Goal: Task Accomplishment & Management: Use online tool/utility

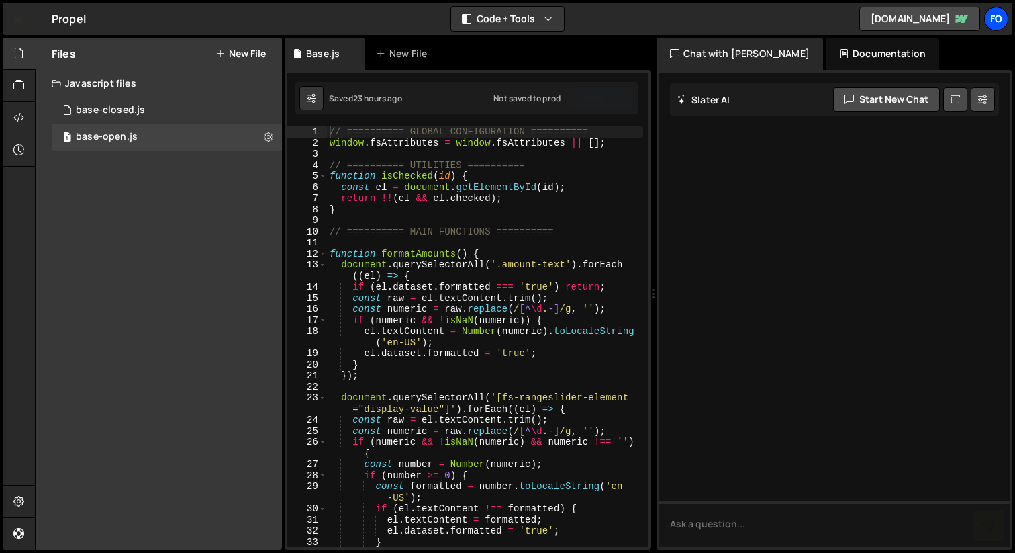
click at [995, 26] on div "fo" at bounding box center [997, 19] width 24 height 24
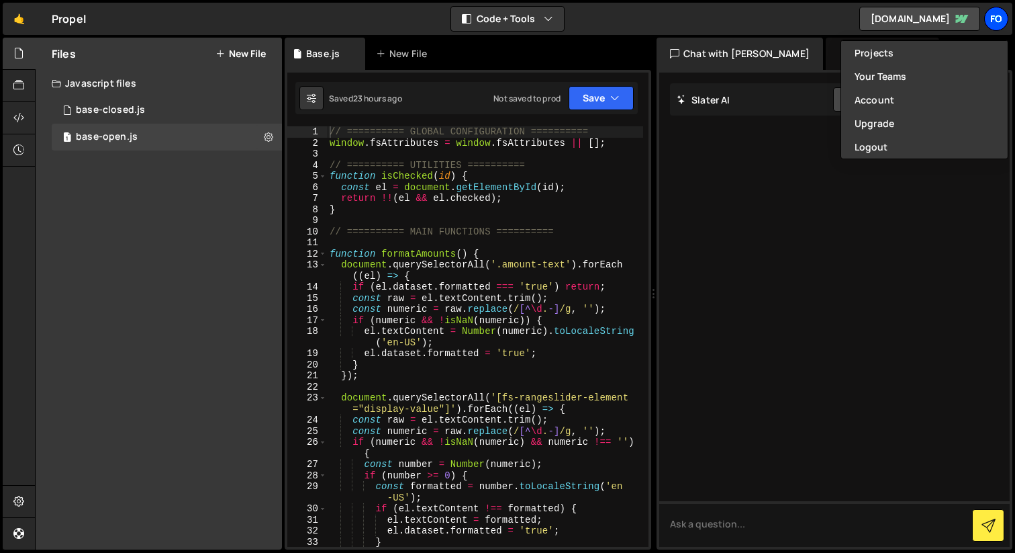
click at [1005, 12] on div "fo" at bounding box center [997, 19] width 24 height 24
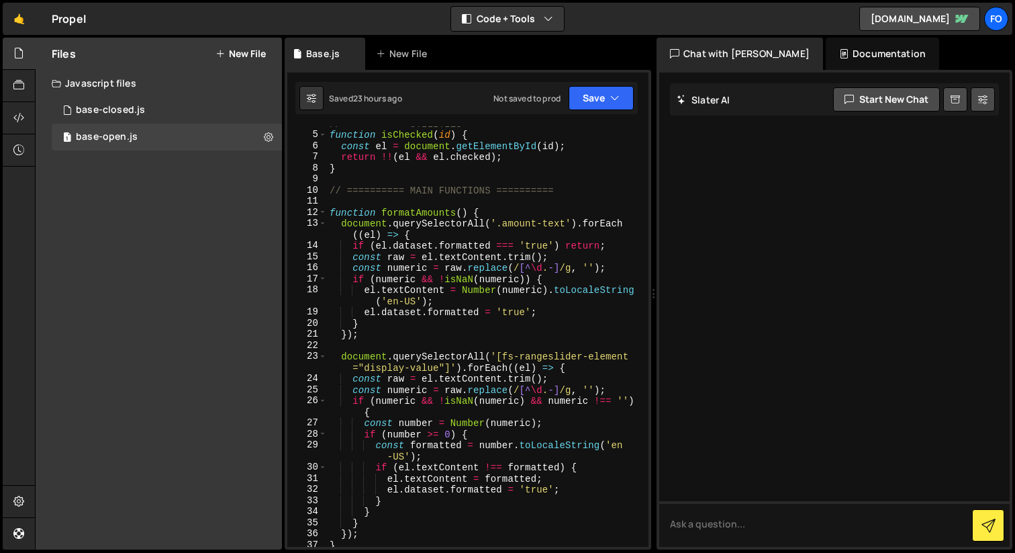
scroll to position [51, 0]
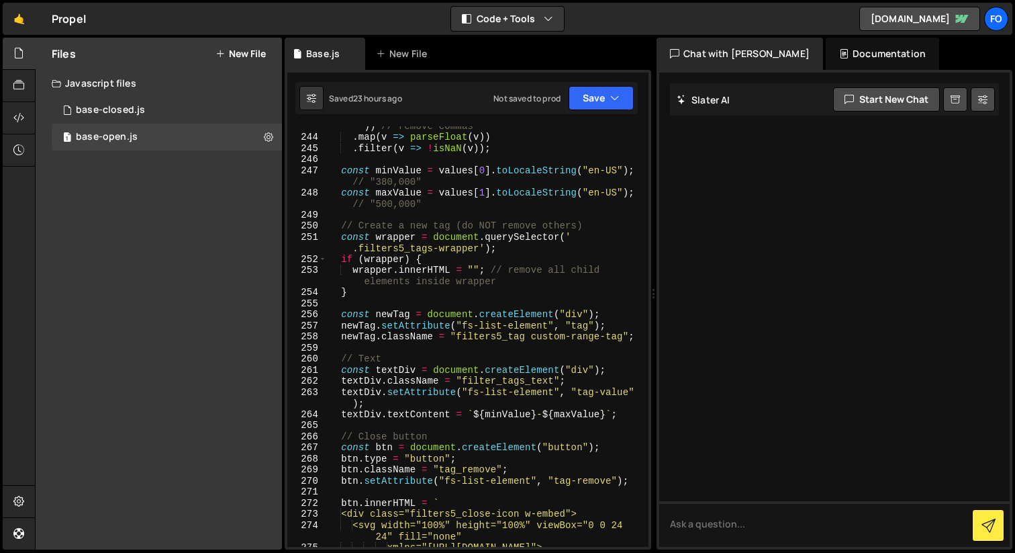
scroll to position [3124, 0]
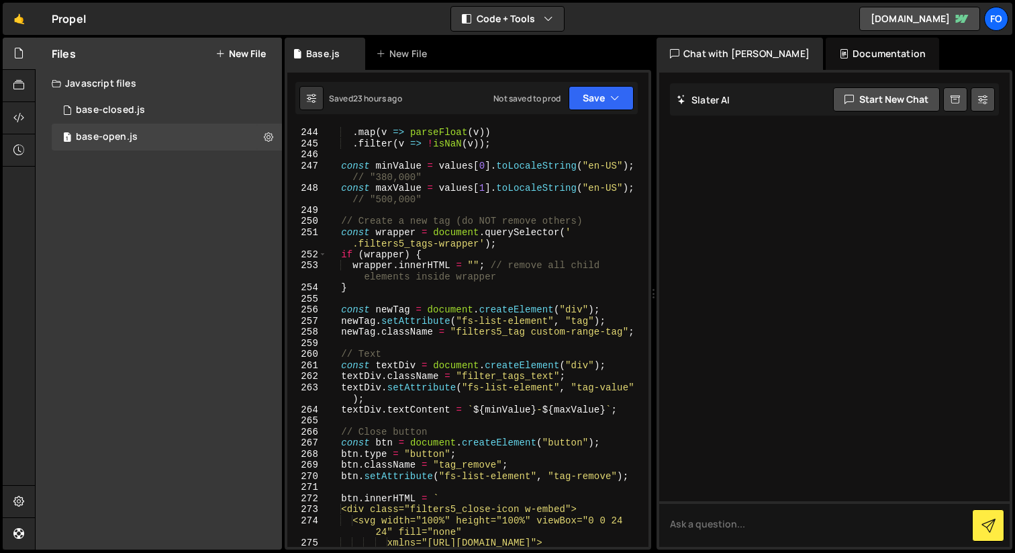
click at [599, 220] on div ". map ( el => el . textContent . trim ( ) . replace ( /,/g , "" )) // remove co…" at bounding box center [485, 332] width 316 height 454
type textarea "// Create a new tag (do NOT remove others)"
click at [420, 295] on div ". map ( el => el . textContent . trim ( ) . replace ( /,/g , "" )) // remove co…" at bounding box center [485, 332] width 316 height 454
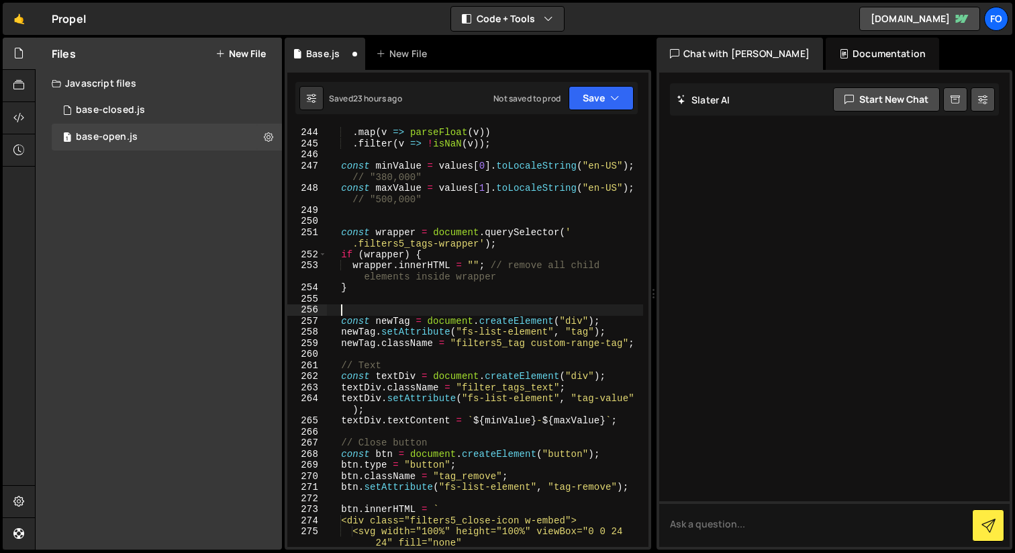
paste textarea "// Create a new tag (do NOT remove others)"
click at [541, 276] on div ". map ( el => el . textContent . trim ( ) . replace ( /,/g , "" )) // remove co…" at bounding box center [485, 337] width 316 height 465
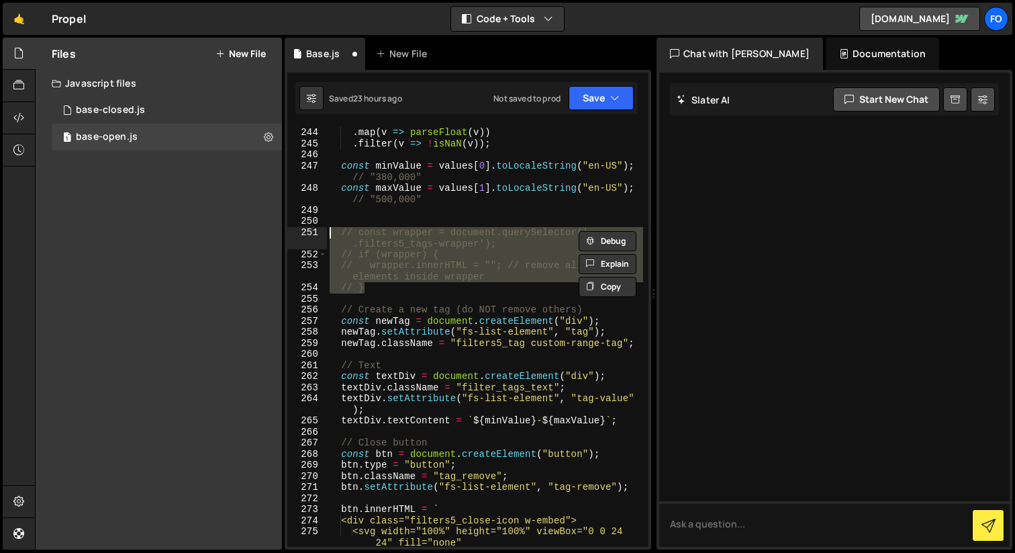
type textarea "// }"
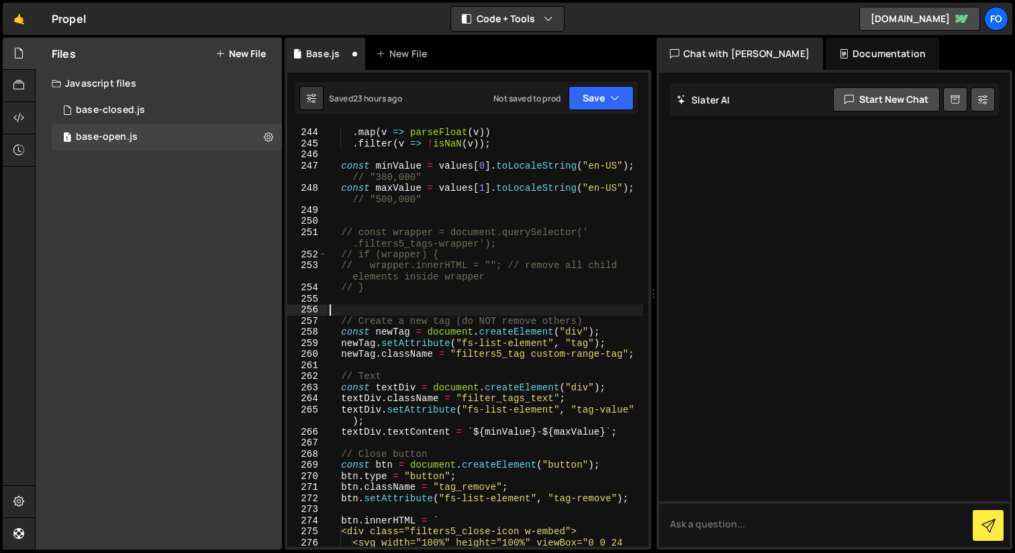
paste textarea "});"
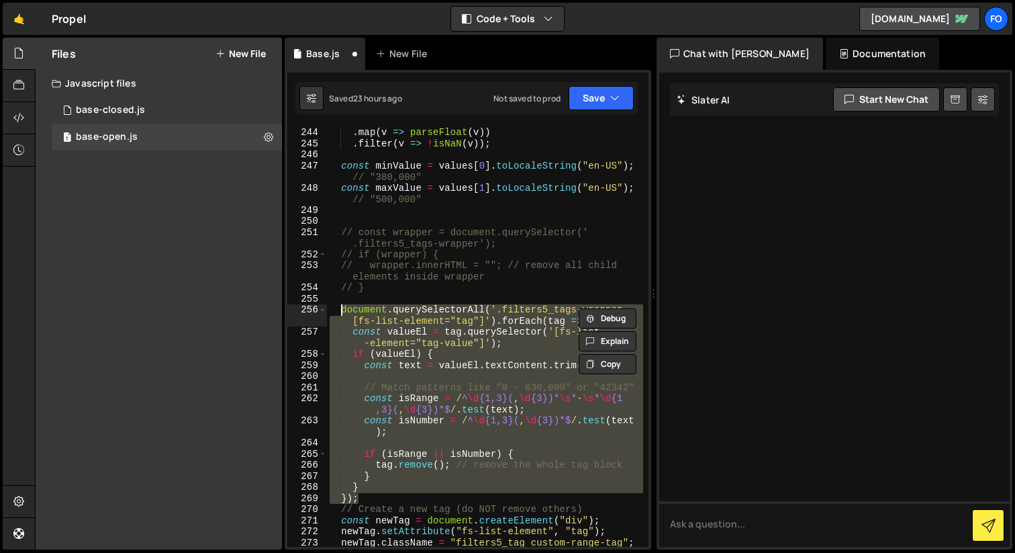
click at [508, 291] on div ". map ( el => el . textContent . trim ( ) . replace ( /,/g , "" )) // remove co…" at bounding box center [485, 332] width 316 height 454
type textarea "// }"
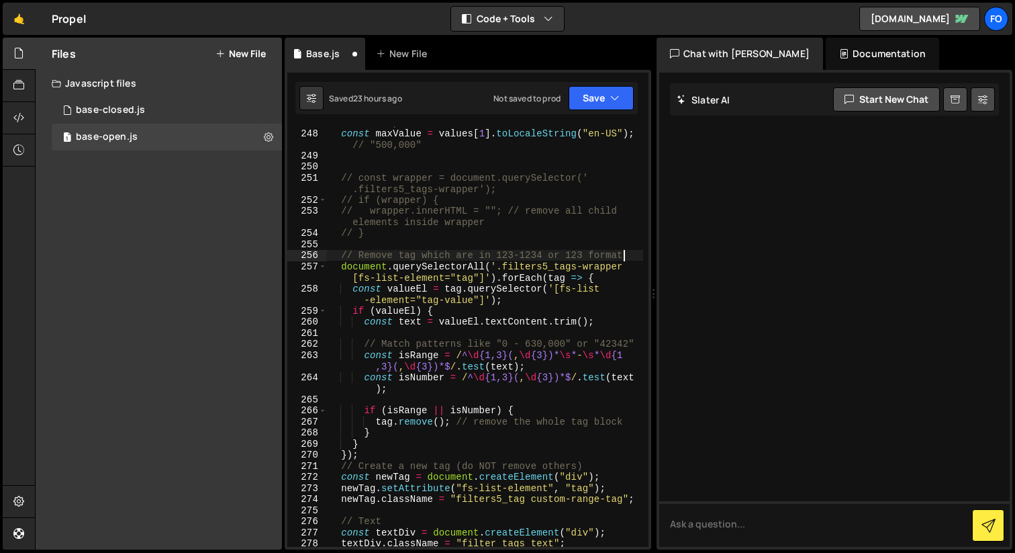
scroll to position [3185, 0]
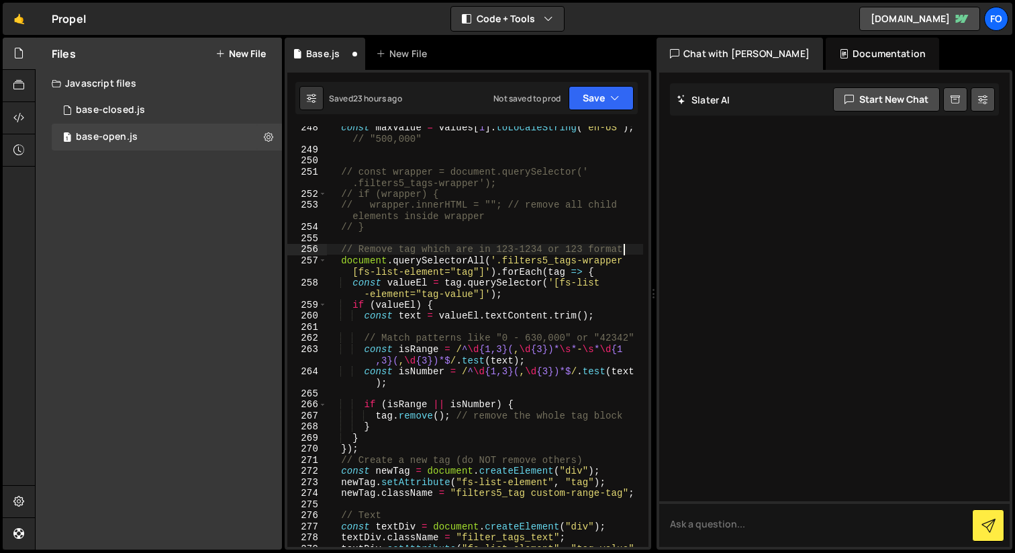
click at [392, 449] on div "const maxValue = values [ 1 ] . toLocaleString ( "en-US" ) ; // "500,000" // co…" at bounding box center [485, 354] width 316 height 465
type textarea "});"
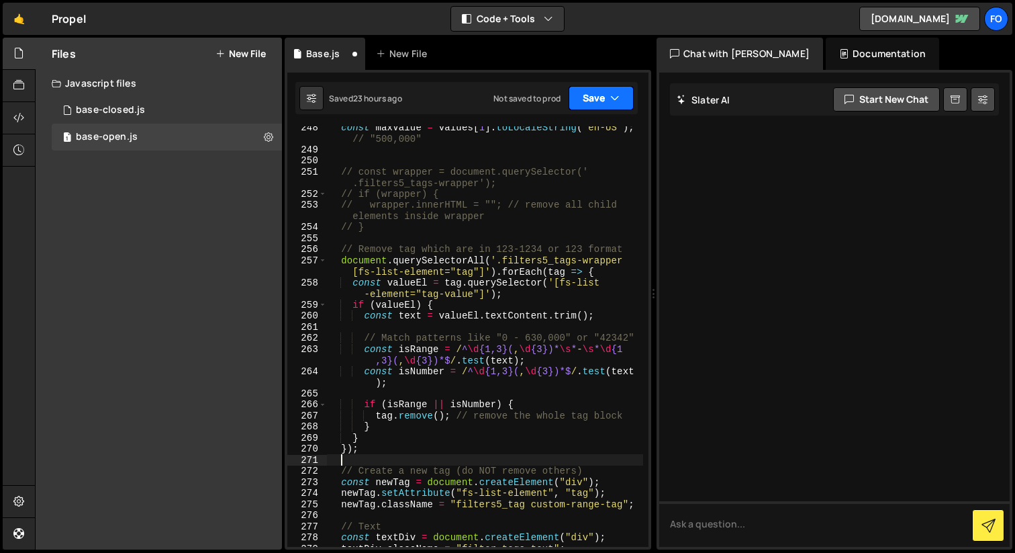
click at [590, 103] on button "Save" at bounding box center [601, 98] width 65 height 24
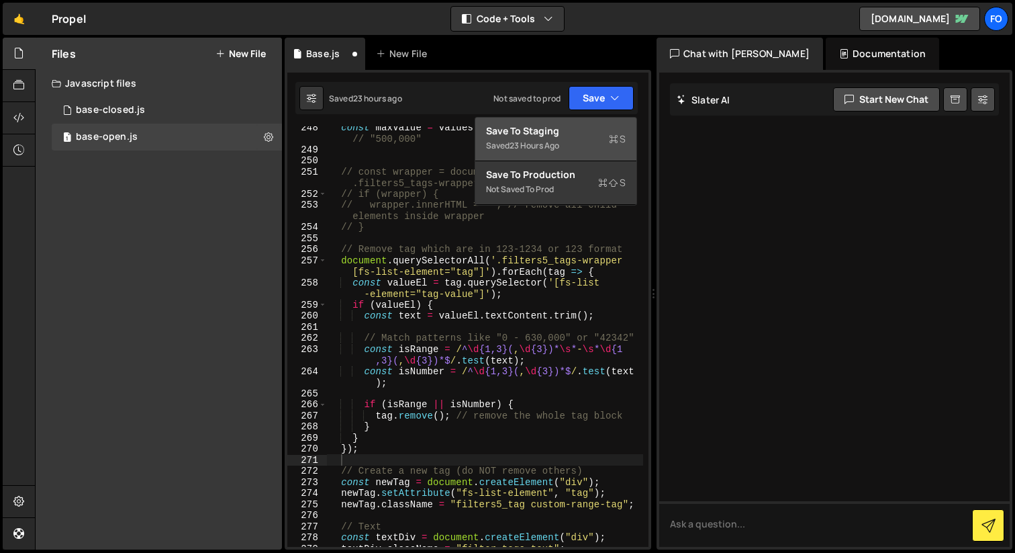
click at [581, 138] on div "Saved 23 hours ago" at bounding box center [556, 146] width 140 height 16
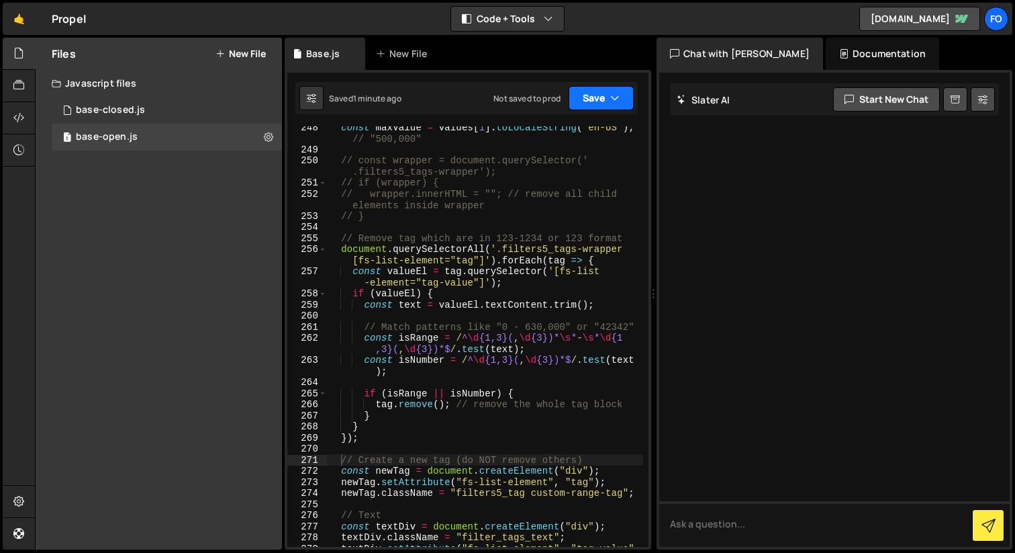
click at [613, 97] on icon "button" at bounding box center [614, 97] width 9 height 13
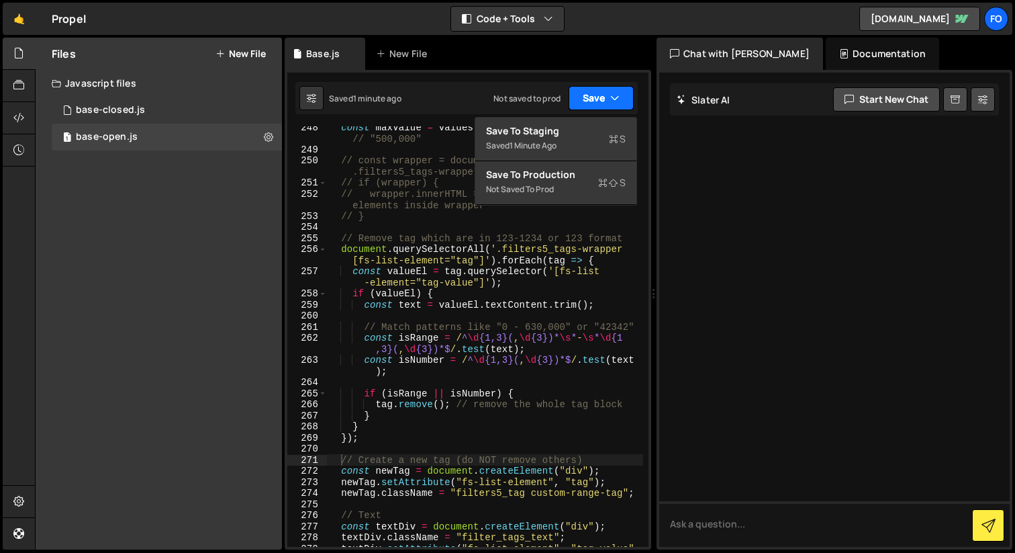
click at [613, 97] on icon "button" at bounding box center [614, 97] width 9 height 13
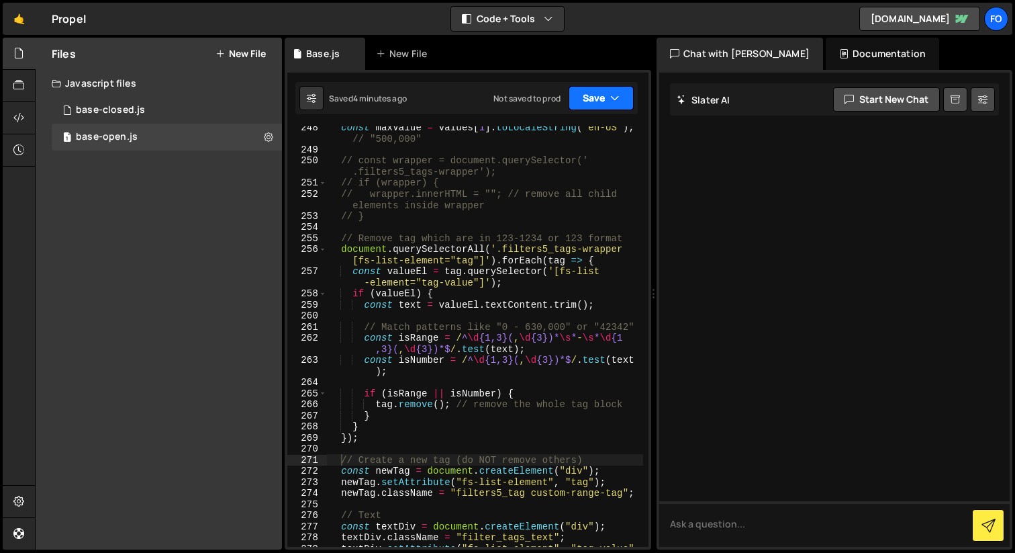
scroll to position [3230, 0]
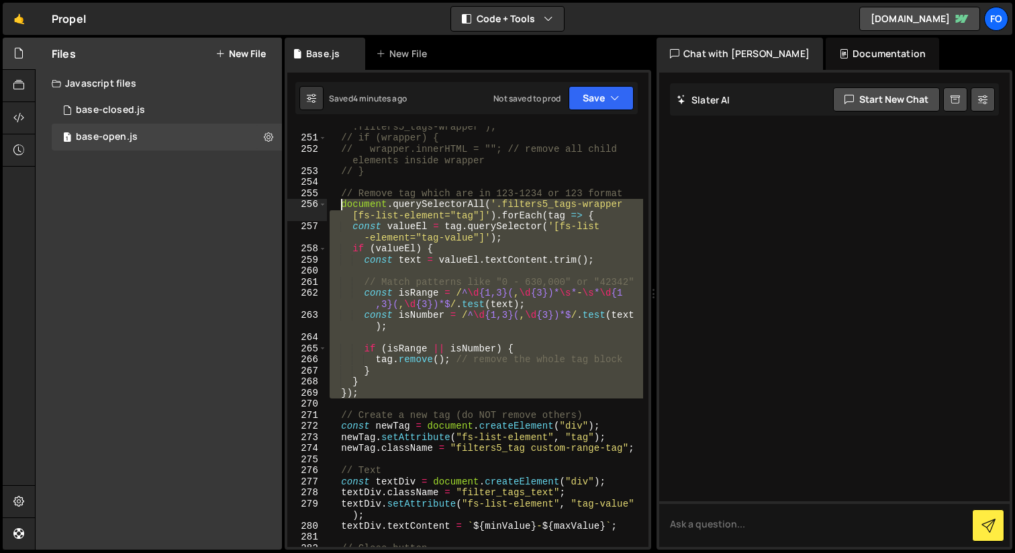
drag, startPoint x: 381, startPoint y: 400, endPoint x: 343, endPoint y: 206, distance: 197.8
click at [343, 206] on div "// const wrapper = document.querySelector(' .filters5_tags-wrapper'); // if (wr…" at bounding box center [485, 337] width 316 height 454
click at [625, 99] on button "Save" at bounding box center [601, 98] width 65 height 24
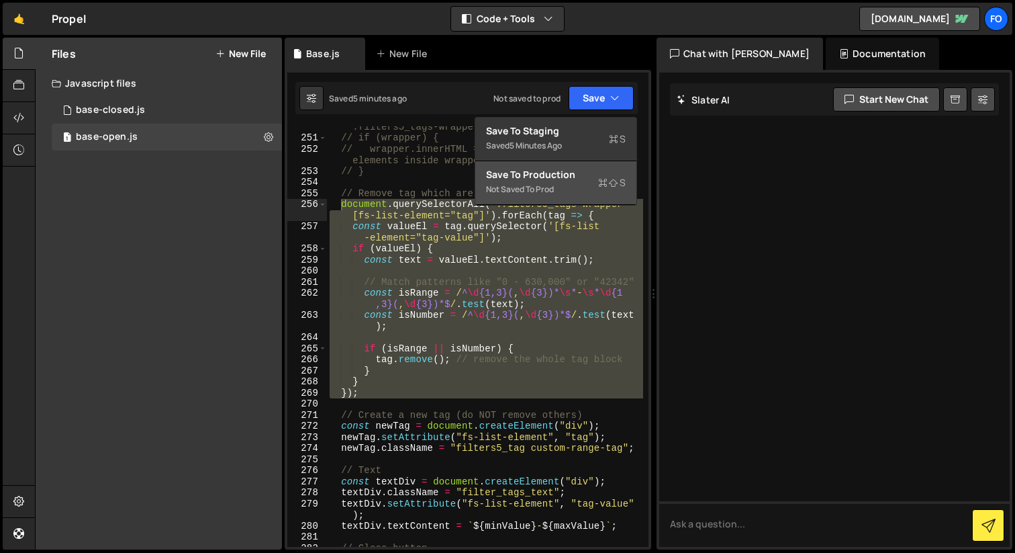
click at [558, 194] on div "Not saved to prod" at bounding box center [556, 189] width 140 height 16
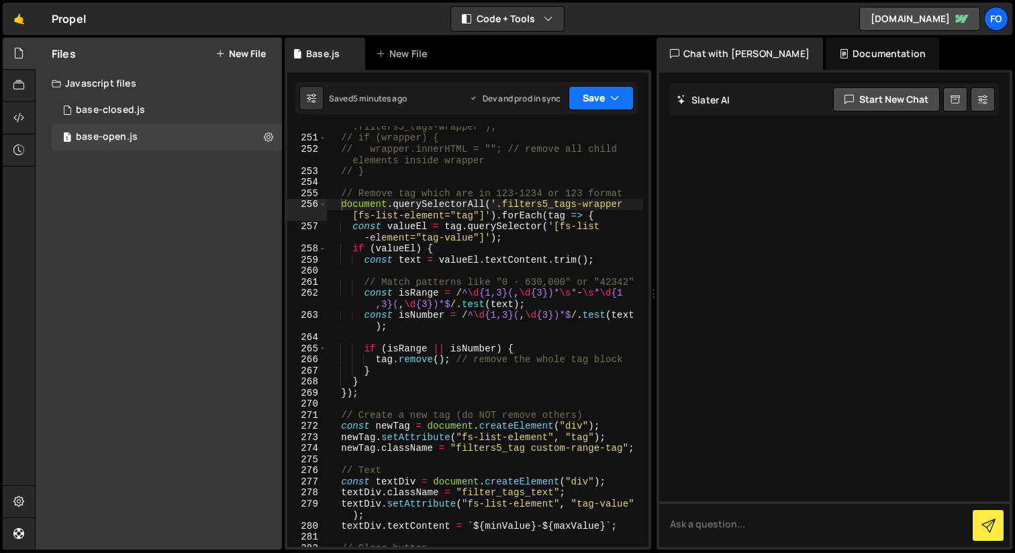
click at [621, 107] on button "Save" at bounding box center [601, 98] width 65 height 24
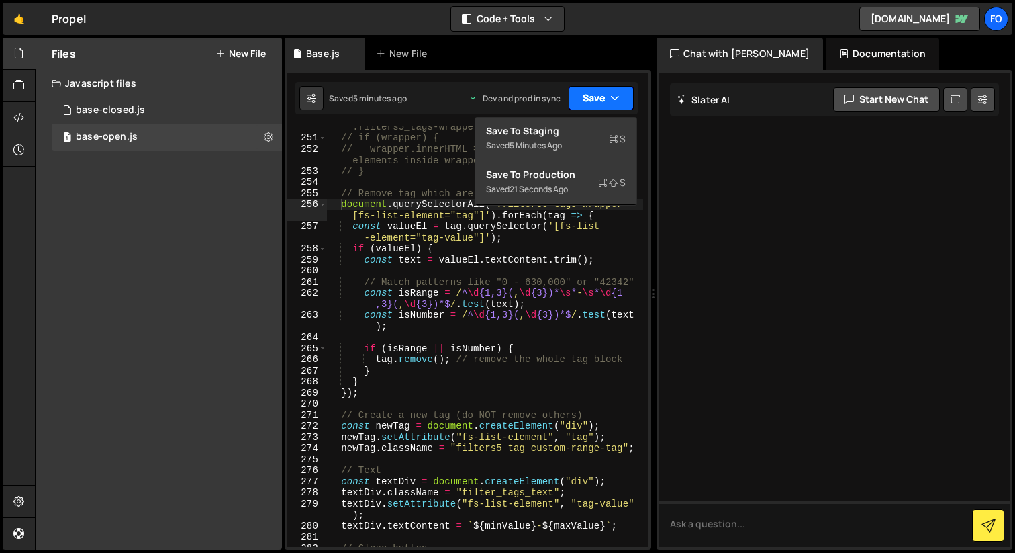
click at [621, 107] on button "Save" at bounding box center [601, 98] width 65 height 24
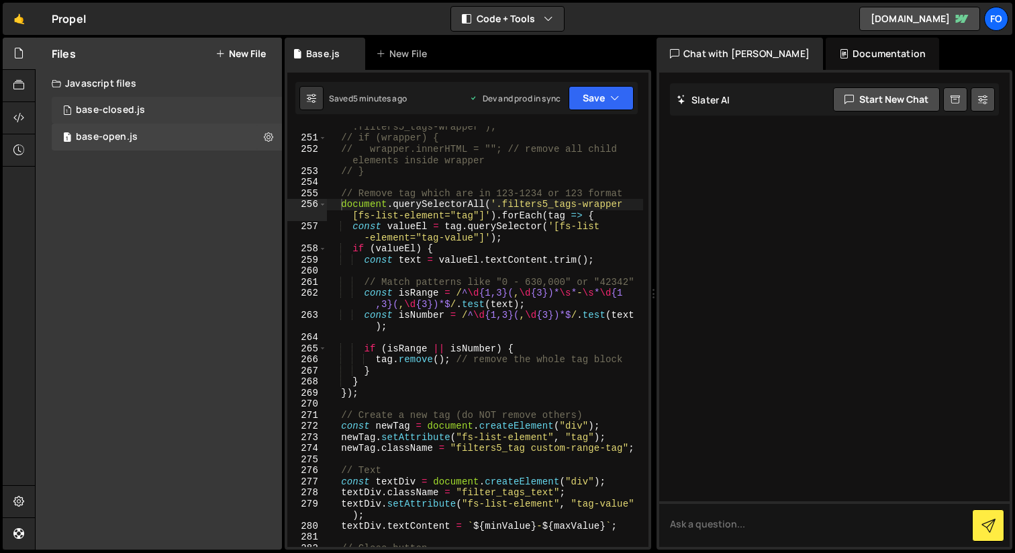
click at [177, 109] on div "1 base-closed.js 0" at bounding box center [167, 110] width 230 height 27
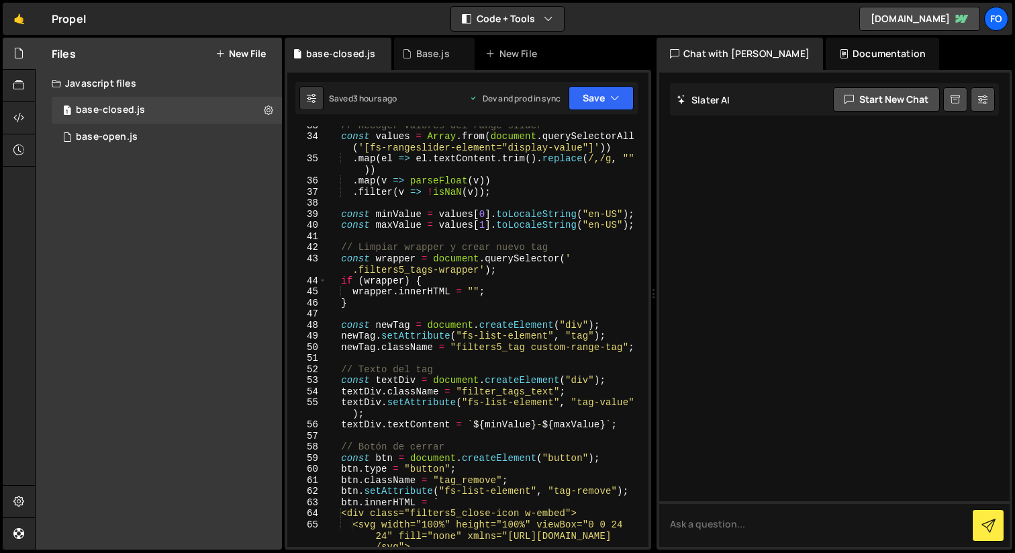
scroll to position [428, 0]
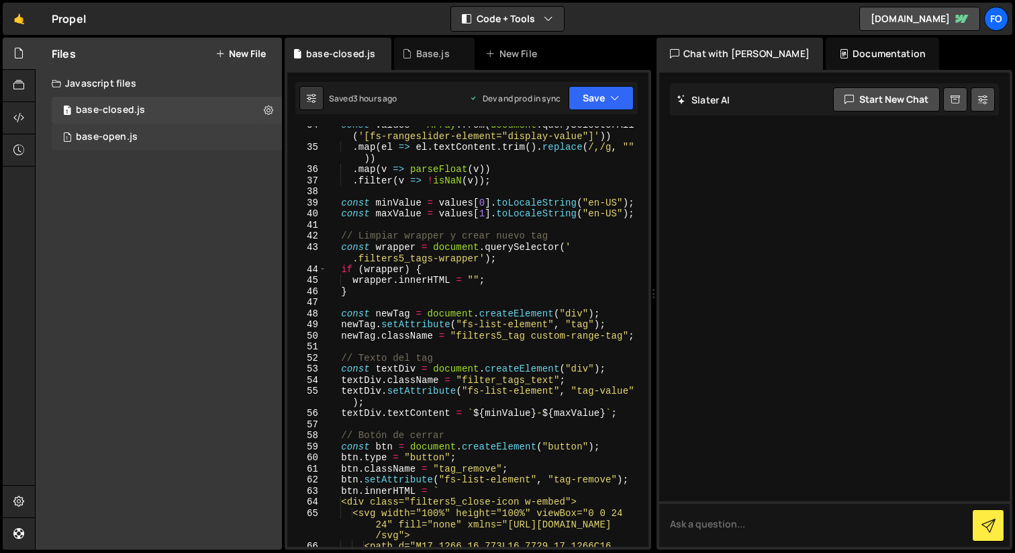
click at [136, 138] on div "1 base-open.js 0" at bounding box center [167, 137] width 230 height 27
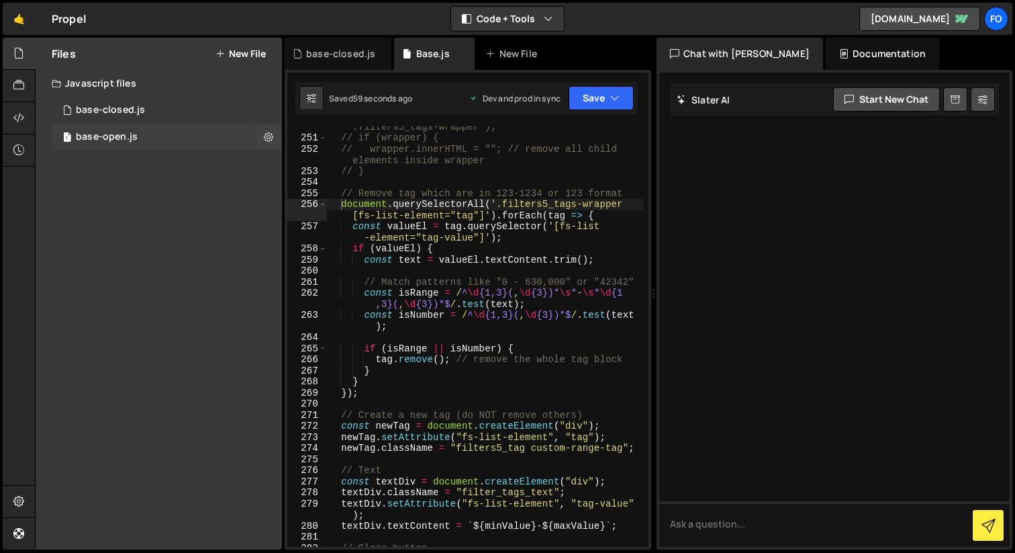
click at [183, 126] on div "1 base-open.js 0" at bounding box center [167, 137] width 230 height 27
click at [191, 113] on div "1 base-closed.js 0" at bounding box center [167, 110] width 230 height 27
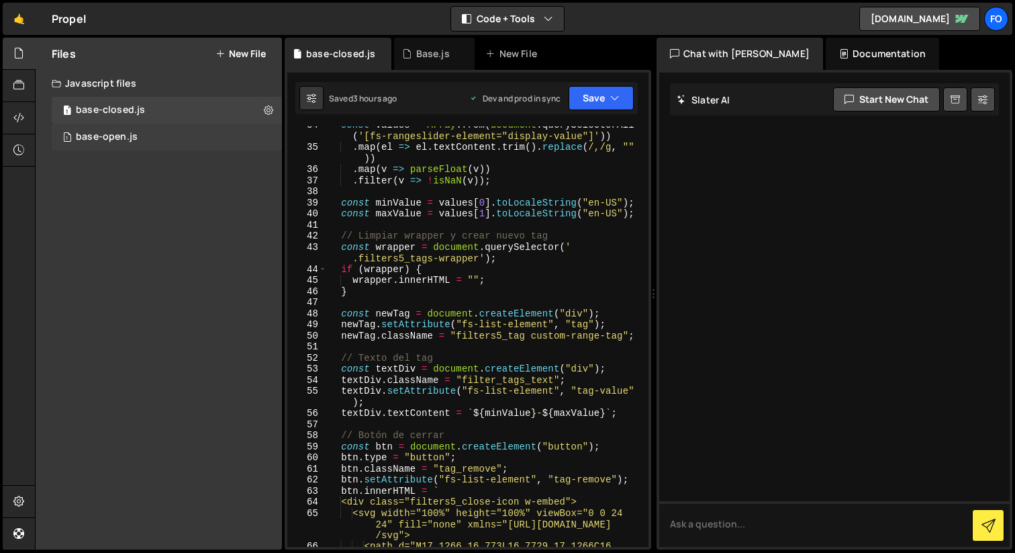
click at [85, 133] on div "base-open.js" at bounding box center [107, 137] width 62 height 12
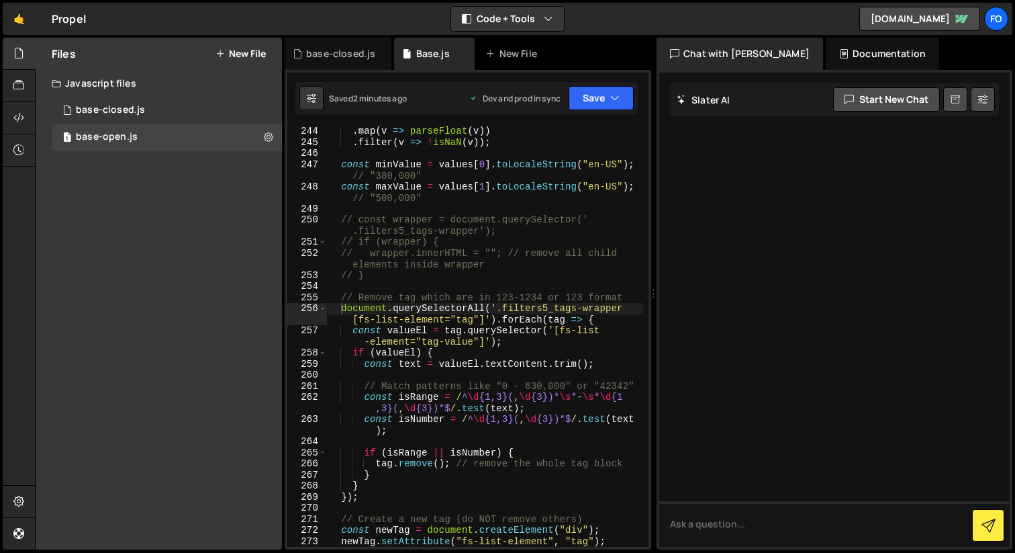
scroll to position [3141, 0]
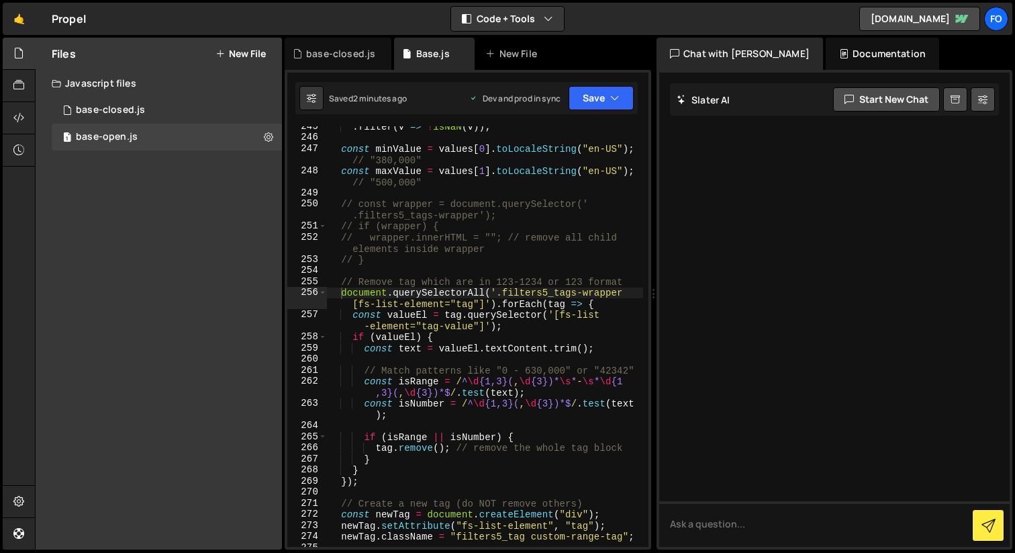
click at [392, 486] on div ". filter ( v => ! isNaN ( v )) ; const minValue = values [ 0 ] . toLocaleString…" at bounding box center [485, 342] width 316 height 443
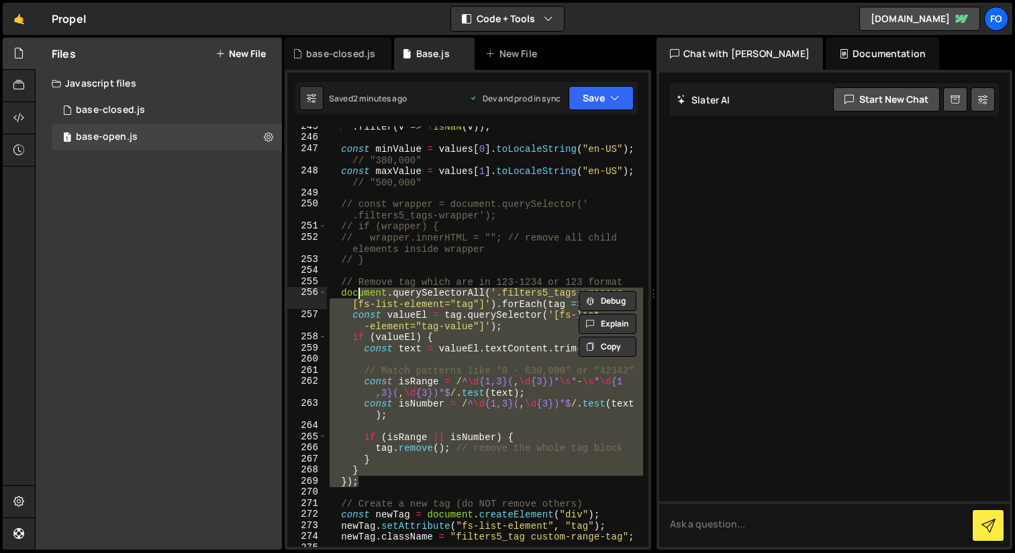
type textarea "// Remove tag which are in 123-1234 or 123 format document.querySelectorAll('.f…"
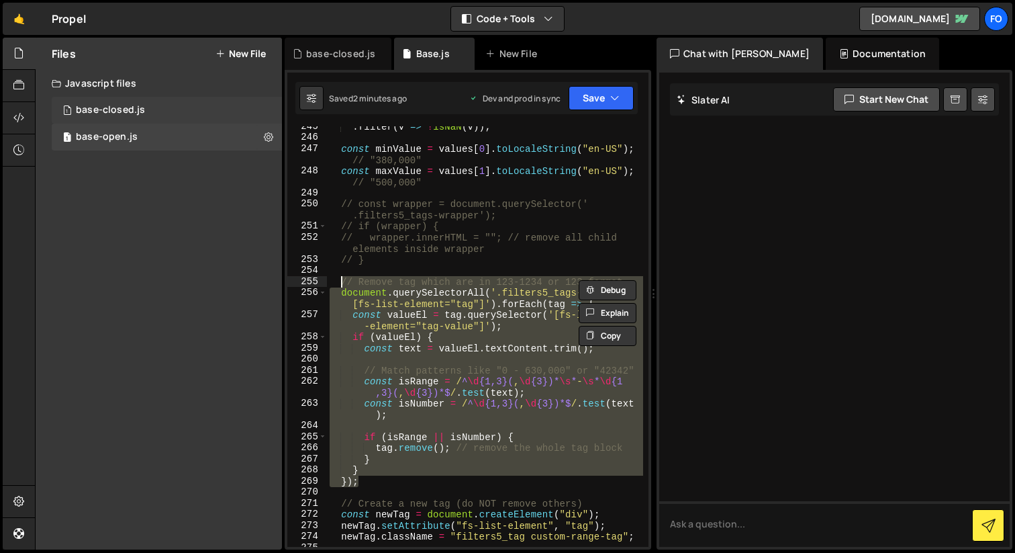
click at [181, 105] on div "1 base-closed.js 0" at bounding box center [167, 110] width 230 height 27
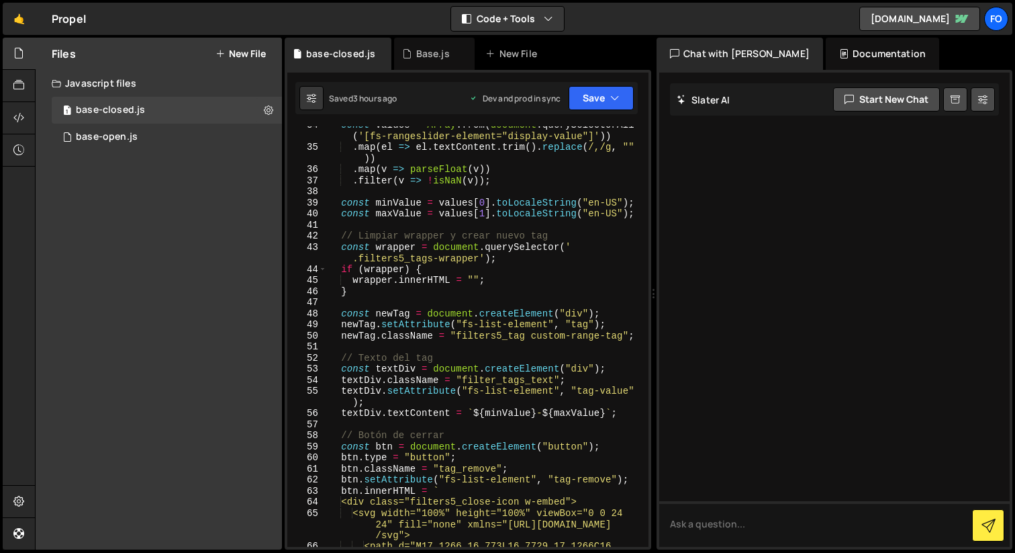
click at [437, 296] on div "const values = Array . from ( document . querySelectorAll ( '[fs-rangeslider-el…" at bounding box center [485, 424] width 316 height 609
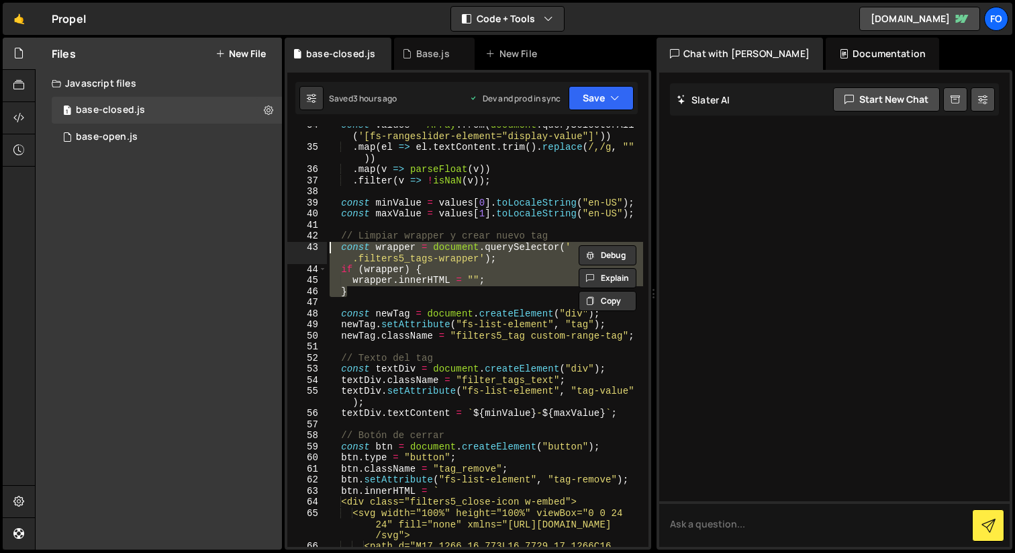
paste textarea "});"
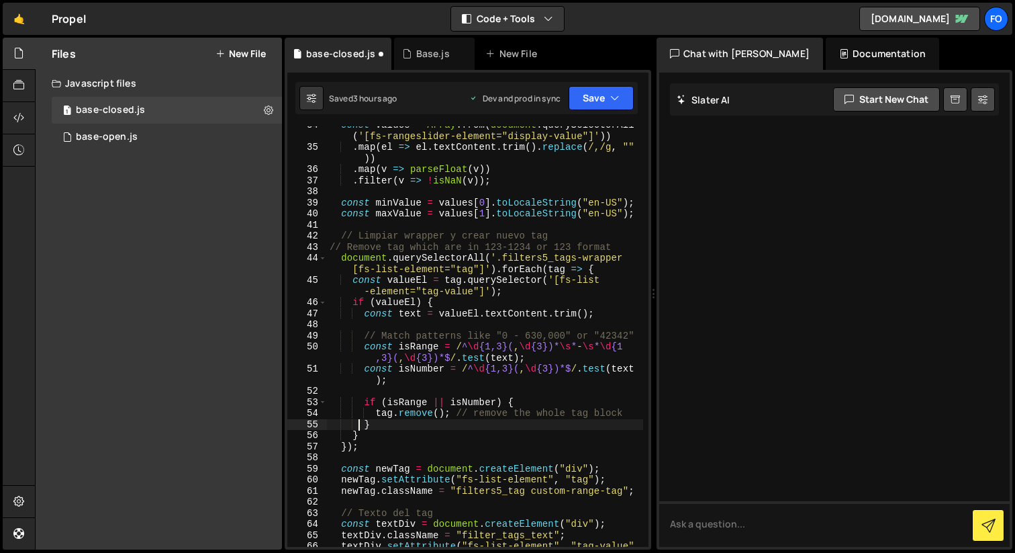
type textarea "if (isRange || isNumber) {"
type textarea "// Match patterns like "0 - 630,000" or "42342""
type textarea "// Remove tag which are in 123-1234 or 123 format"
click at [590, 100] on button "Save" at bounding box center [601, 98] width 65 height 24
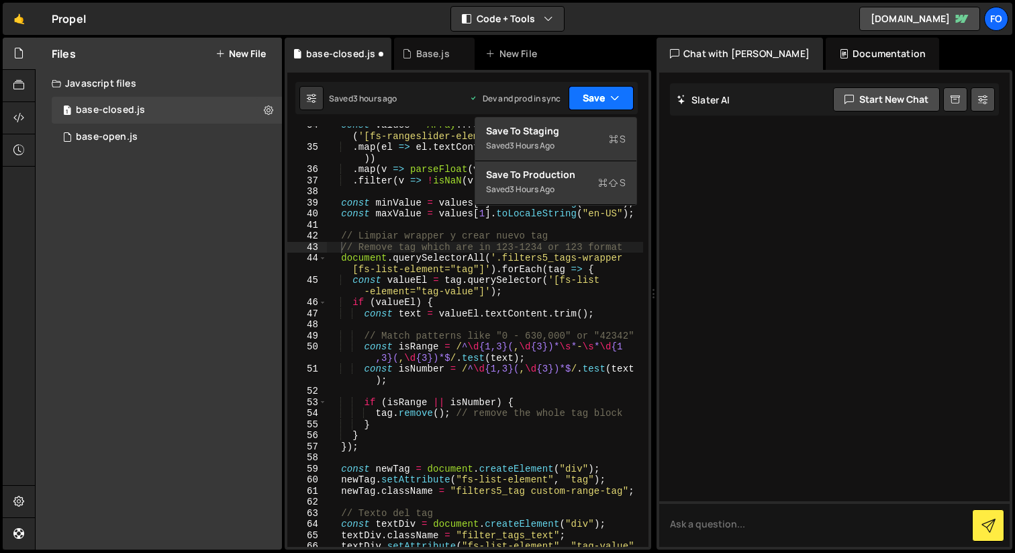
click at [593, 95] on button "Save" at bounding box center [601, 98] width 65 height 24
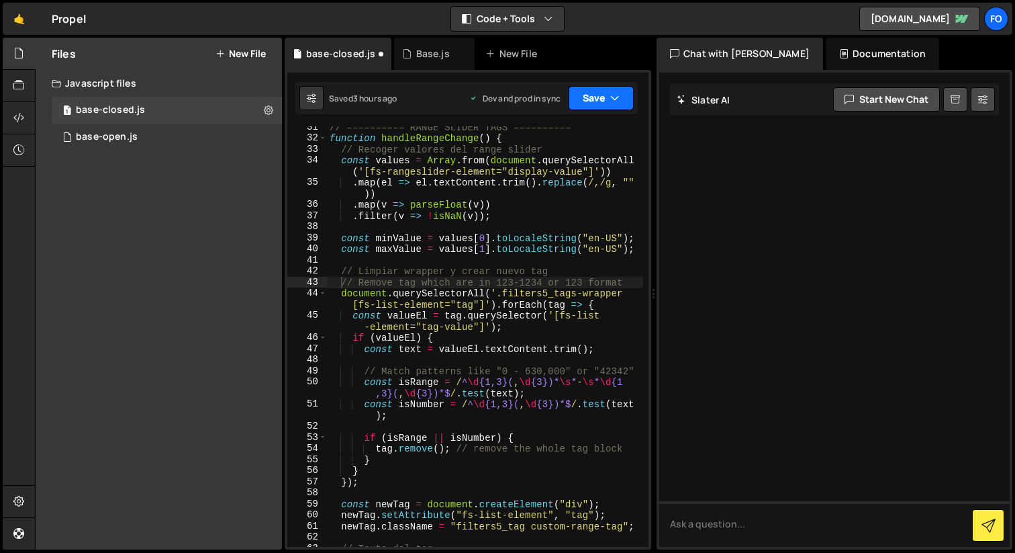
scroll to position [386, 0]
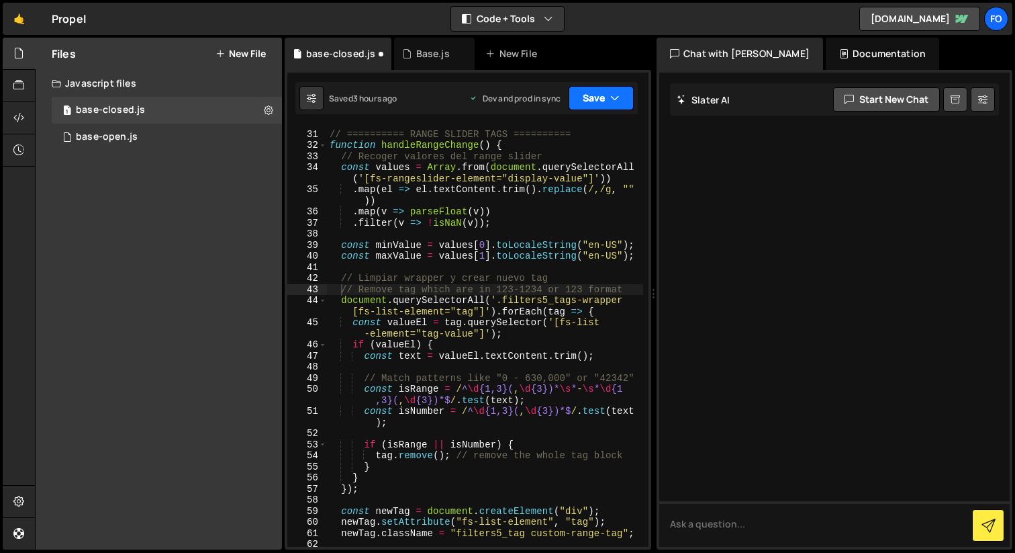
click at [584, 93] on button "Save" at bounding box center [601, 98] width 65 height 24
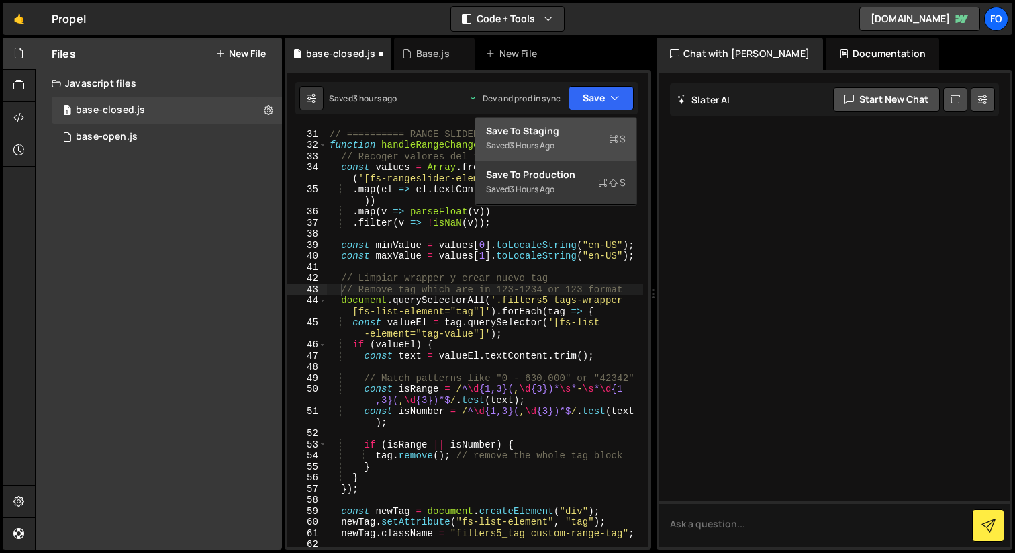
click at [566, 136] on div "Save to Staging S" at bounding box center [556, 130] width 140 height 13
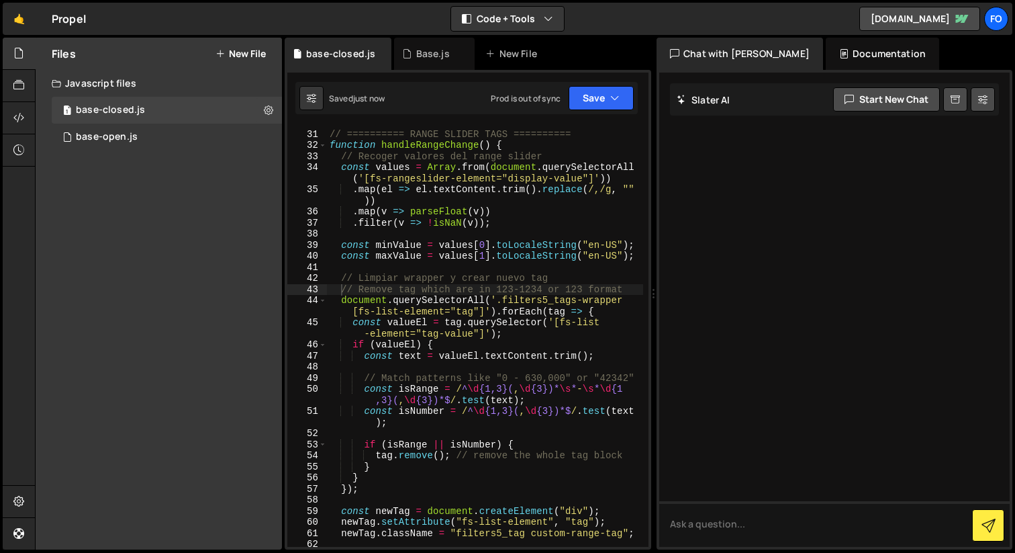
click at [593, 83] on div "Saved just now Prod is out of sync Upgrade to Edit Save Save to Staging S Saved…" at bounding box center [467, 98] width 343 height 32
click at [589, 114] on div "Saved just now Prod is out of sync Upgrade to Edit Save Save to Staging S Saved…" at bounding box center [467, 98] width 343 height 32
click at [597, 100] on button "Save" at bounding box center [601, 98] width 65 height 24
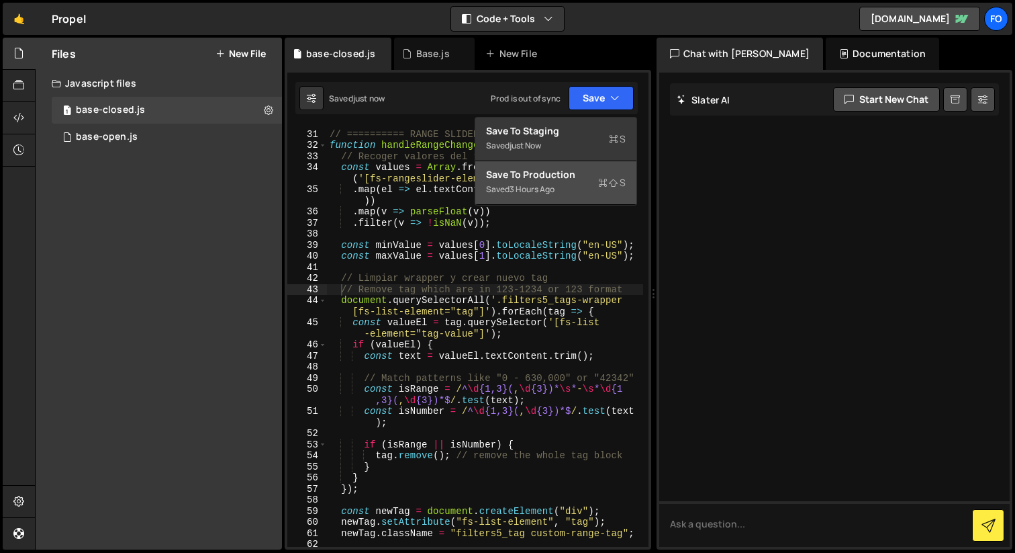
click at [590, 181] on div "Saved 3 hours ago" at bounding box center [556, 189] width 140 height 16
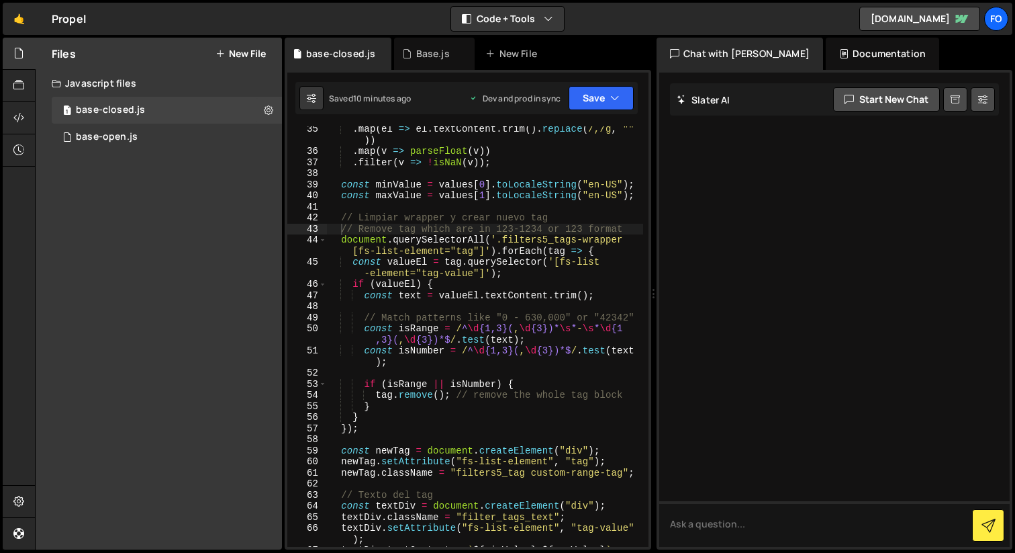
scroll to position [445, 0]
click at [150, 135] on div "1 base-open.js 0" at bounding box center [167, 137] width 230 height 27
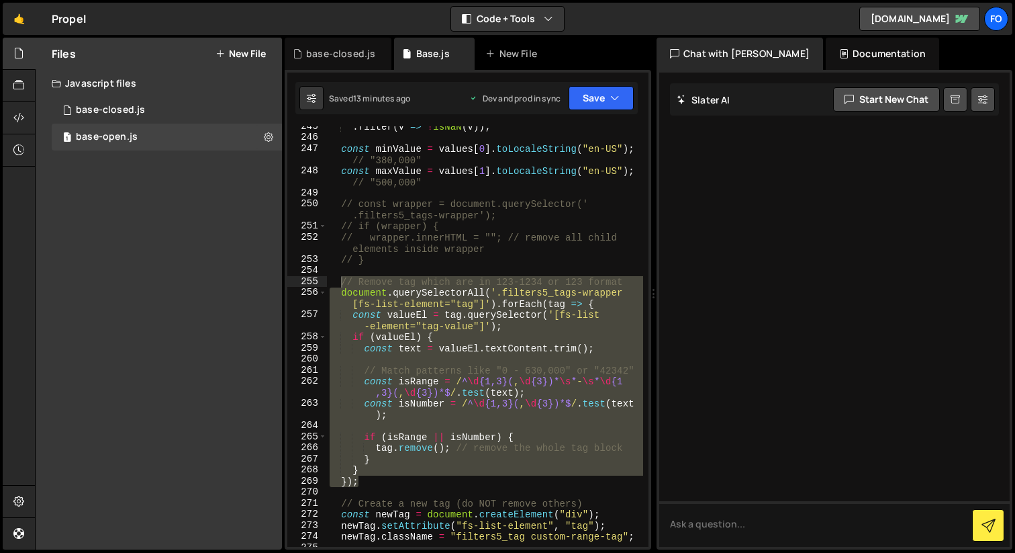
click at [532, 223] on div ". filter ( v => ! isNaN ( v )) ; const minValue = values [ 0 ] . toLocaleString…" at bounding box center [485, 342] width 316 height 443
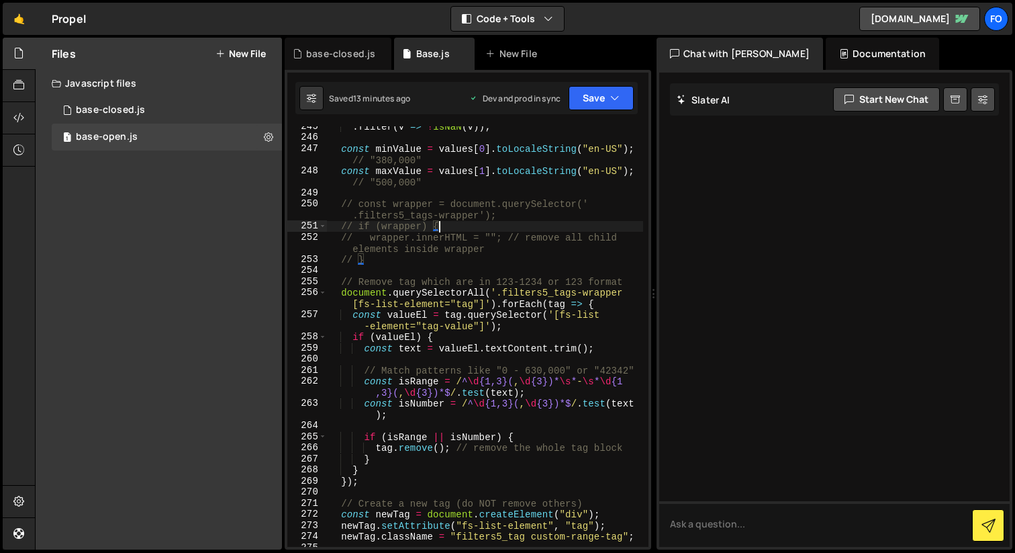
click at [619, 202] on div ". filter ( v => ! isNaN ( v )) ; const minValue = values [ 0 ] . toLocaleString…" at bounding box center [485, 342] width 316 height 443
click at [585, 220] on div ". filter ( v => ! isNaN ( v )) ; const minValue = values [ 0 ] . toLocaleString…" at bounding box center [485, 342] width 316 height 443
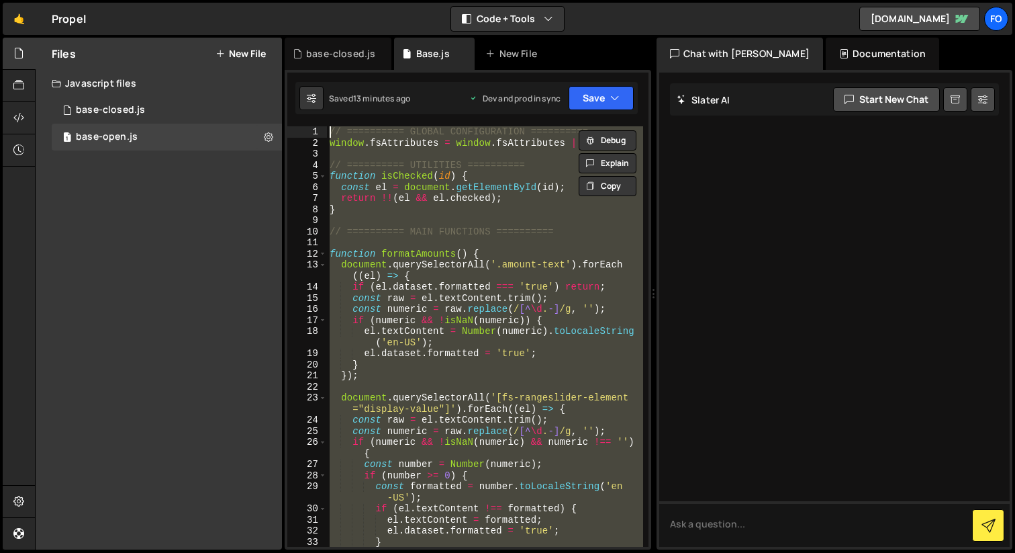
scroll to position [0, 0]
click at [582, 288] on div "// ========== GLOBAL CONFIGURATION ========== window . fsAttributes = window . …" at bounding box center [485, 347] width 316 height 443
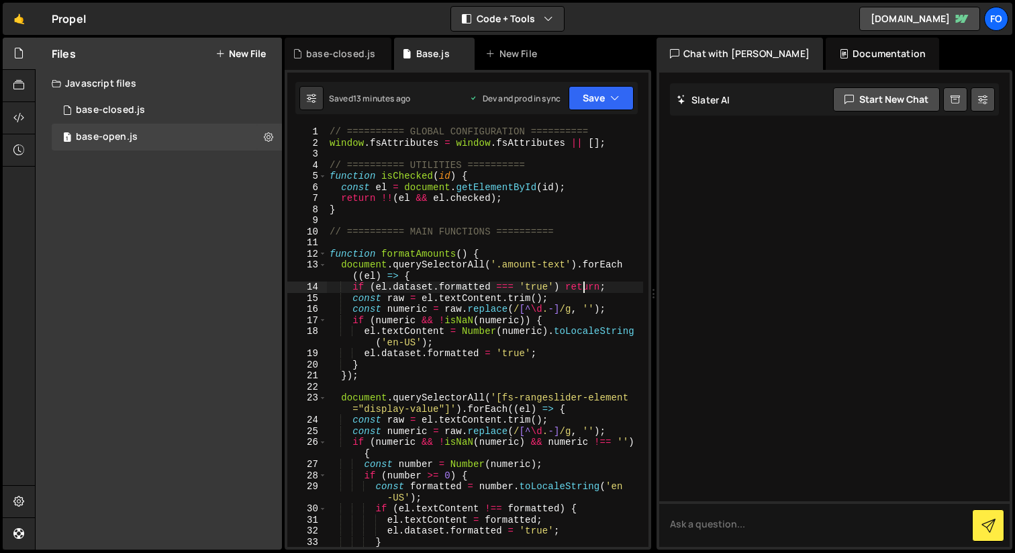
click at [582, 288] on div "// ========== GLOBAL CONFIGURATION ========== window . fsAttributes = window . …" at bounding box center [485, 347] width 316 height 443
click at [470, 324] on div "// ========== GLOBAL CONFIGURATION ========== window . fsAttributes = window . …" at bounding box center [485, 347] width 316 height 443
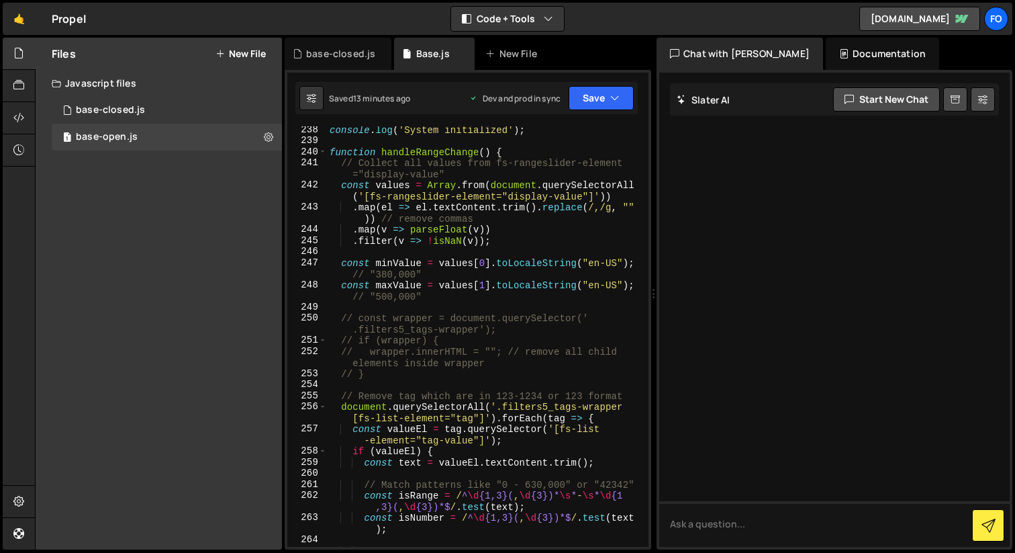
scroll to position [3028, 0]
click at [533, 322] on div "console . log ( 'System initialized' ) ; function handleRangeChange ( ) { // Co…" at bounding box center [485, 345] width 316 height 443
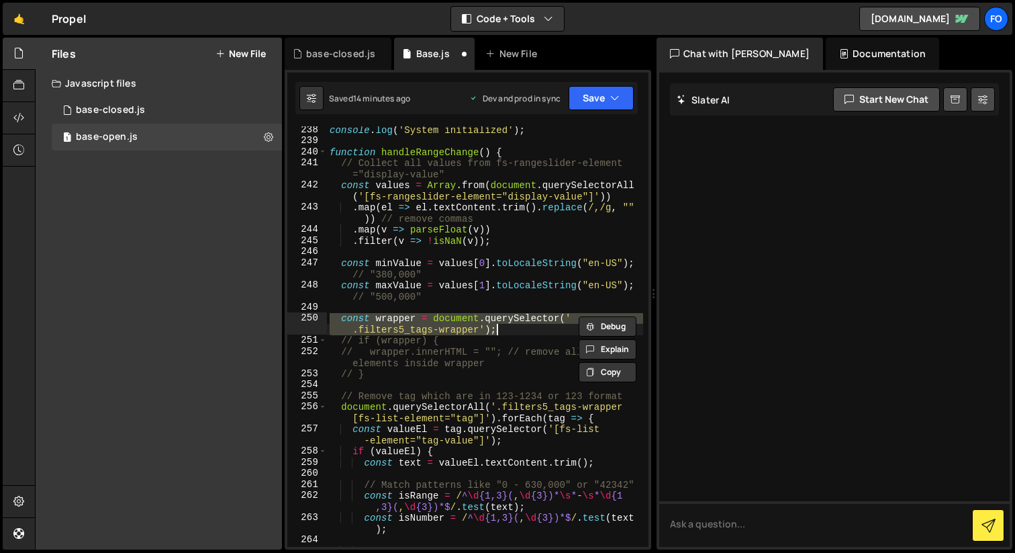
click at [499, 363] on div "console . log ( 'System initialized' ) ; function handleRangeChange ( ) { // Co…" at bounding box center [485, 345] width 316 height 443
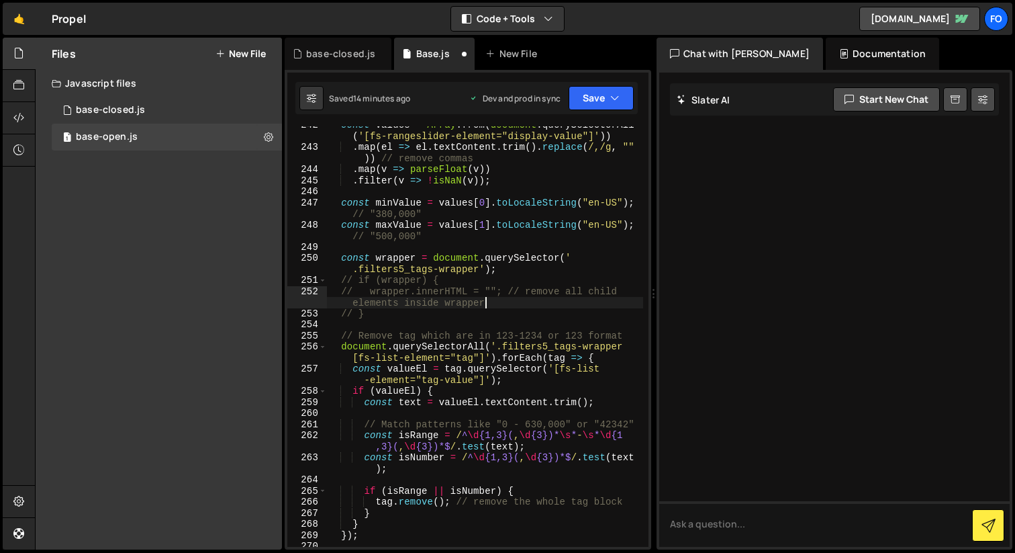
scroll to position [3087, 0]
click at [539, 271] on div "const values = Array . from ( document . querySelectorAll ( '[fs-rangeslider-el…" at bounding box center [485, 347] width 316 height 454
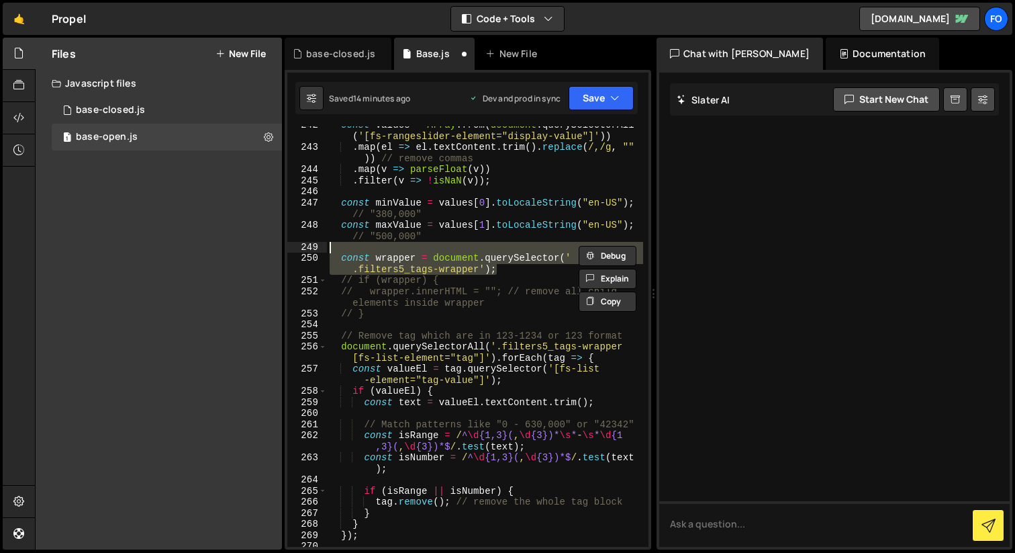
type textarea "const wrapper = document.querySelector('.filters5_tags-wrapper');"
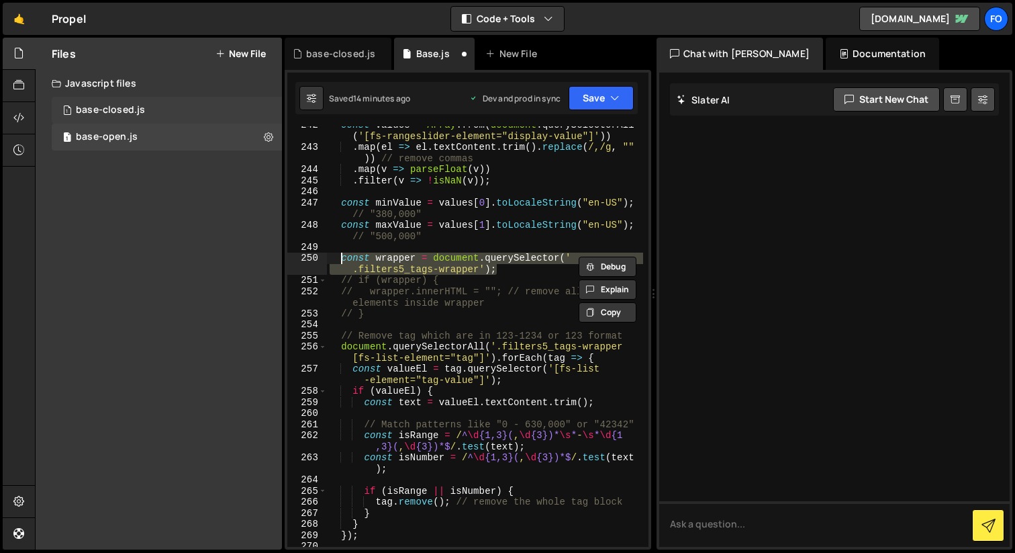
click at [206, 102] on div "1 base-closed.js 0" at bounding box center [167, 110] width 230 height 27
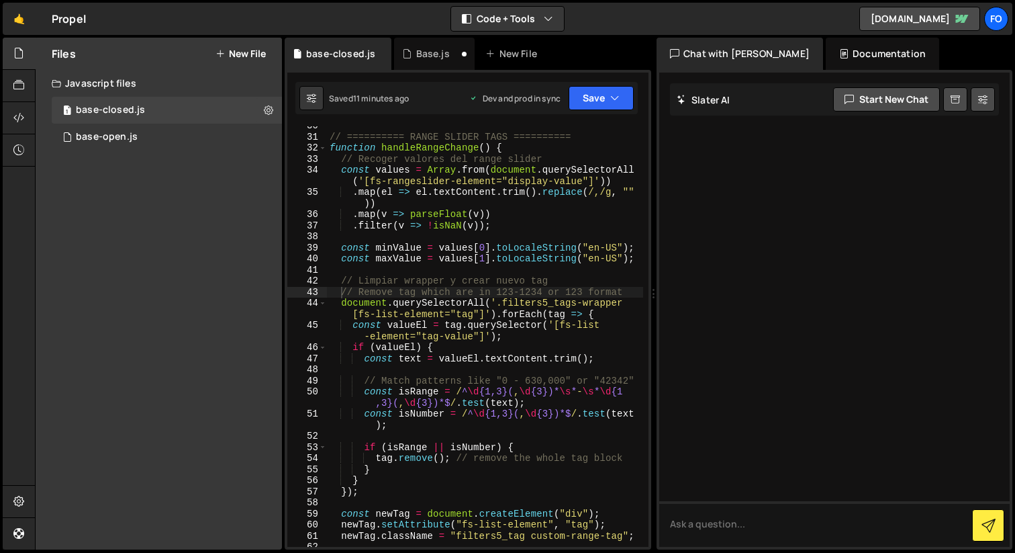
scroll to position [380, 0]
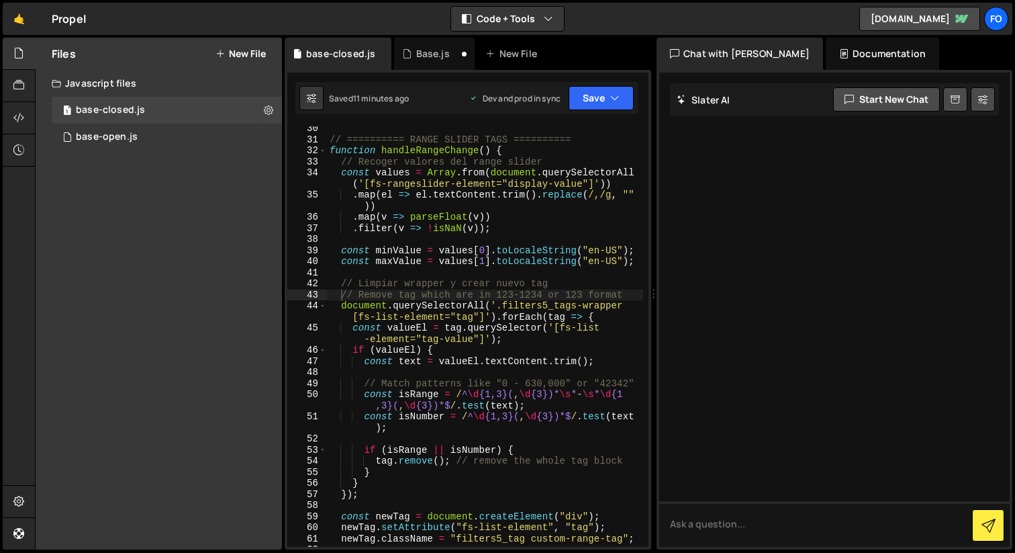
click at [590, 275] on div "// ========== RANGE SLIDER TAGS ========== function handleRangeChange ( ) { // …" at bounding box center [485, 344] width 316 height 443
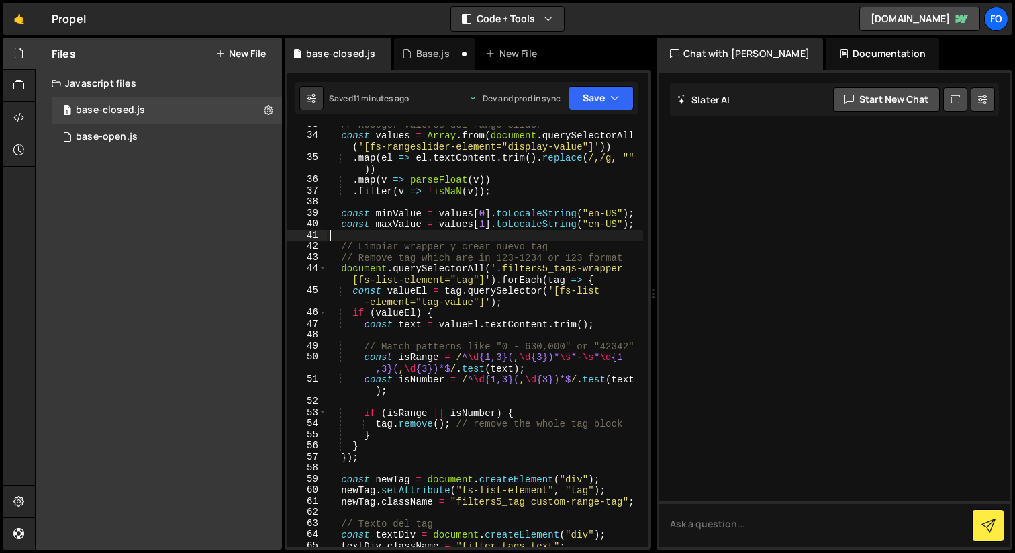
scroll to position [378, 0]
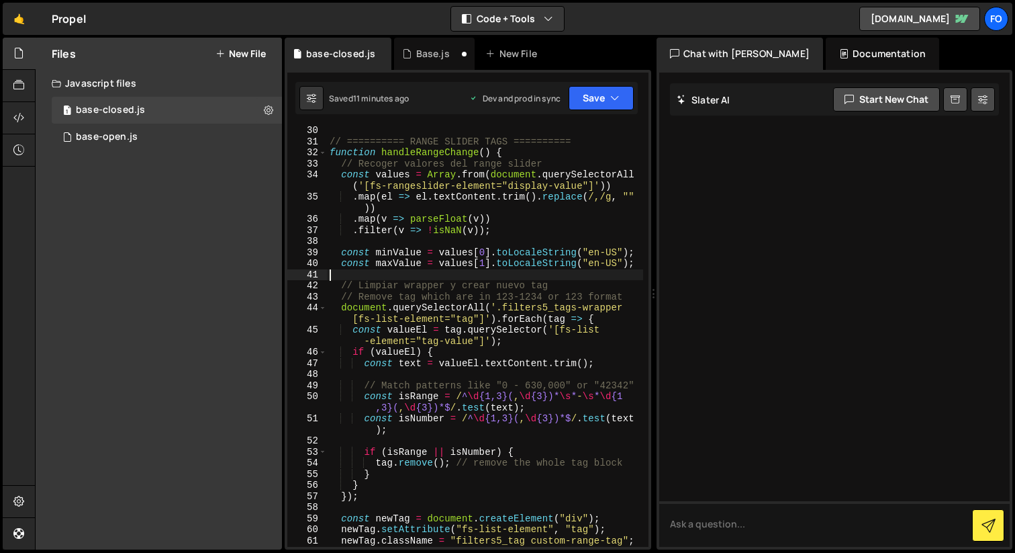
click at [586, 277] on div "// ========== RANGE SLIDER TAGS ========== function handleRangeChange ( ) { // …" at bounding box center [485, 346] width 316 height 443
click at [579, 292] on div "// ========== RANGE SLIDER TAGS ========== function handleRangeChange ( ) { // …" at bounding box center [485, 346] width 316 height 443
type textarea "// Limpiar wrapper y crear nuevo tag"
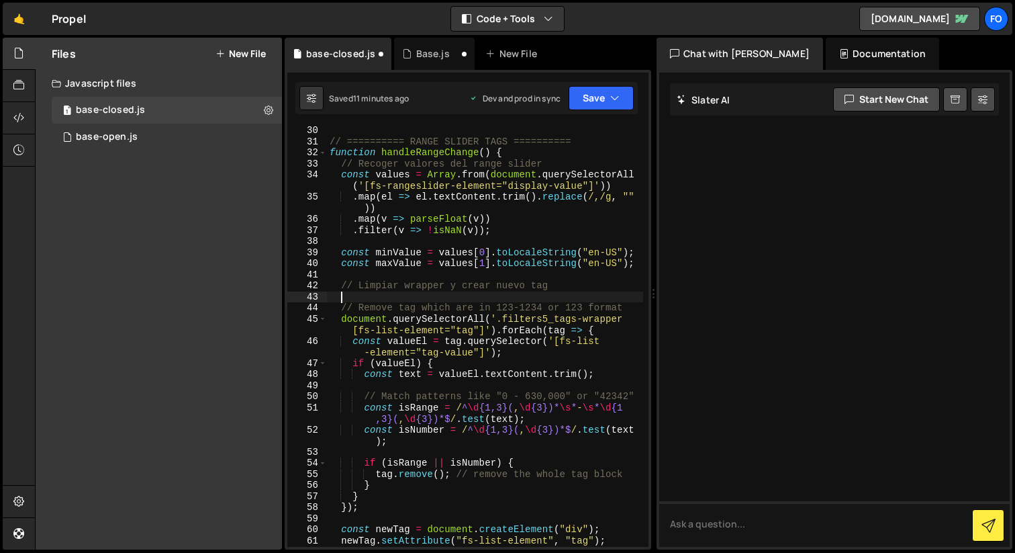
paste textarea "const wrapper = document.querySelector('.filters5_tags-wrapper');"
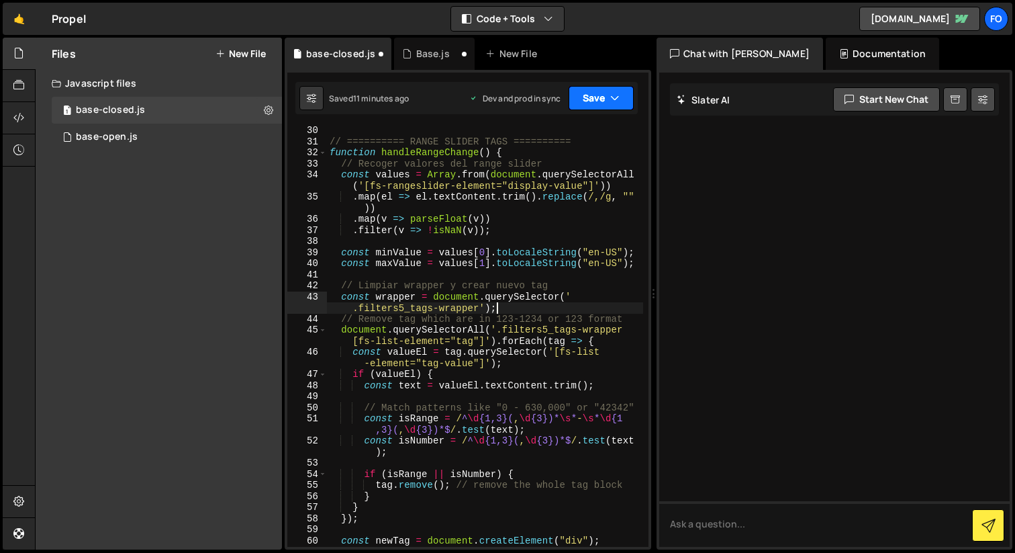
type textarea "const wrapper = document.querySelector('.filters5_tags-wrapper');"
click at [604, 97] on button "Save" at bounding box center [601, 98] width 65 height 24
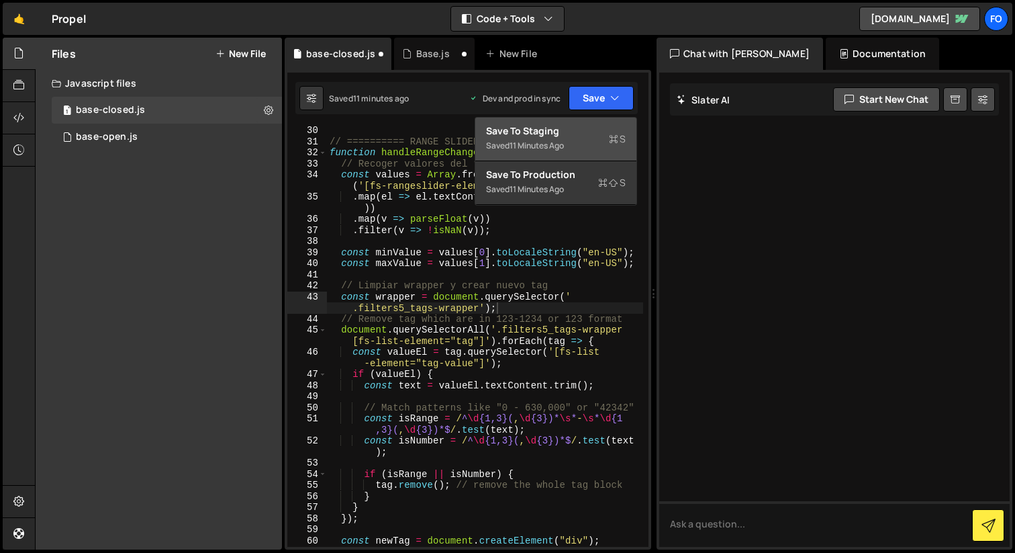
click at [604, 140] on div "Saved 11 minutes ago" at bounding box center [556, 146] width 140 height 16
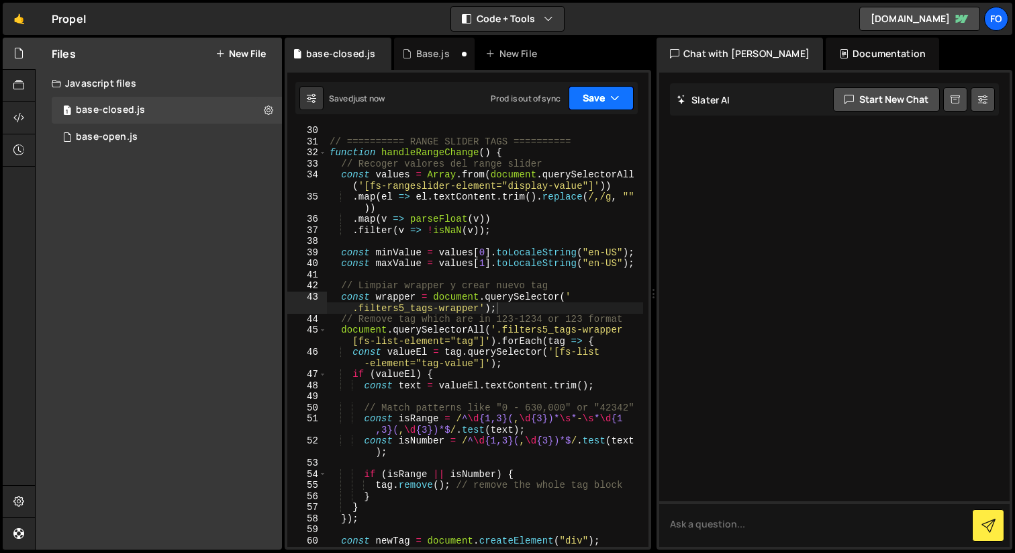
click at [612, 103] on icon "button" at bounding box center [614, 97] width 9 height 13
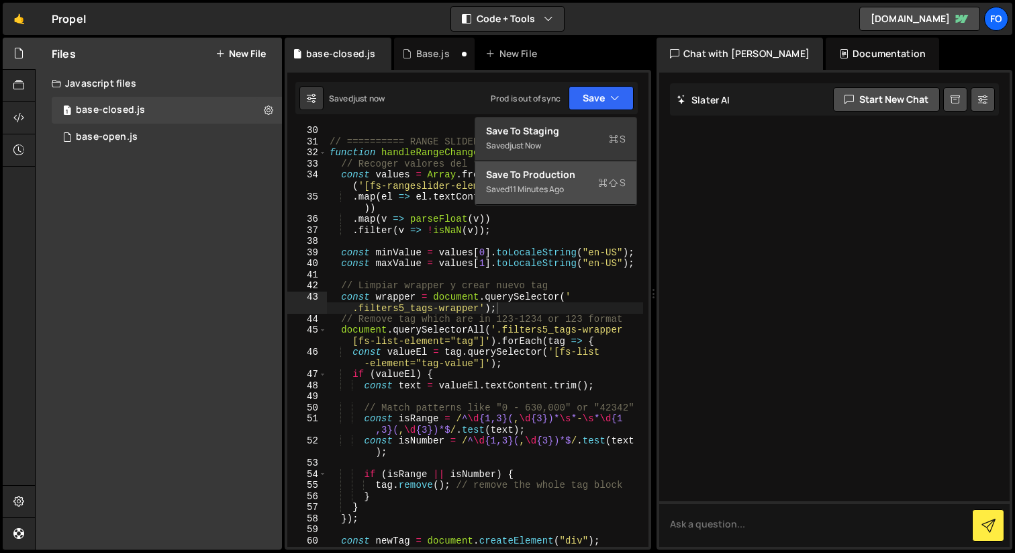
click at [599, 184] on icon at bounding box center [602, 182] width 9 height 13
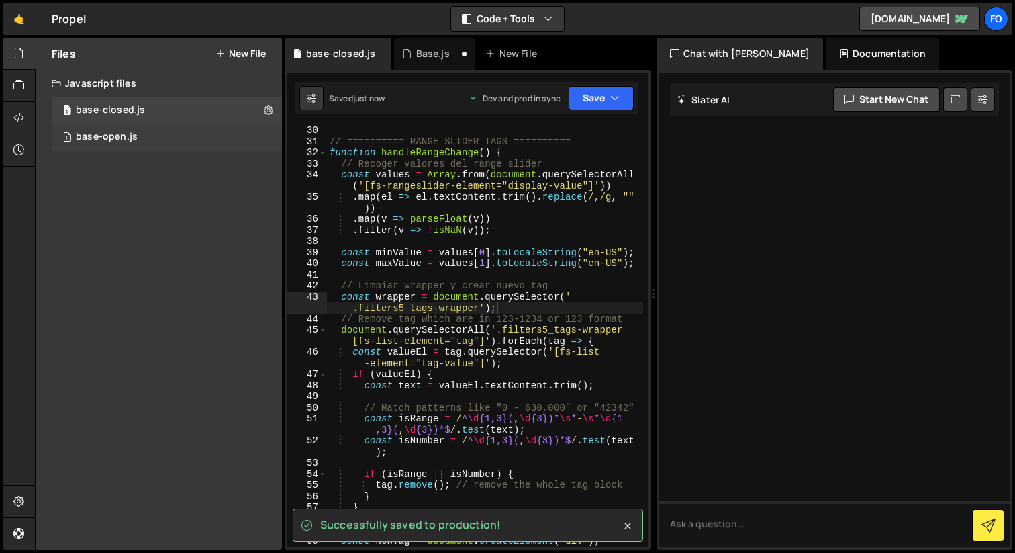
click at [176, 135] on div "1 base-open.js 0" at bounding box center [167, 137] width 230 height 27
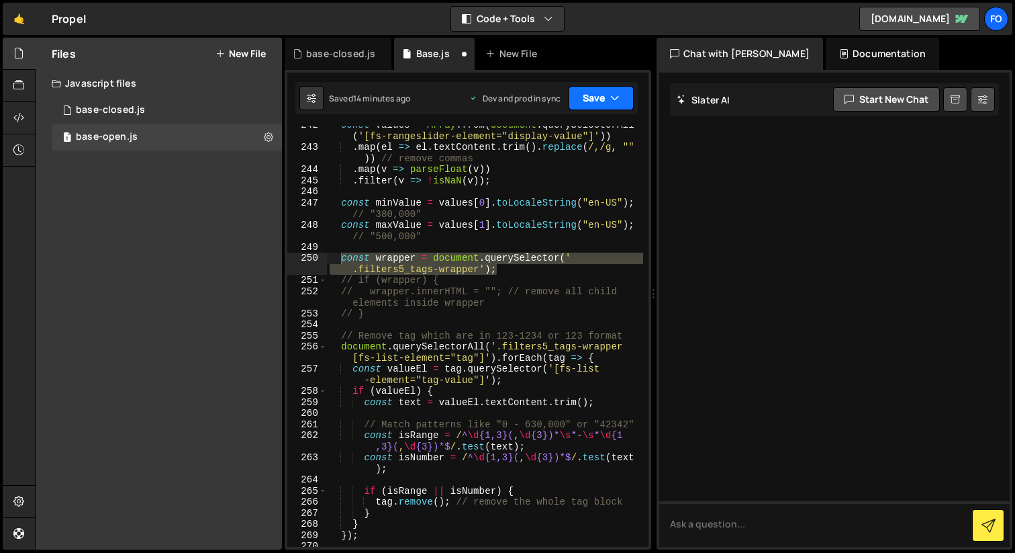
click at [602, 105] on button "Save" at bounding box center [601, 98] width 65 height 24
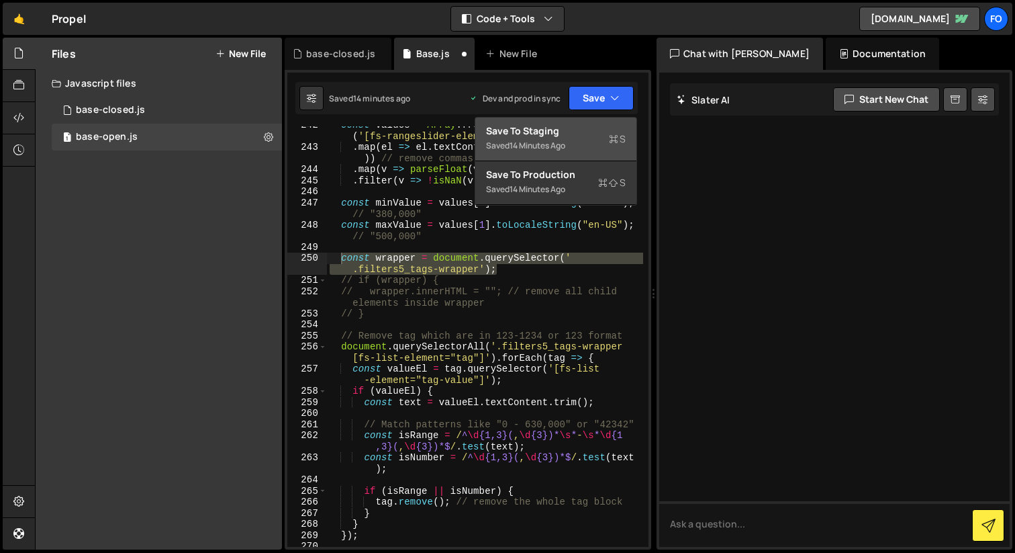
click at [602, 135] on div "Save to Staging S" at bounding box center [556, 130] width 140 height 13
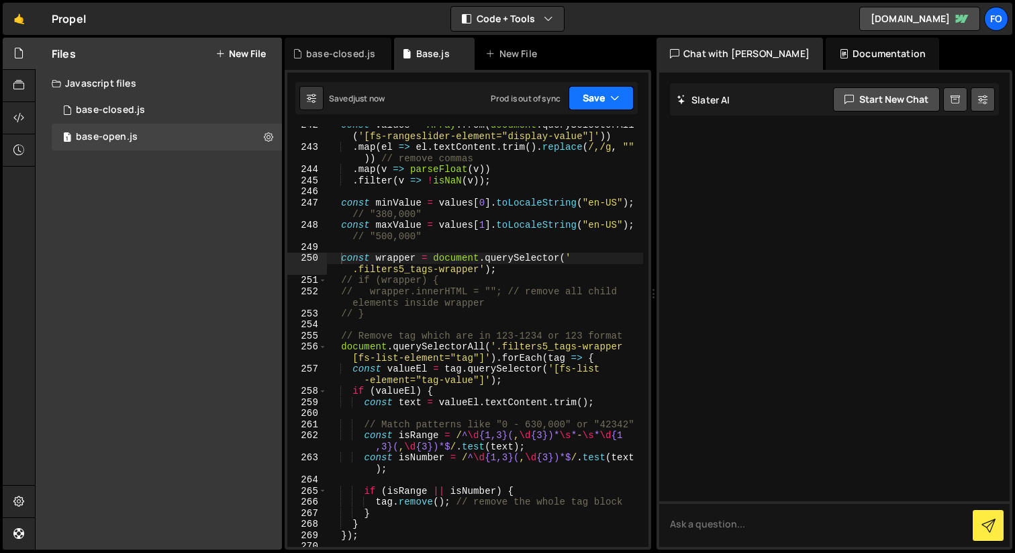
click at [610, 101] on icon "button" at bounding box center [614, 97] width 9 height 13
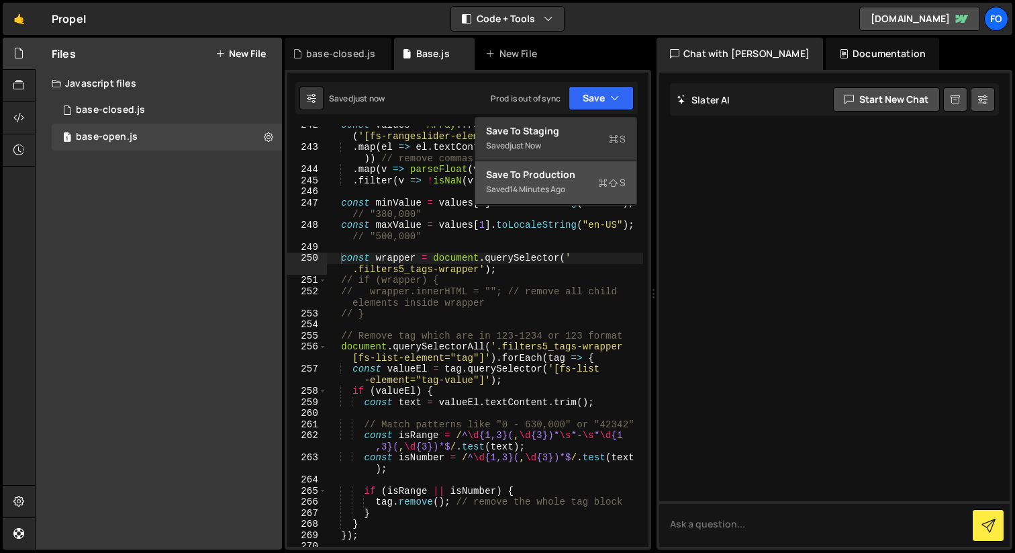
click at [594, 174] on div "Save to Production S" at bounding box center [556, 174] width 140 height 13
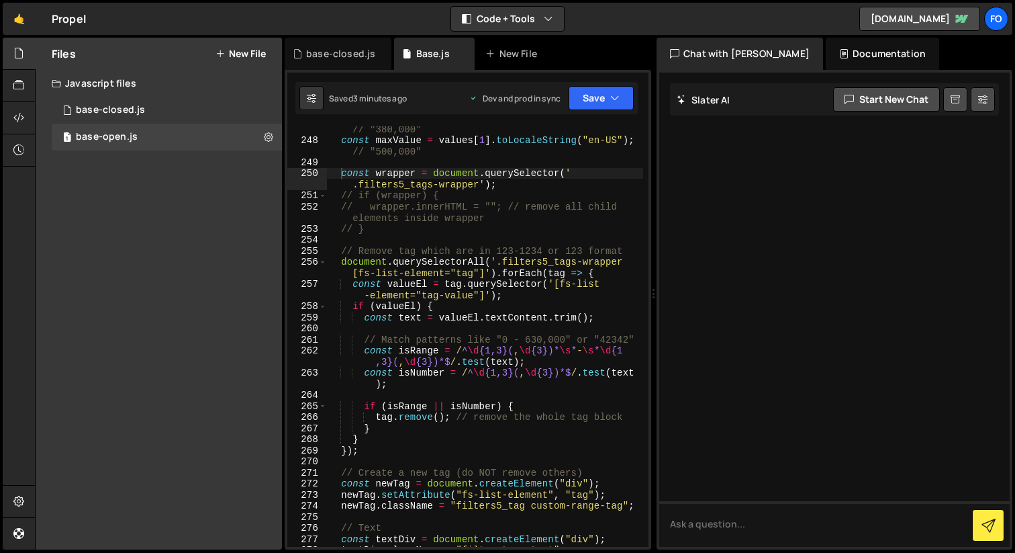
scroll to position [3173, 0]
click at [510, 396] on div "const minValue = values [ 0 ] . toLocaleString ( "en-US" ) ; // "380,000" const…" at bounding box center [485, 338] width 316 height 454
type textarea "const isNumber = /^\d{1,3}(,\d{3})*$/.test(text);"
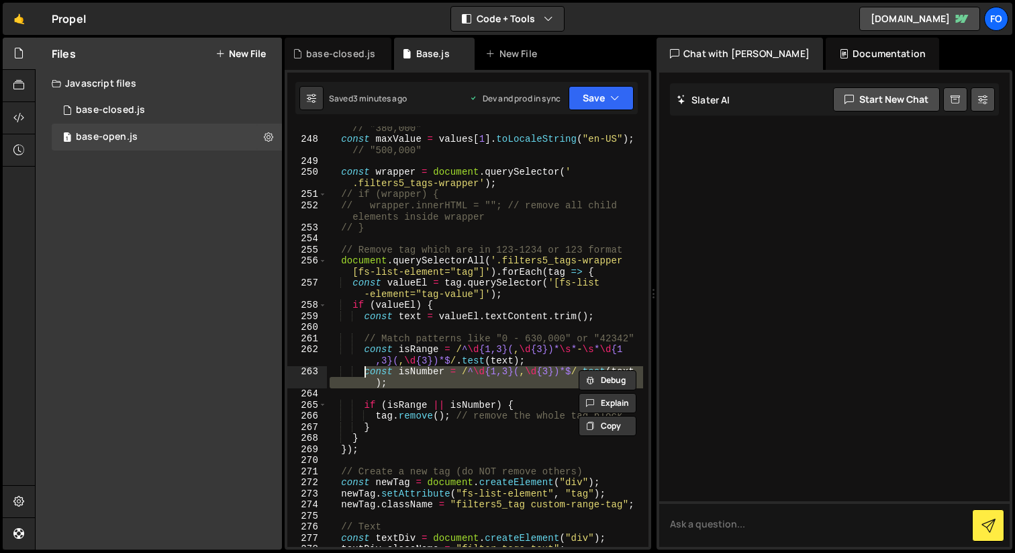
paste textarea
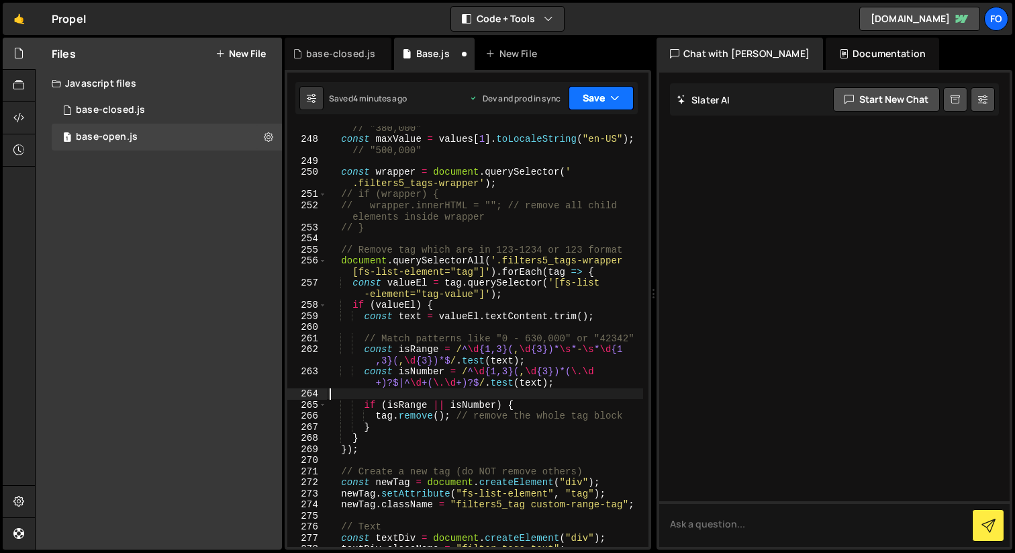
click at [631, 103] on button "Save" at bounding box center [601, 98] width 65 height 24
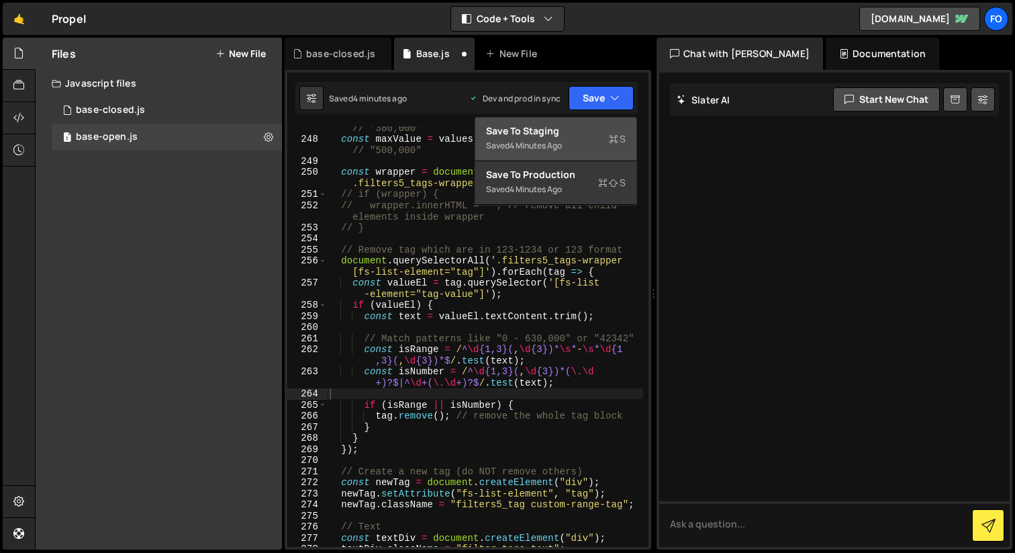
click at [594, 130] on div "Save to Staging S" at bounding box center [556, 130] width 140 height 13
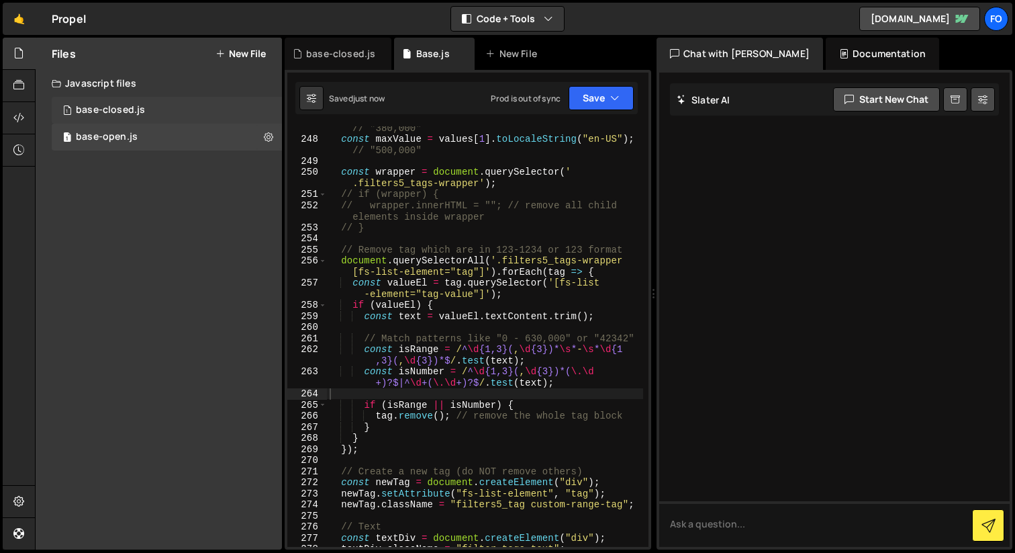
click at [206, 105] on div "1 base-closed.js 0" at bounding box center [167, 110] width 230 height 27
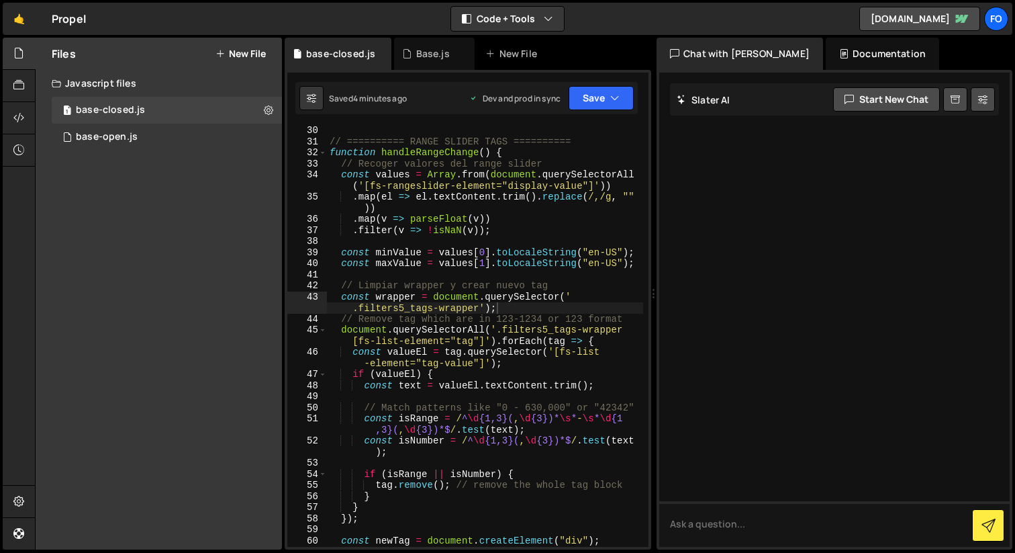
click at [527, 465] on div "// ========== RANGE SLIDER TAGS ========== function handleRangeChange ( ) { // …" at bounding box center [485, 346] width 316 height 443
type textarea "const isNumber = /^\d{1,3}(,\d{3})*$/.test(text);"
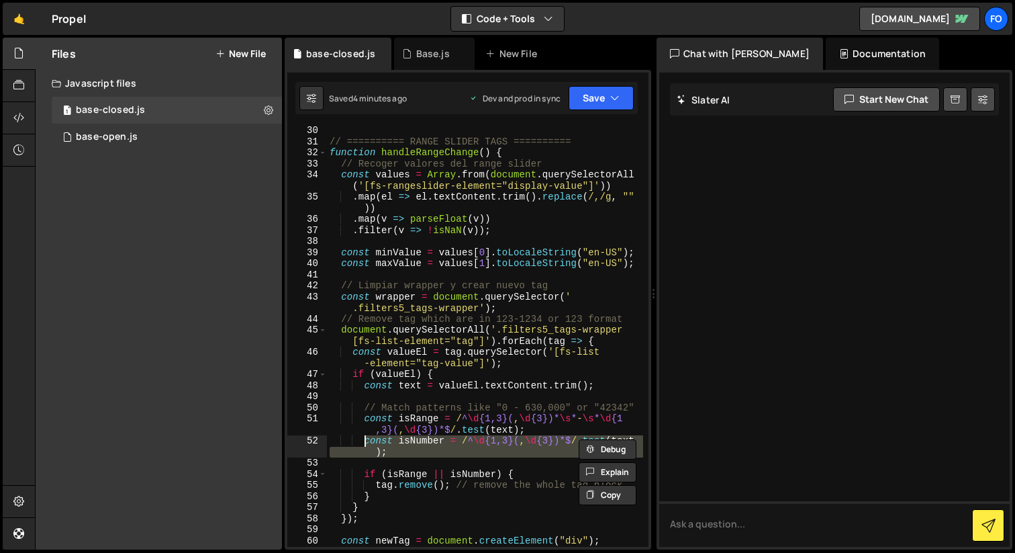
paste textarea
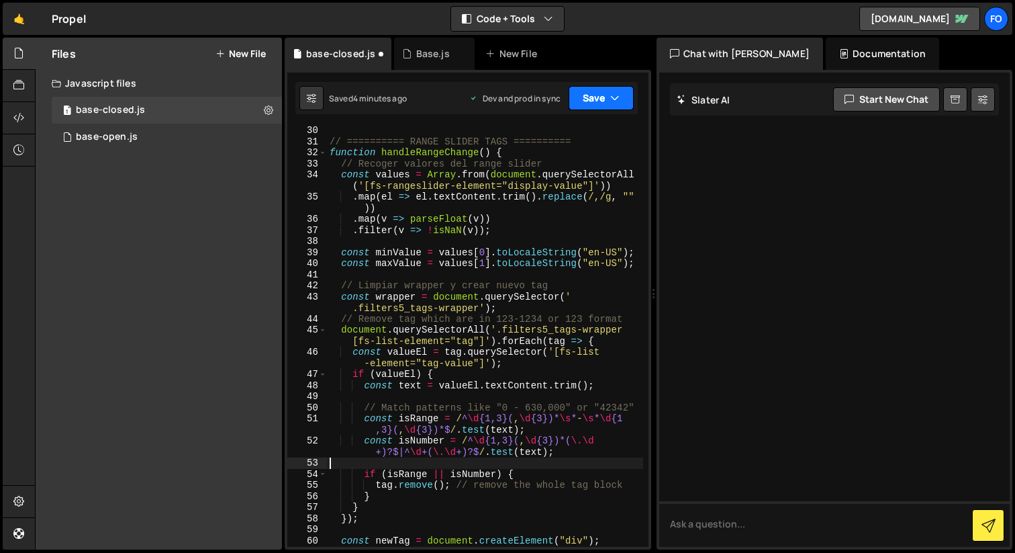
click at [615, 100] on icon "button" at bounding box center [614, 97] width 9 height 13
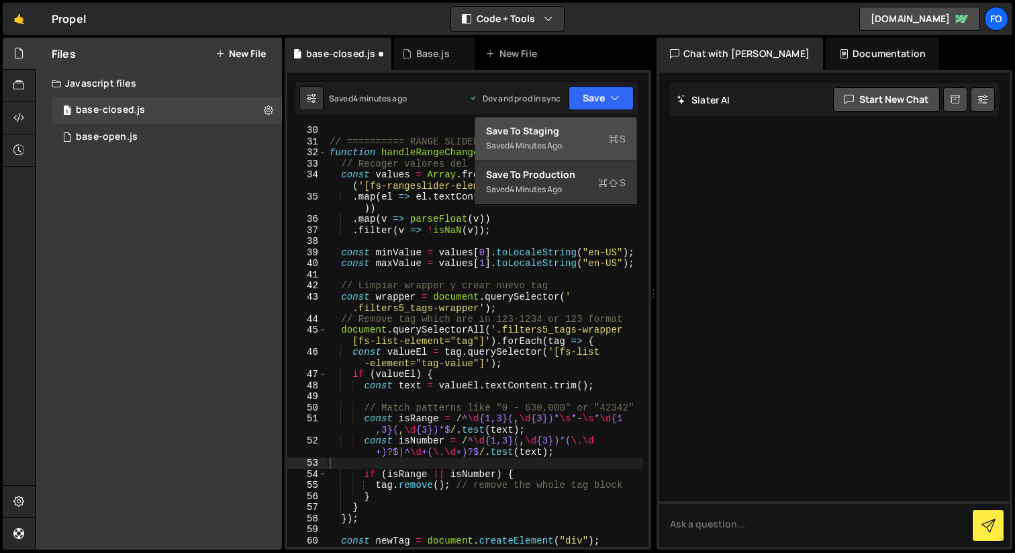
click at [600, 136] on div "Save to Staging S" at bounding box center [556, 130] width 140 height 13
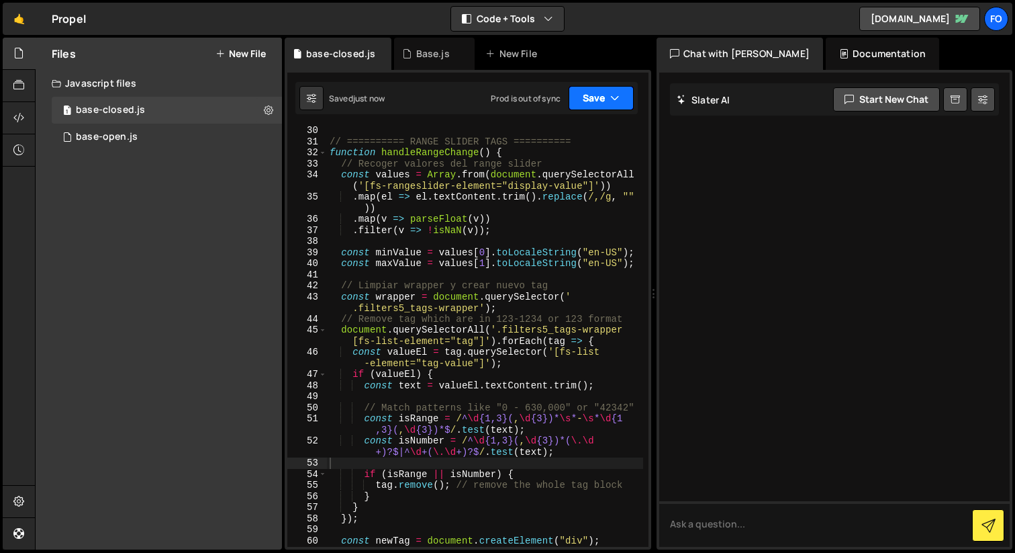
click at [618, 105] on button "Save" at bounding box center [601, 98] width 65 height 24
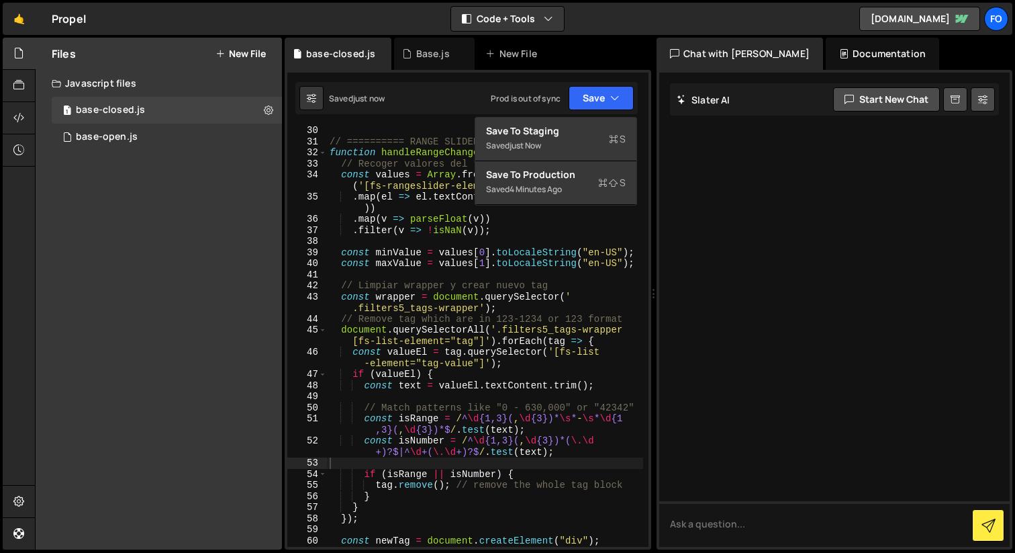
click at [449, 107] on div "Saved just now Prod is out of sync Upgrade to Edit Save Save to Staging S Saved…" at bounding box center [467, 98] width 343 height 32
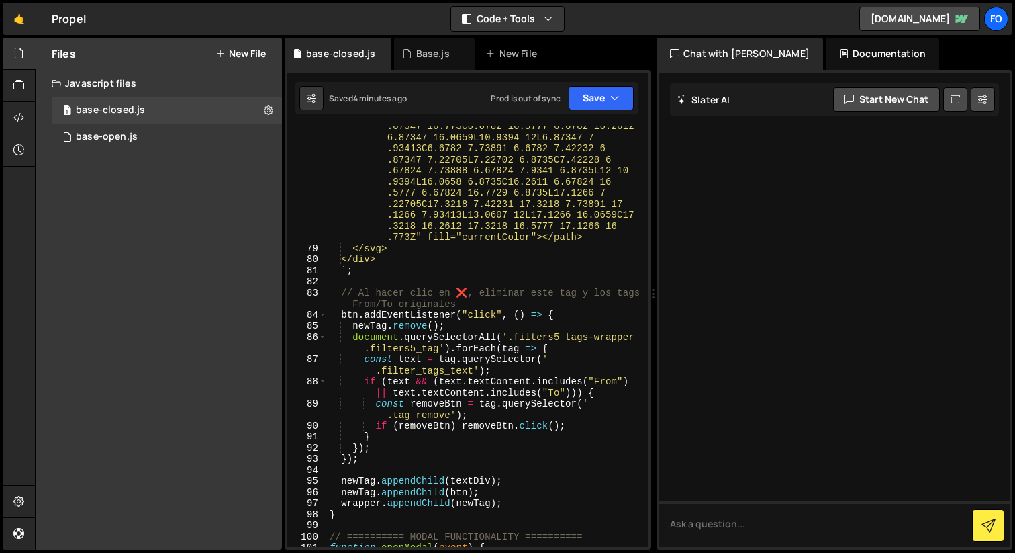
scroll to position [1072, 0]
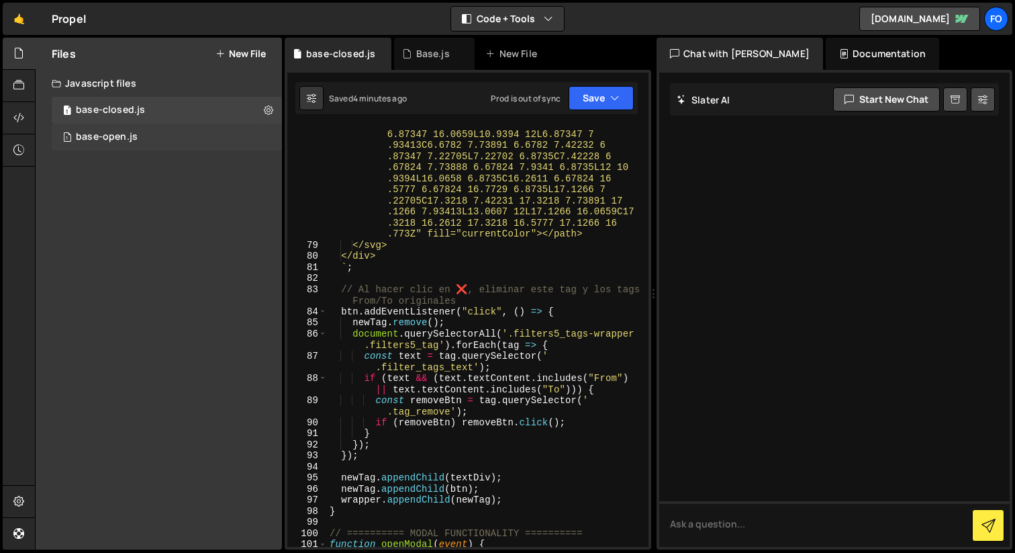
click at [131, 145] on div "1 base-open.js 0" at bounding box center [167, 137] width 230 height 27
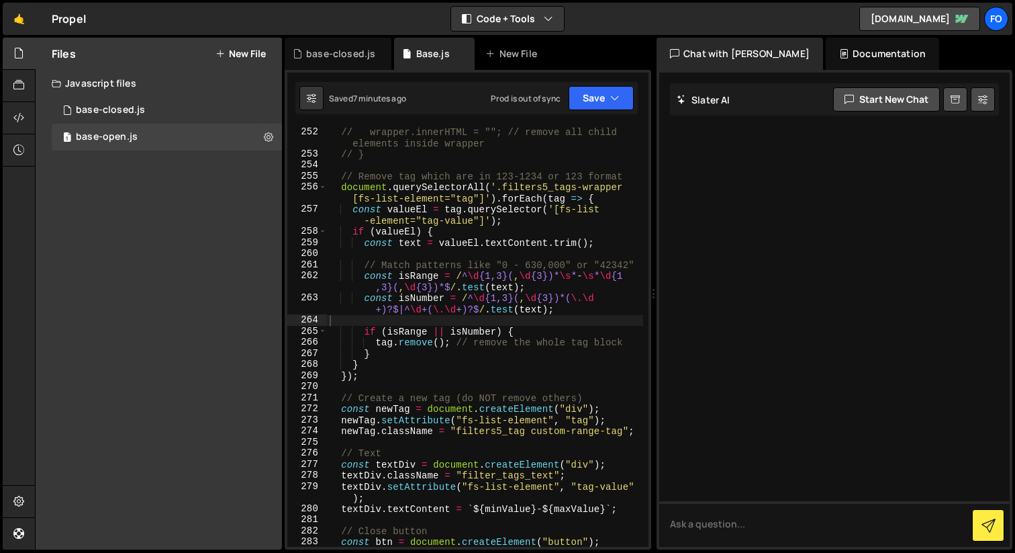
scroll to position [3241, 0]
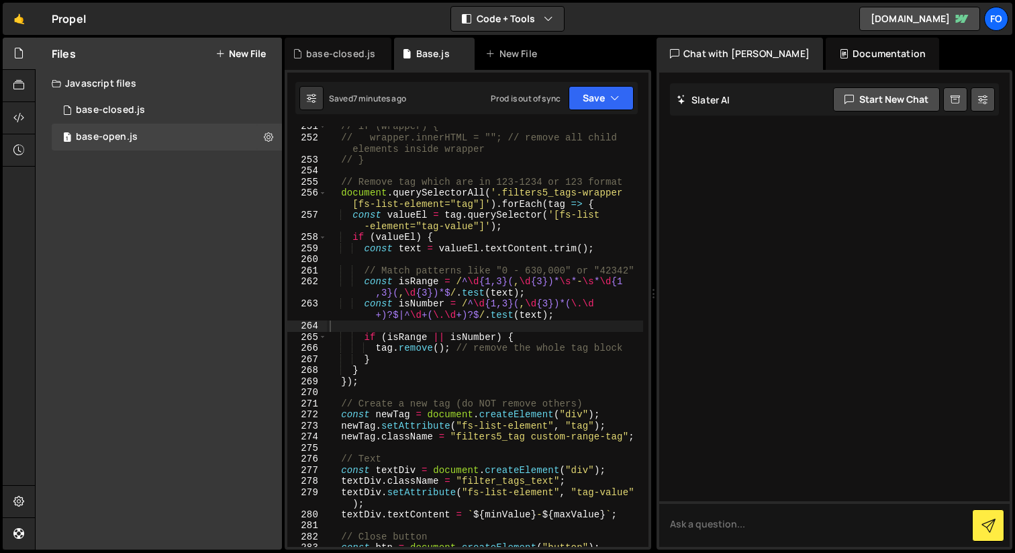
click at [444, 383] on div "// if (wrapper) { // wrapper.innerHTML = ""; // remove all child elements insid…" at bounding box center [485, 342] width 316 height 443
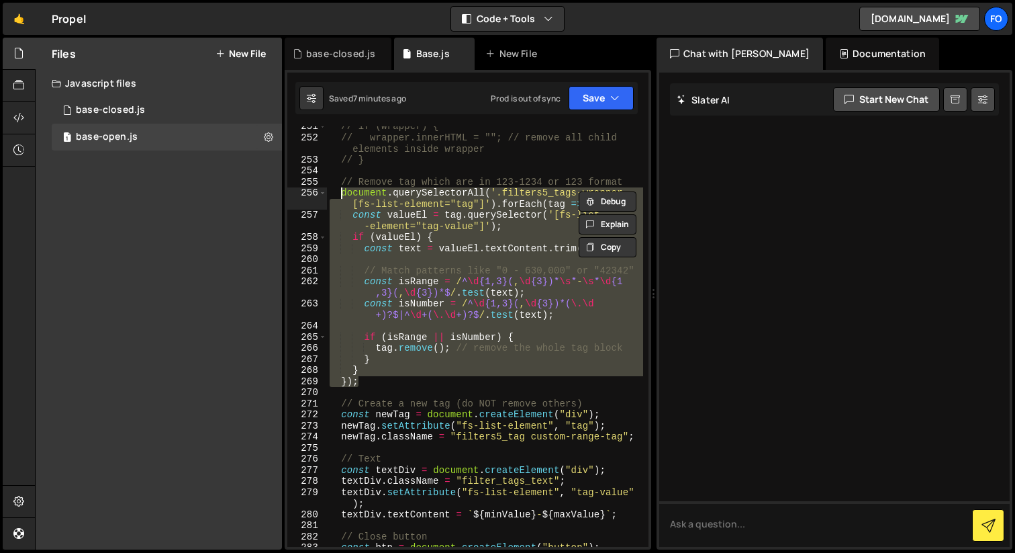
type textarea "// document.querySelectorAll('.filters5_tags-wrapper [fs-list-element="tag"]').…"
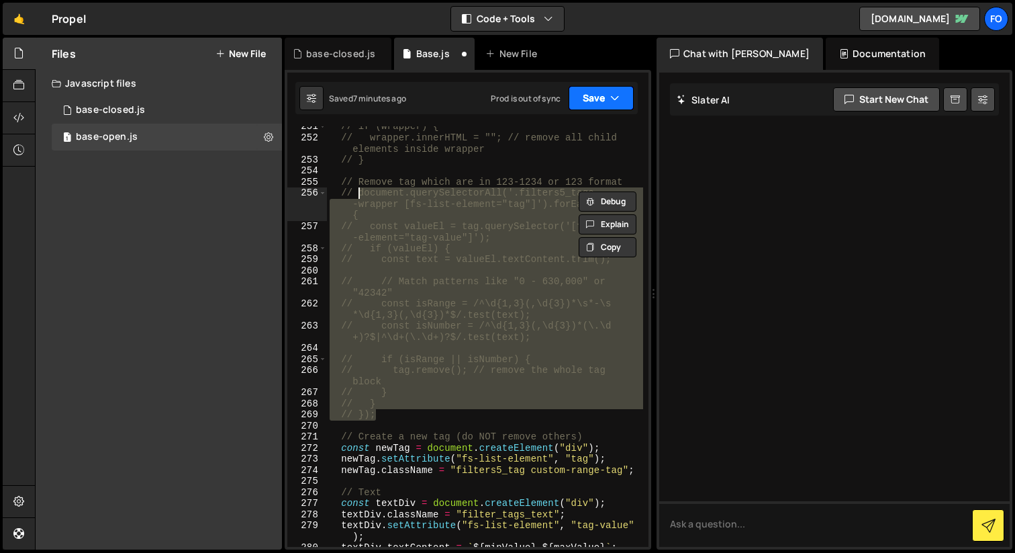
click at [596, 104] on button "Save" at bounding box center [601, 98] width 65 height 24
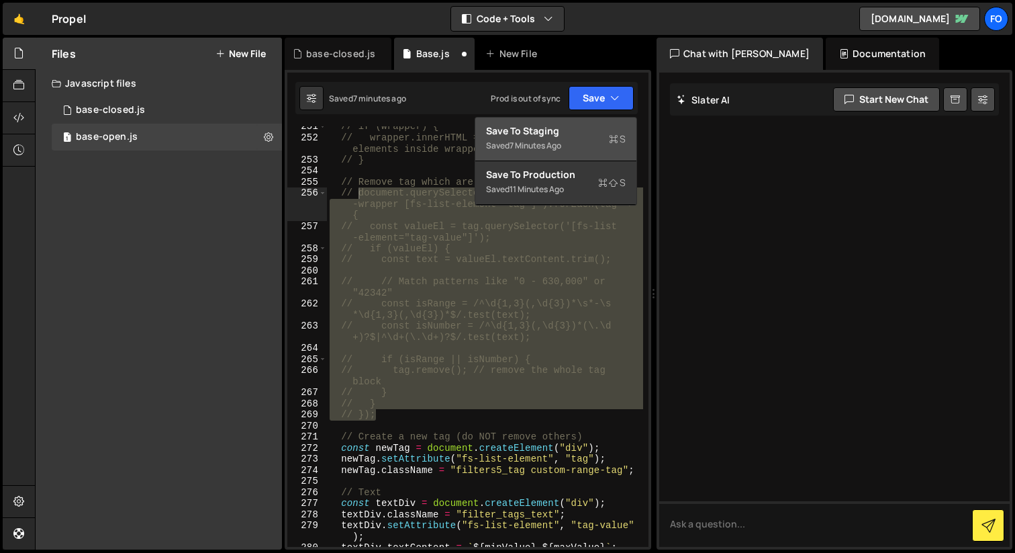
click at [578, 134] on div "Save to Staging S" at bounding box center [556, 130] width 140 height 13
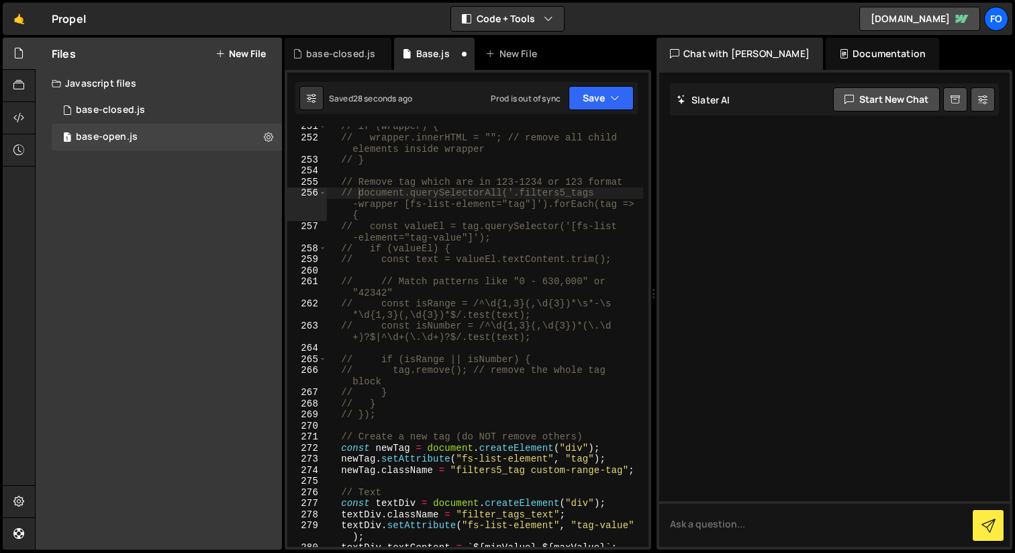
click at [429, 425] on div "// if (wrapper) { // wrapper.innerHTML = ""; // remove all child elements insid…" at bounding box center [485, 342] width 316 height 443
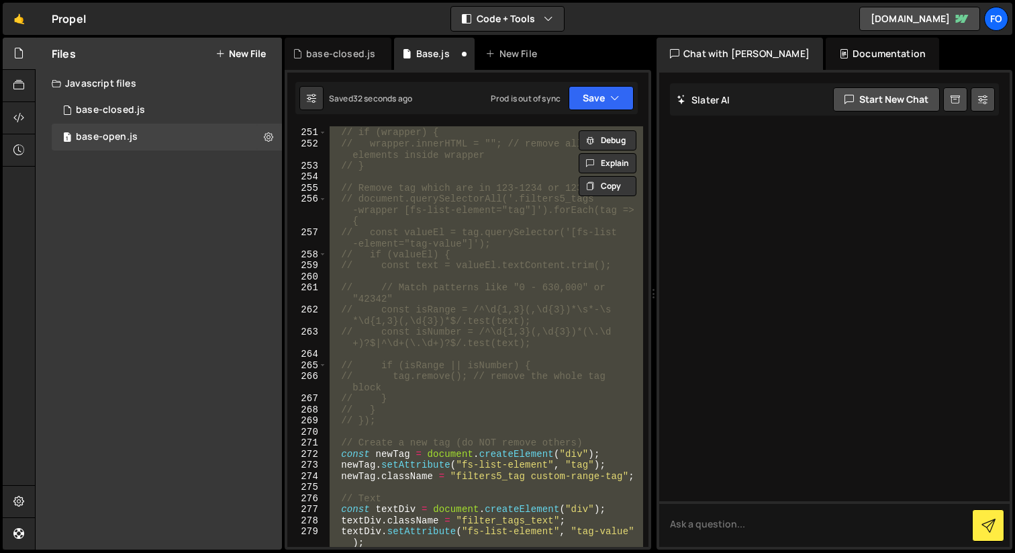
scroll to position [3165, 0]
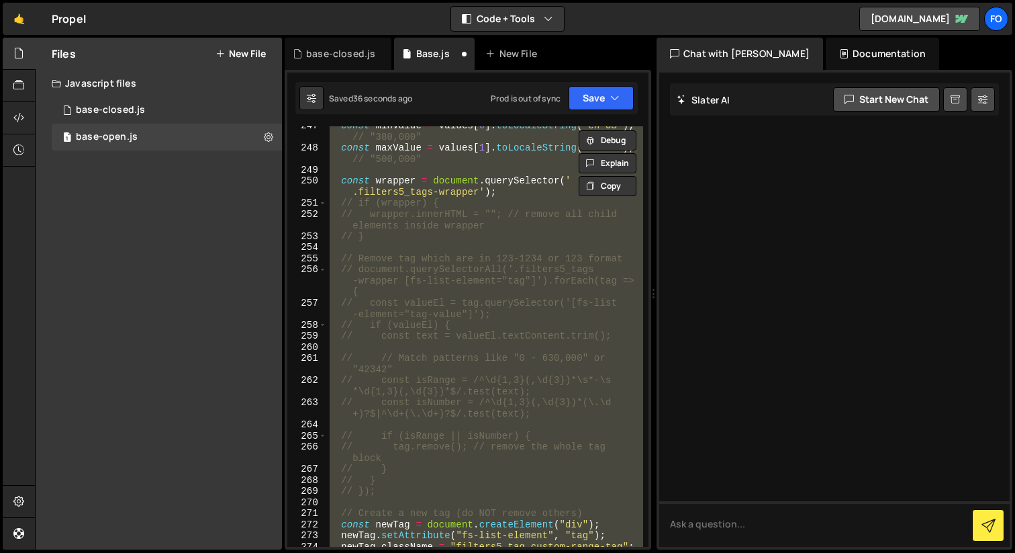
click at [443, 451] on div "const minValue = values [ 0 ] . toLocaleString ( "en-US" ) ; // "380,000" const…" at bounding box center [485, 347] width 316 height 454
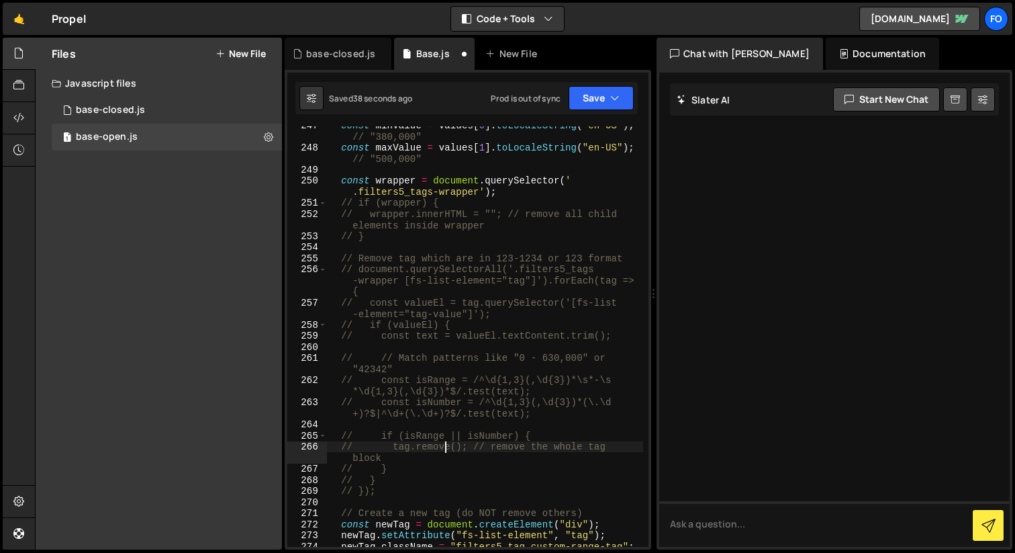
click at [443, 451] on div "const minValue = values [ 0 ] . toLocaleString ( "en-US" ) ; // "380,000" const…" at bounding box center [485, 347] width 316 height 454
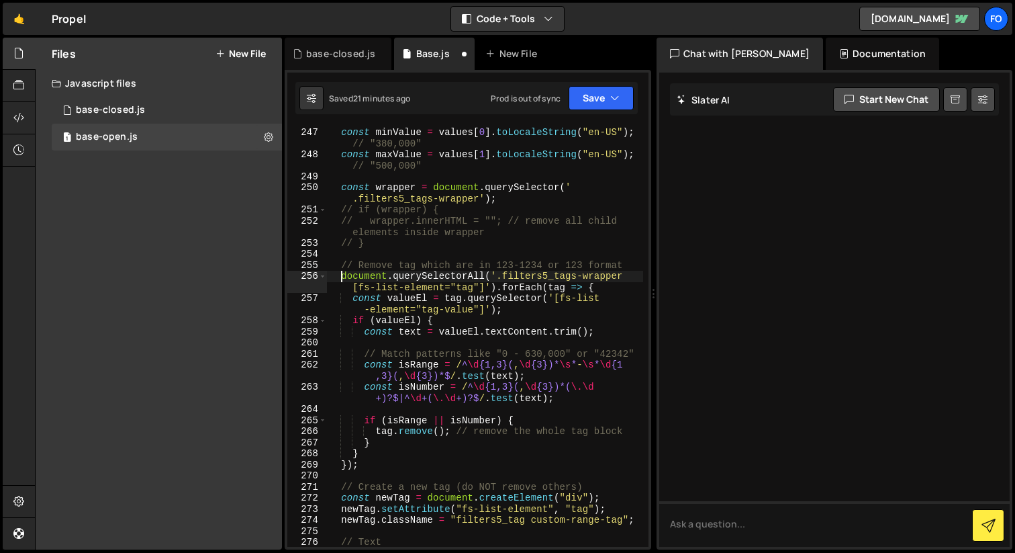
scroll to position [3157, 0]
click at [608, 97] on button "Save" at bounding box center [601, 98] width 65 height 24
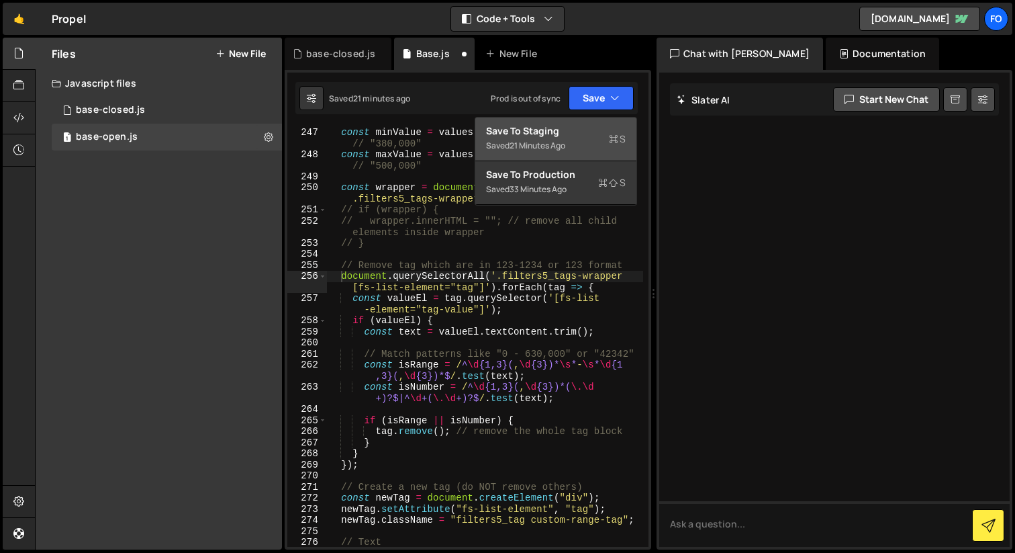
click at [589, 140] on div "Saved 21 minutes ago" at bounding box center [556, 146] width 140 height 16
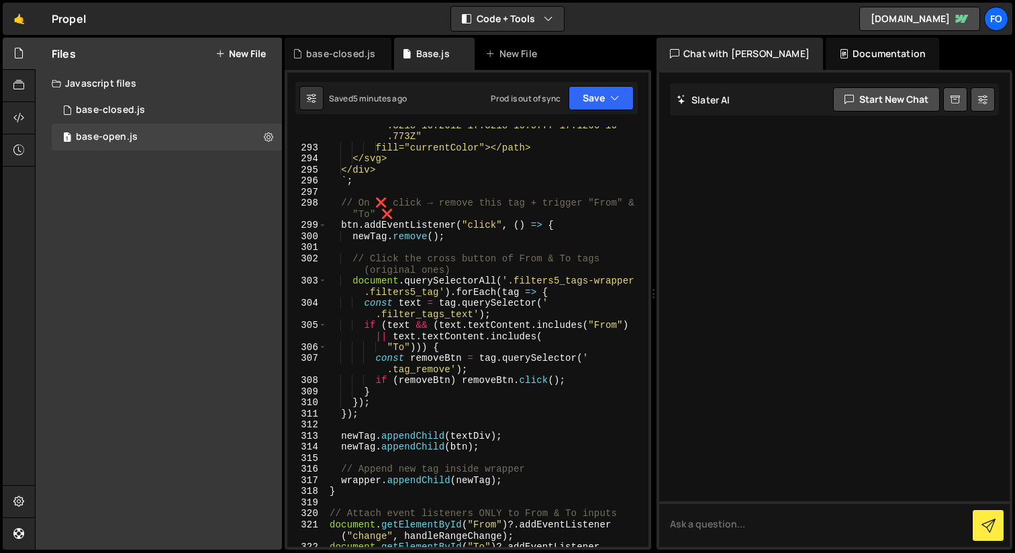
scroll to position [3922, 0]
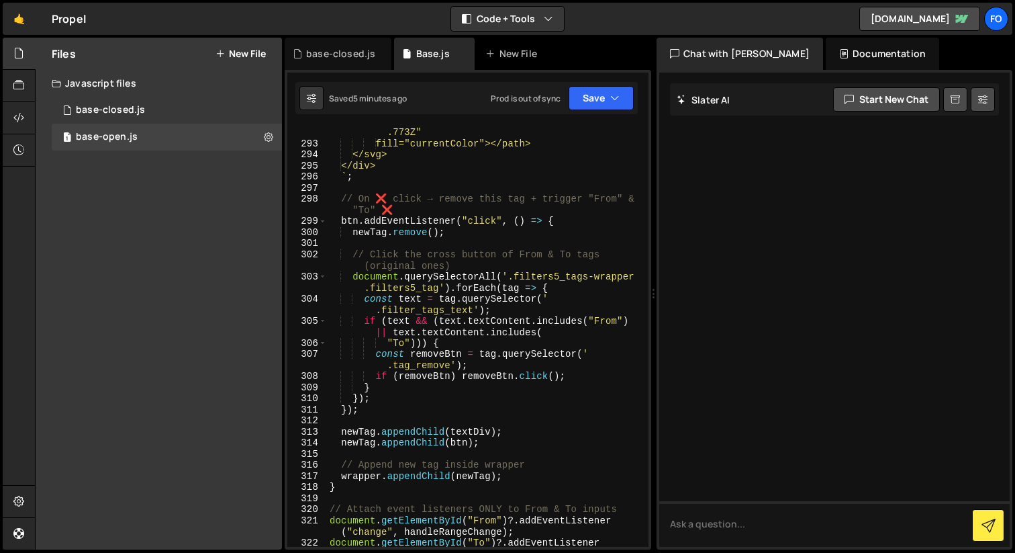
click at [375, 402] on div "<path d="M17.1266 16.773L16.7729 17.1266C16 .5777 17.3218 16.2611 17.3218 16.06…" at bounding box center [485, 276] width 316 height 609
type textarea "});"
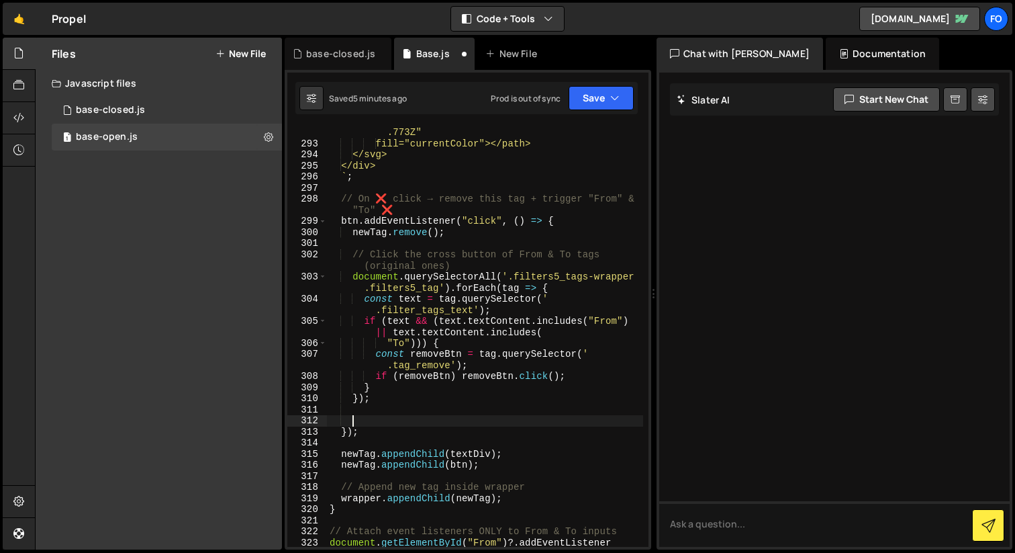
paste textarea
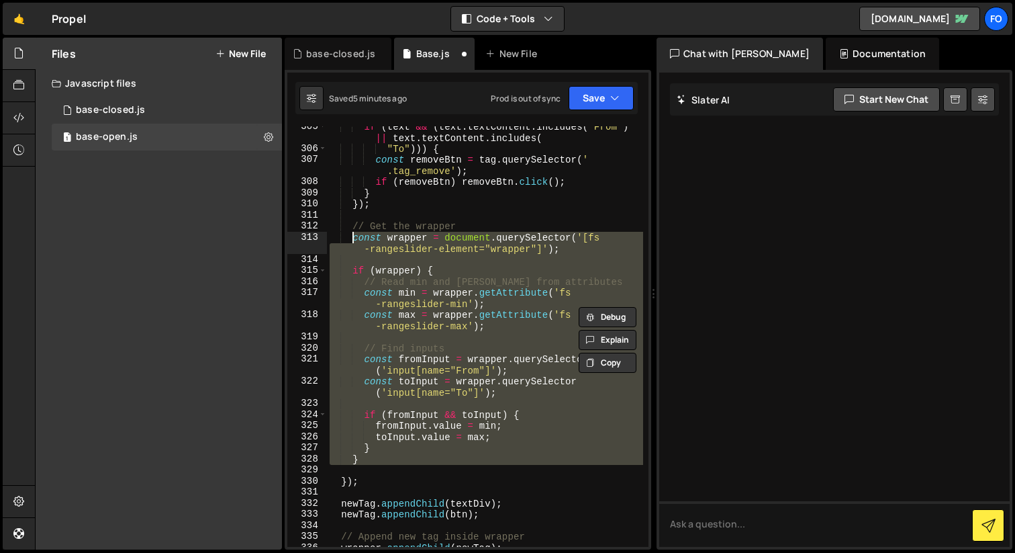
scroll to position [4136, 0]
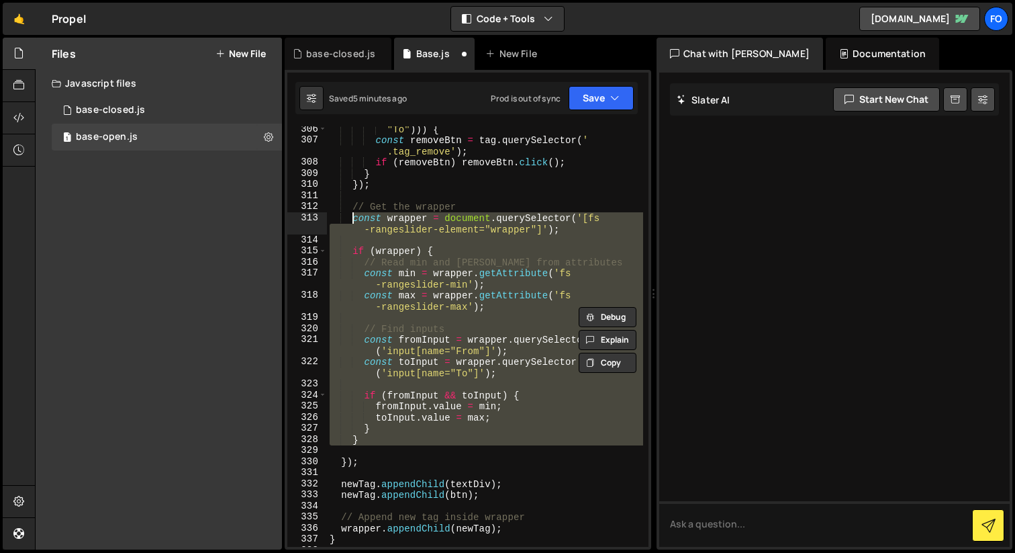
type textarea "const wrapper = document.querySelector('[fs-rangeslider-element="wrapper"]');"
click at [396, 454] on div ""To" ))) { const removeBtn = tag . querySelector ( ' .tag_remove' ) ; if ( remo…" at bounding box center [485, 345] width 316 height 443
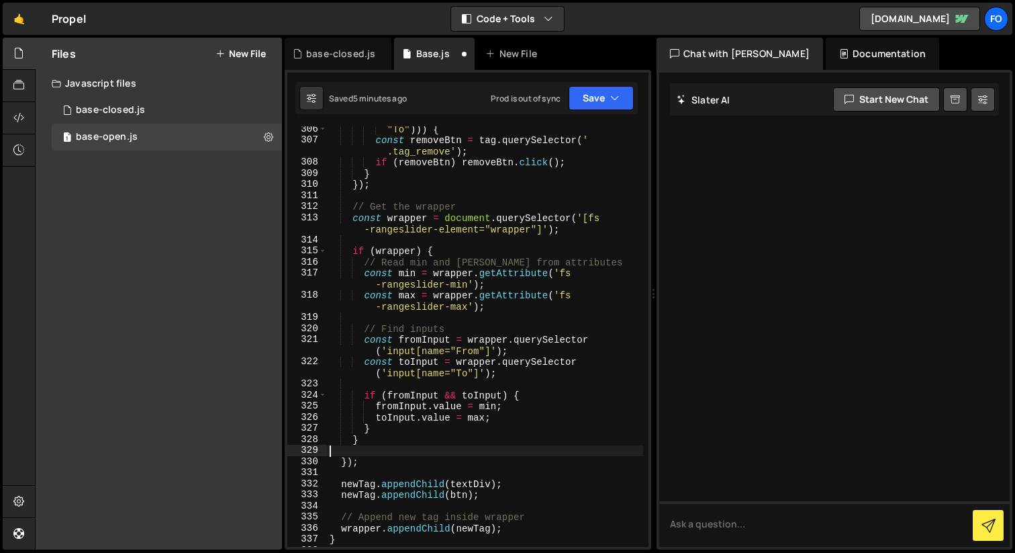
click at [414, 210] on div ""To" ))) { const removeBtn = tag . querySelector ( ' .tag_remove' ) ; if ( remo…" at bounding box center [485, 345] width 316 height 443
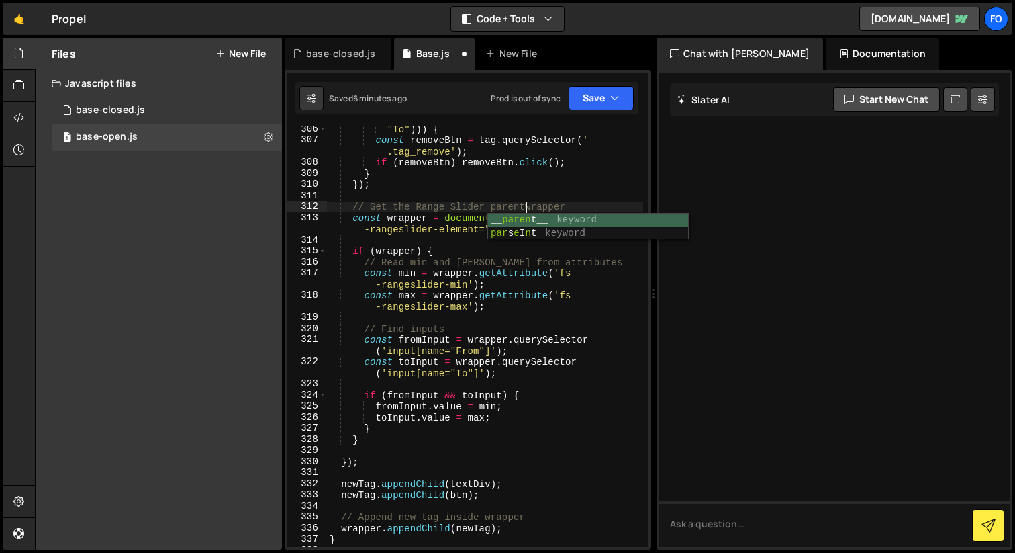
scroll to position [0, 13]
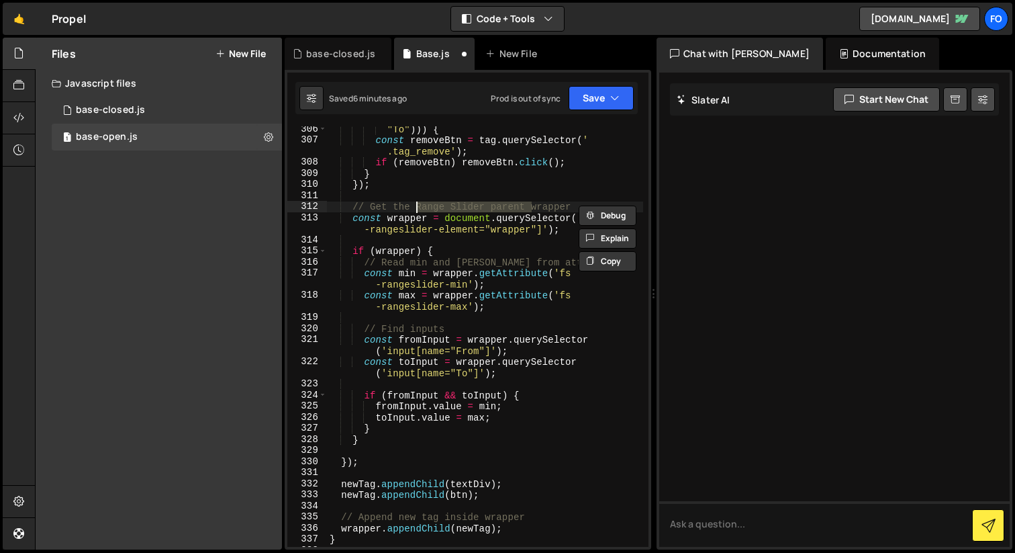
click at [411, 220] on div ""To" ))) { const removeBtn = tag . querySelector ( ' .tag_remove' ) ; if ( remo…" at bounding box center [485, 345] width 316 height 443
paste textarea "Range Slider parent"
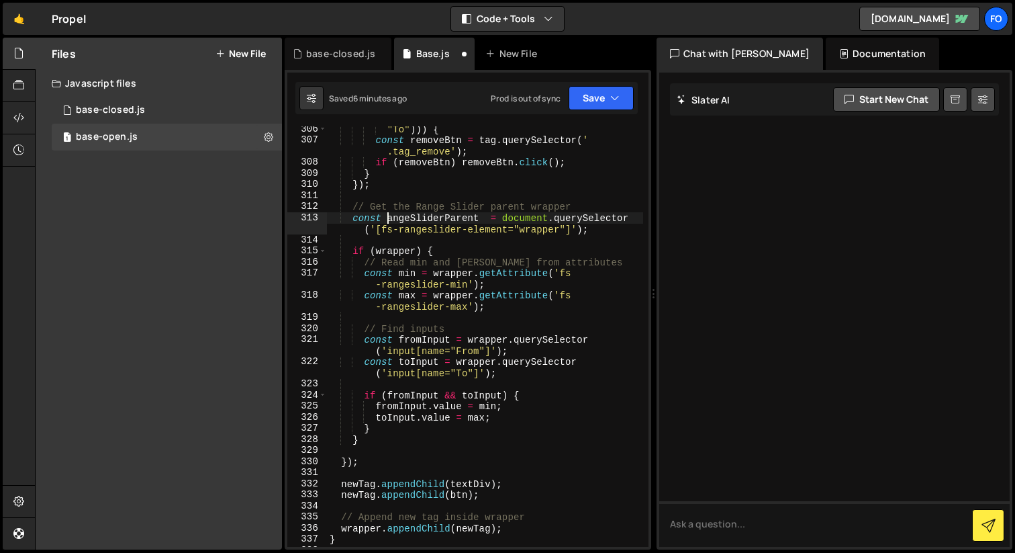
scroll to position [0, 5]
click at [484, 219] on div ""To" ))) { const removeBtn = tag . querySelector ( ' .tag_remove' ) ; if ( remo…" at bounding box center [485, 345] width 316 height 443
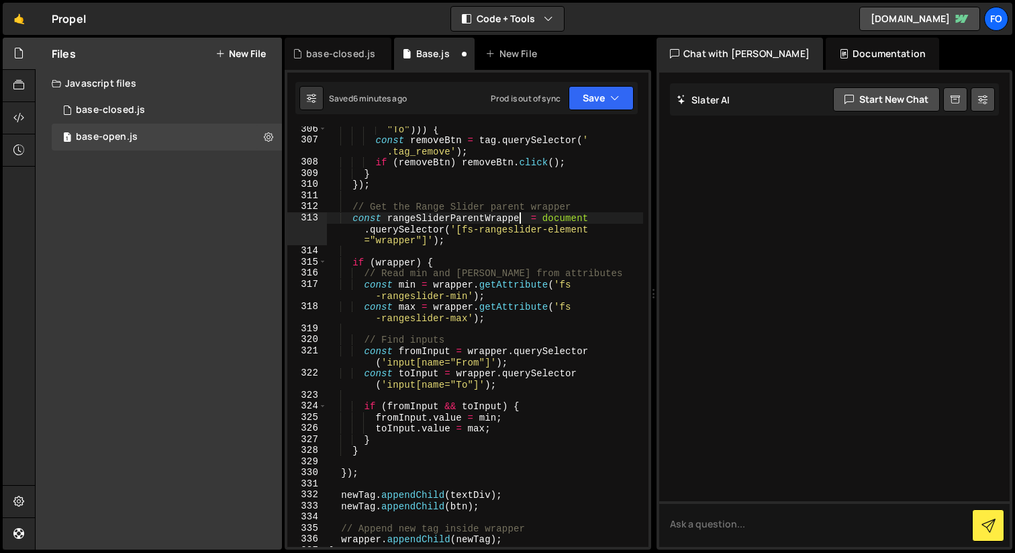
scroll to position [0, 13]
click at [505, 221] on div ""To" ))) { const removeBtn = tag . querySelector ( ' .tag_remove' ) ; if ( remo…" at bounding box center [485, 345] width 316 height 443
click at [395, 261] on div ""To" ))) { const removeBtn = tag . querySelector ( ' .tag_remove' ) ; if ( remo…" at bounding box center [485, 345] width 316 height 443
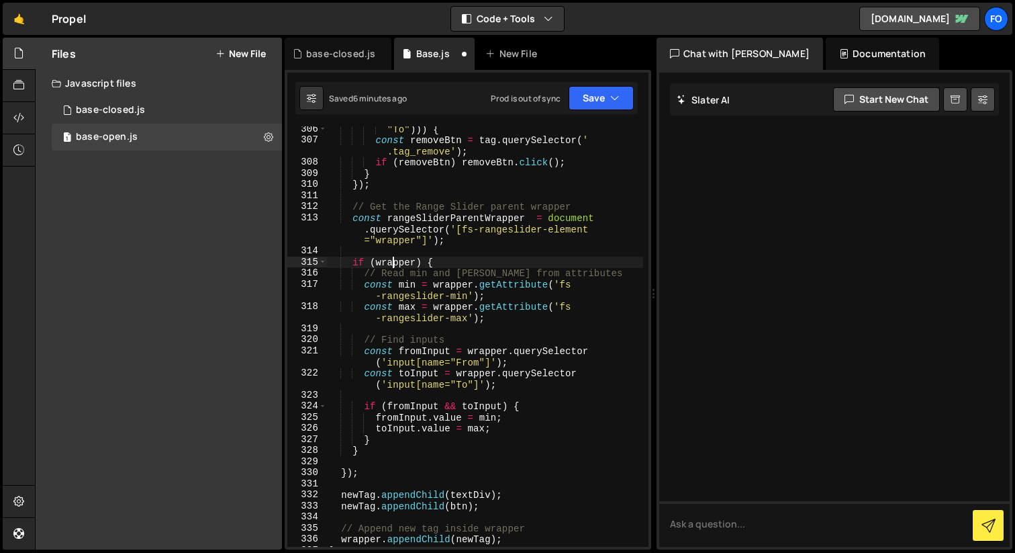
click at [395, 261] on div ""To" ))) { const removeBtn = tag . querySelector ( ' .tag_remove' ) ; if ( remo…" at bounding box center [485, 345] width 316 height 443
paste textarea "rangeSliderParentW"
click at [559, 320] on div ""To" ))) { const removeBtn = tag . querySelector ( ' .tag_remove' ) ; if ( remo…" at bounding box center [485, 345] width 316 height 443
click at [462, 288] on div ""To" ))) { const removeBtn = tag . querySelector ( ' .tag_remove' ) ; if ( remo…" at bounding box center [485, 345] width 316 height 443
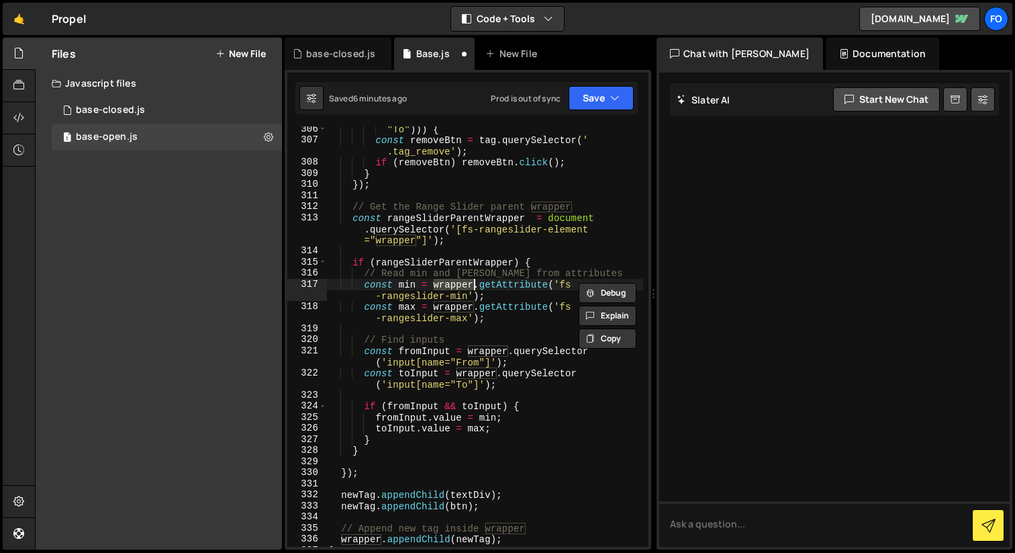
paste textarea "rangeSliderParentW"
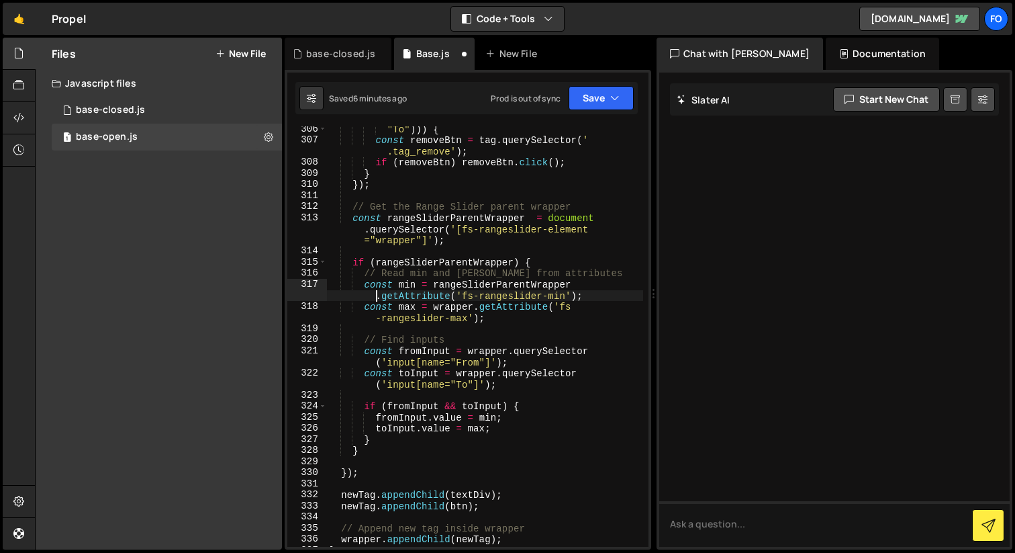
click at [451, 307] on div ""To" ))) { const removeBtn = tag . querySelector ( ' .tag_remove' ) ; if ( remo…" at bounding box center [485, 345] width 316 height 443
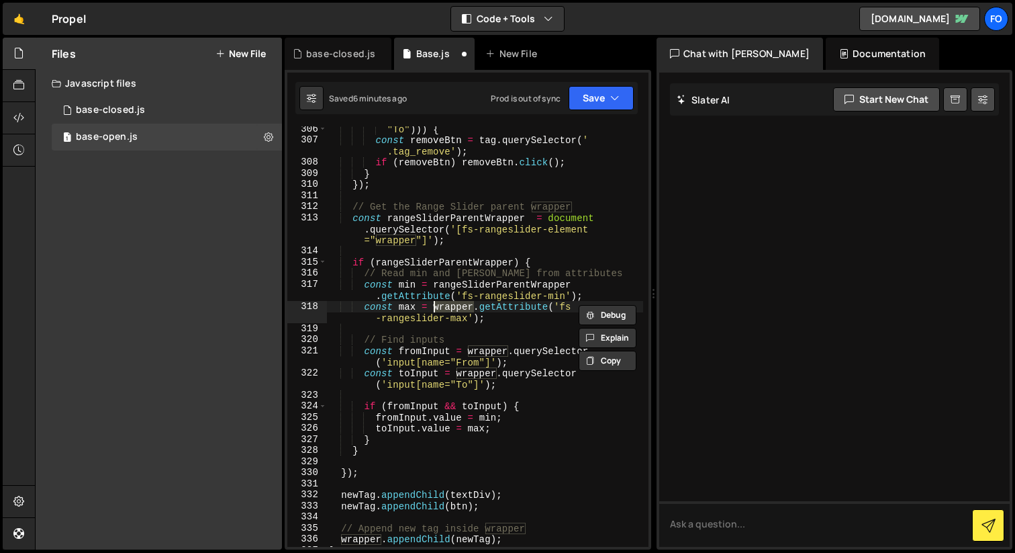
paste textarea "rangeSliderParentW"
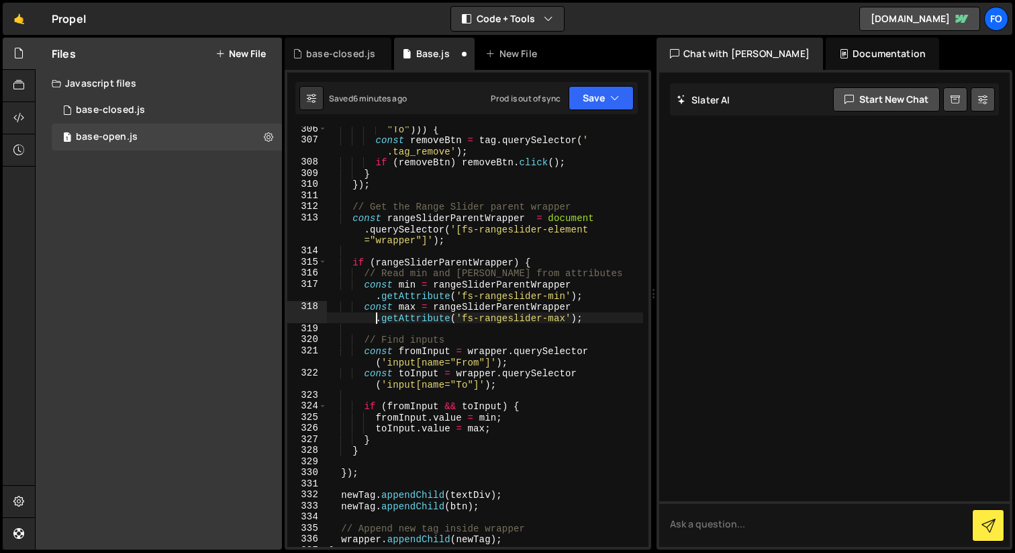
click at [490, 353] on div ""To" ))) { const removeBtn = tag . querySelector ( ' .tag_remove' ) ; if ( remo…" at bounding box center [485, 345] width 316 height 443
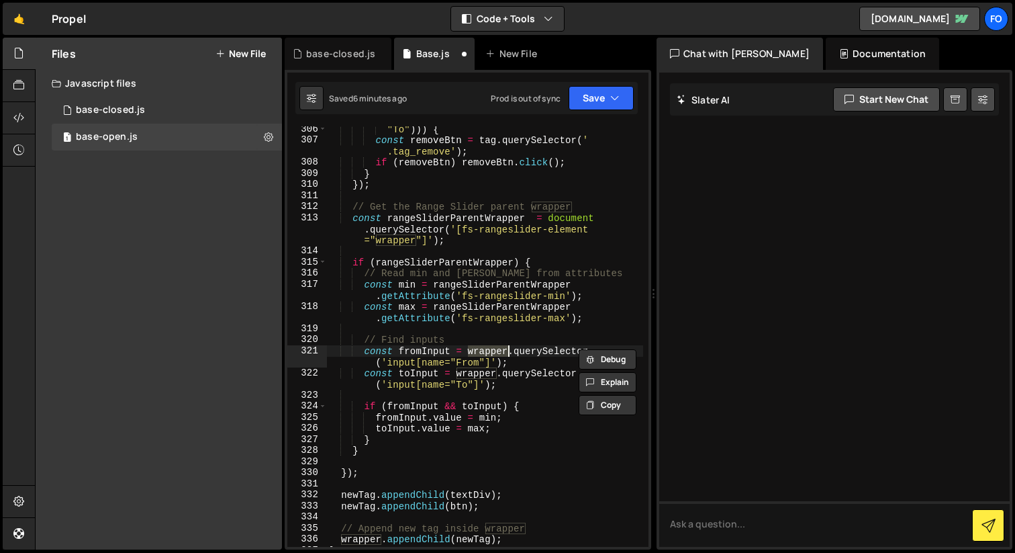
paste textarea "rangeSliderParentW"
click at [481, 377] on div ""To" ))) { const removeBtn = tag . querySelector ( ' .tag_remove' ) ; if ( remo…" at bounding box center [485, 345] width 316 height 443
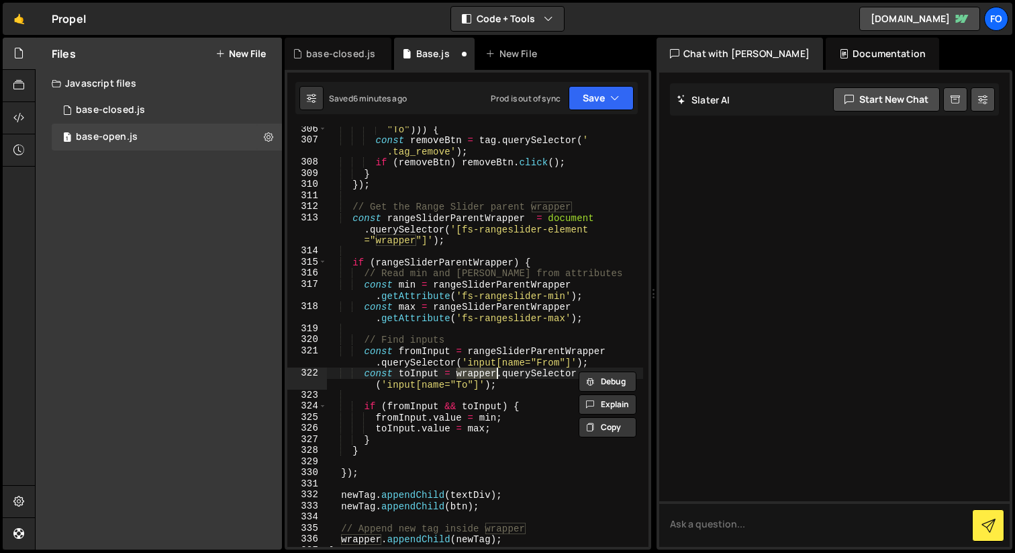
paste textarea "rangeSliderParentW"
click at [518, 410] on div ""To" ))) { const removeBtn = tag . querySelector ( ' .tag_remove' ) ; if ( remo…" at bounding box center [485, 345] width 316 height 443
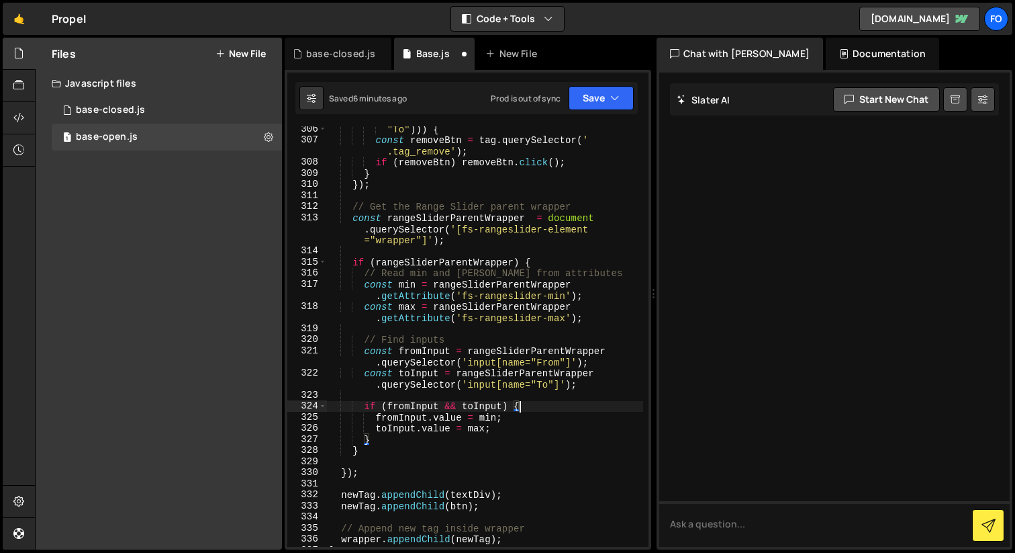
click at [498, 437] on div ""To" ))) { const removeBtn = tag . querySelector ( ' .tag_remove' ) ; if ( remo…" at bounding box center [485, 345] width 316 height 443
click at [520, 431] on div ""To" ))) { const removeBtn = tag . querySelector ( ' .tag_remove' ) ; if ( remo…" at bounding box center [485, 345] width 316 height 443
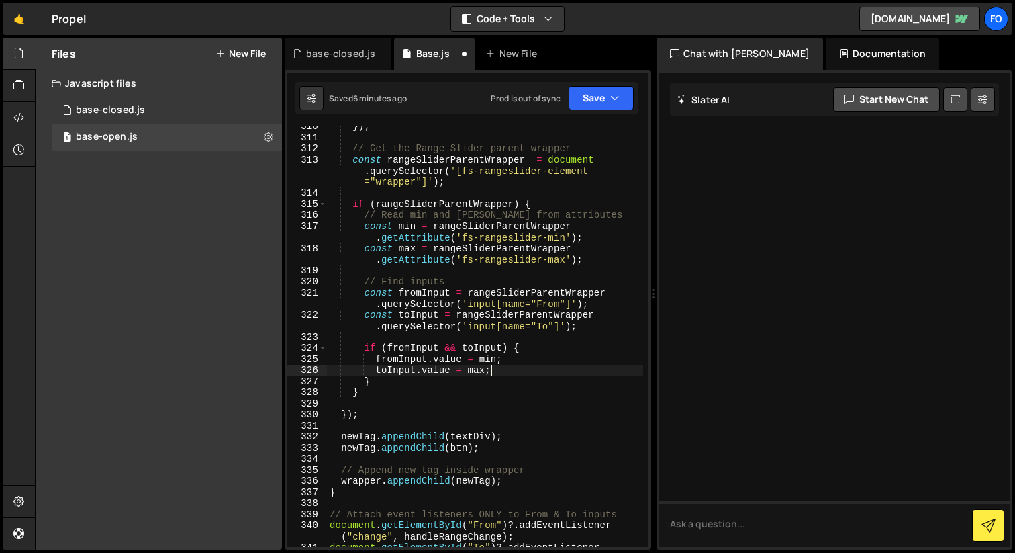
scroll to position [4194, 0]
click at [389, 392] on div "}) ; // Get the Range Slider parent wrapper const rangeSliderParentWrapper = do…" at bounding box center [485, 347] width 316 height 454
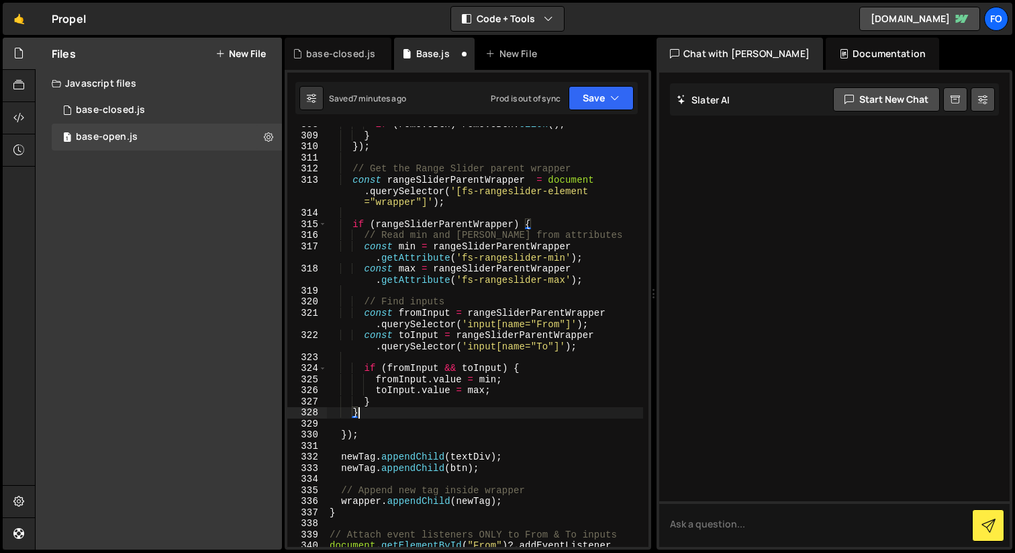
scroll to position [4167, 0]
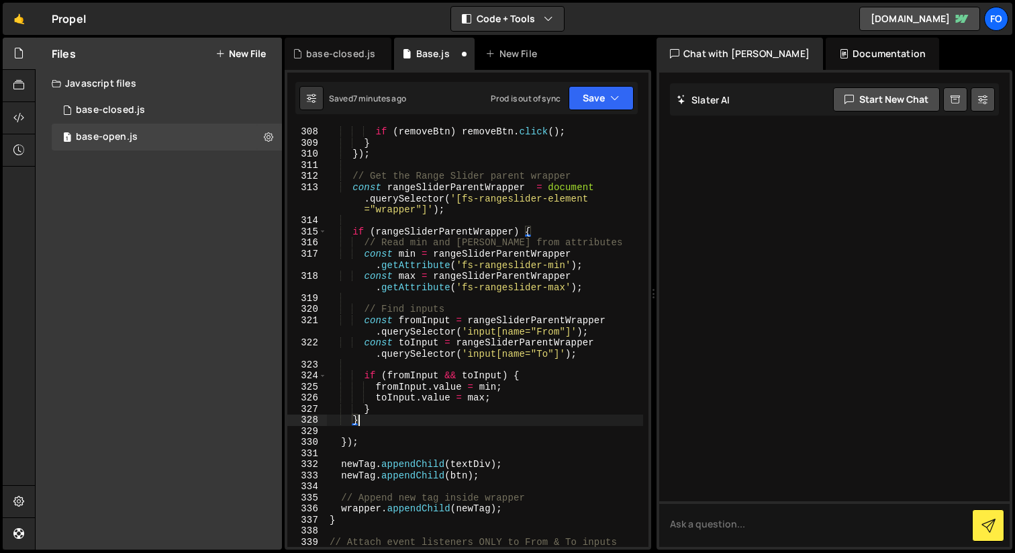
click at [353, 177] on div "if ( removeBtn ) removeBtn . click ( ) ; } }) ; // Get the Range Slider parent …" at bounding box center [485, 353] width 316 height 454
type textarea "// Get the Range Slider parent wrapper const rangeSliderParentWrapper = documen…"
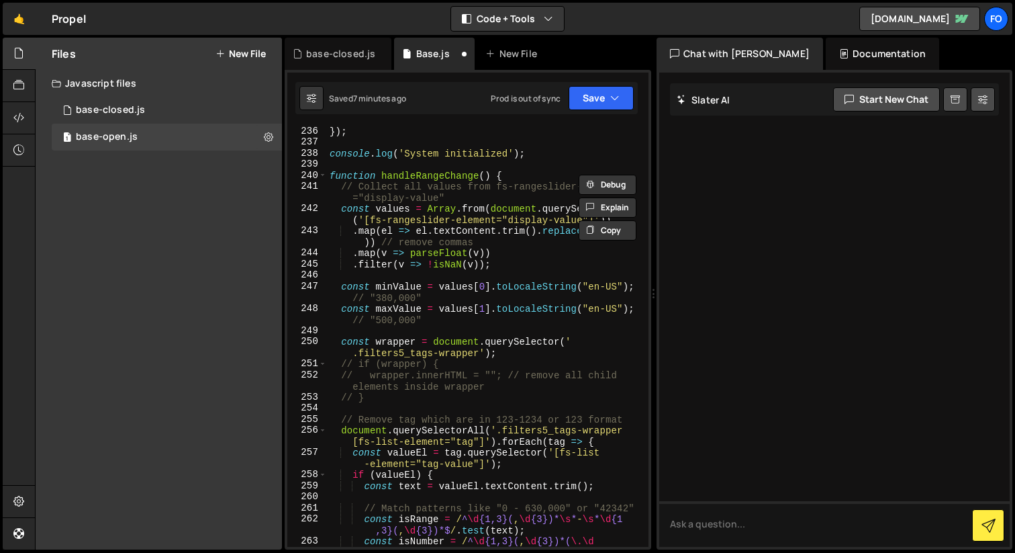
scroll to position [2992, 0]
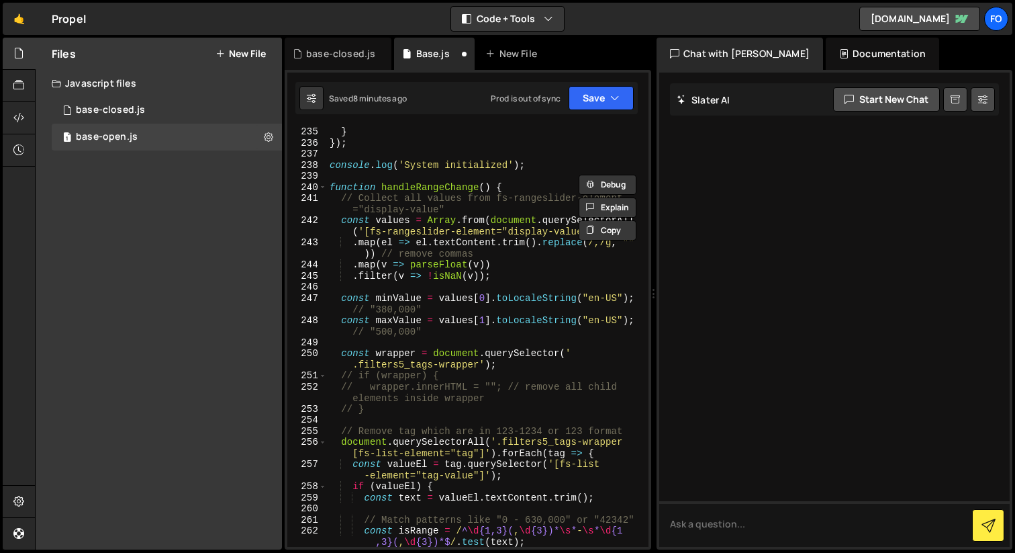
click at [414, 345] on div "} }) ; console . log ( 'System initialized' ) ; function handleRangeChange ( ) …" at bounding box center [485, 353] width 316 height 454
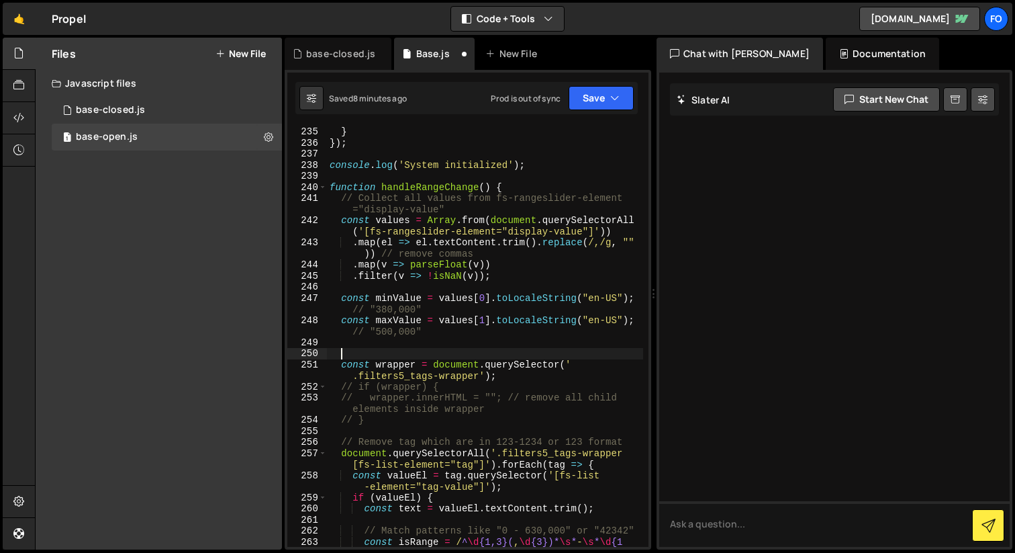
paste textarea "}"
type textarea "}"
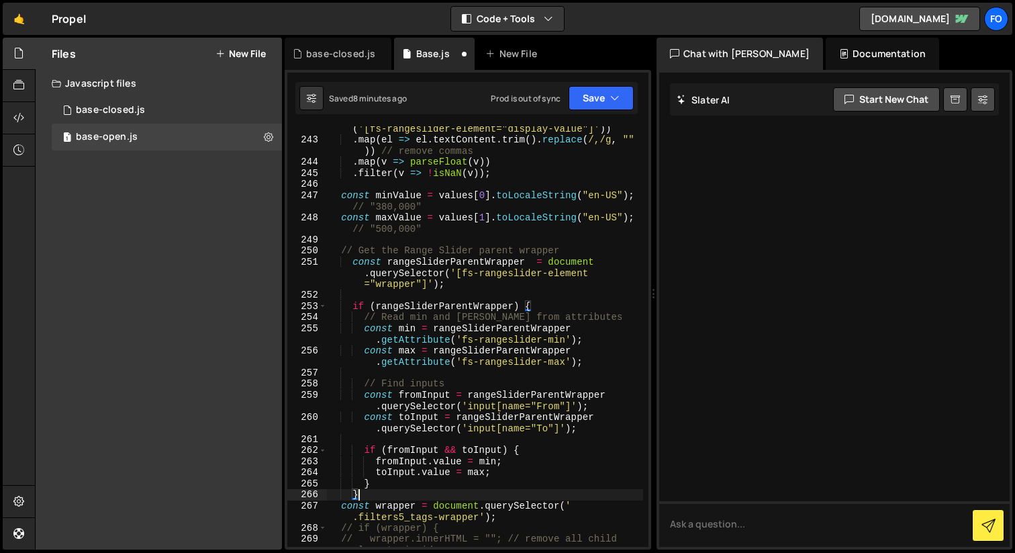
scroll to position [0, 1]
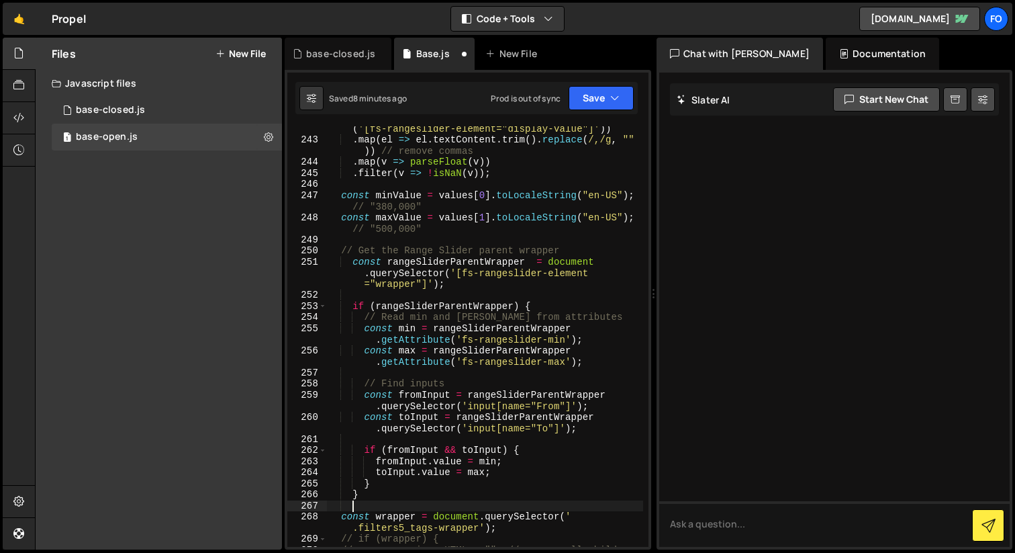
click at [353, 266] on div "const values = Array . from ( document . querySelectorAll ( '[fs-rangeslider-el…" at bounding box center [485, 344] width 316 height 465
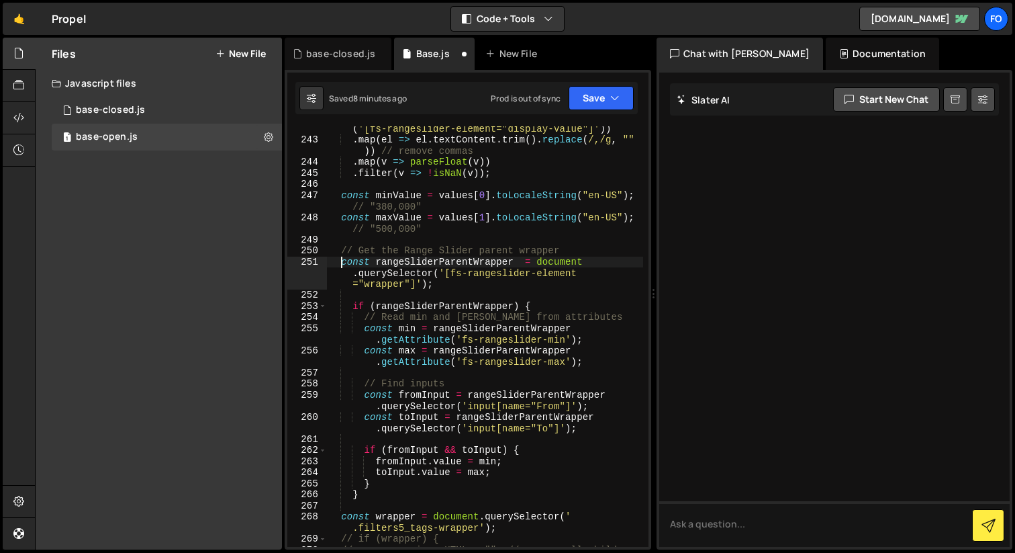
click at [355, 309] on div "const values = Array . from ( document . querySelectorAll ( '[fs-rangeslider-el…" at bounding box center [485, 344] width 316 height 465
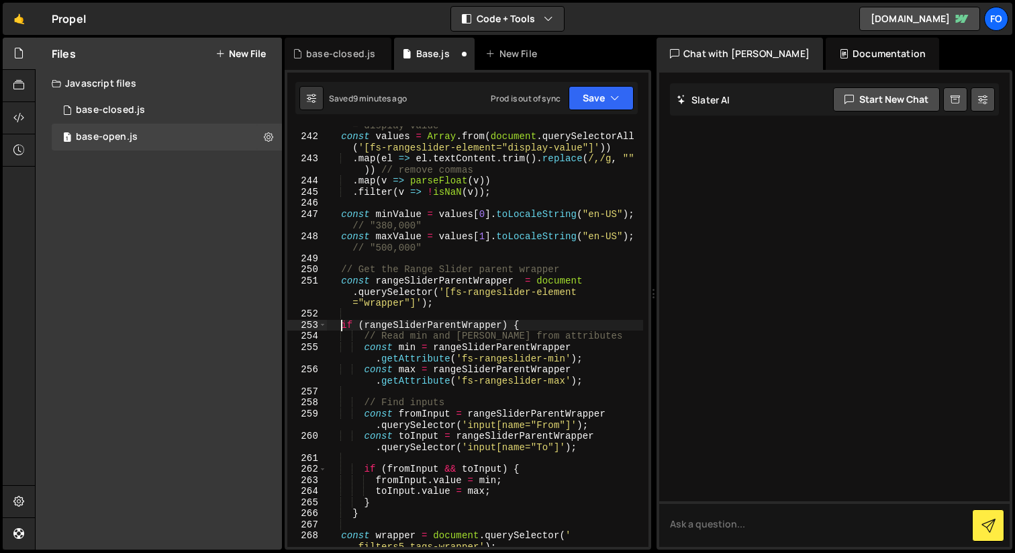
scroll to position [3076, 0]
click at [379, 517] on div "// Collect all values from fs-rangeslider-element ="display-value" const values…" at bounding box center [485, 341] width 316 height 465
click at [341, 272] on div "// Collect all values from fs-rangeslider-element ="display-value" const values…" at bounding box center [485, 341] width 316 height 465
type textarea "// Get the Range Slider parent wrapper const rangeSliderParentWrapper = documen…"
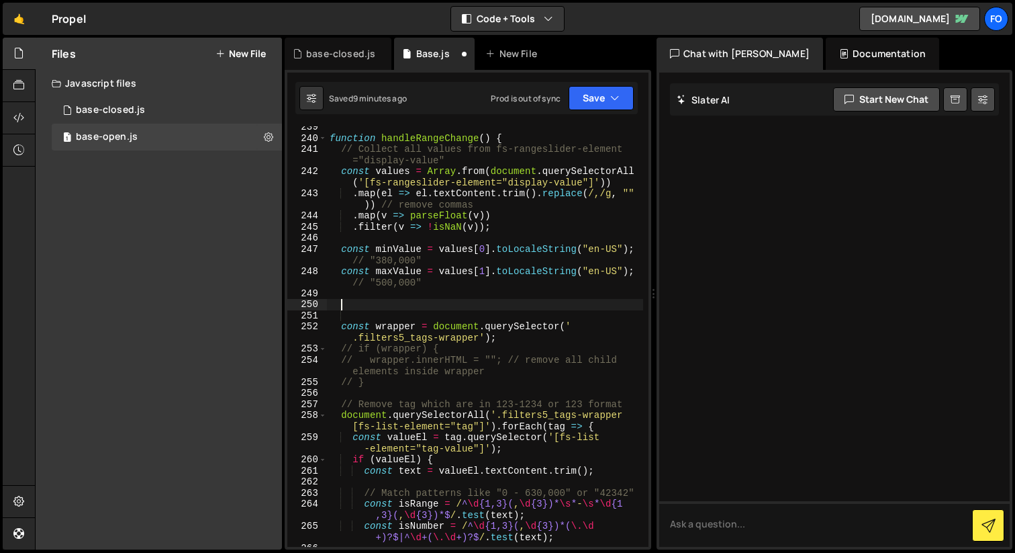
scroll to position [3026, 0]
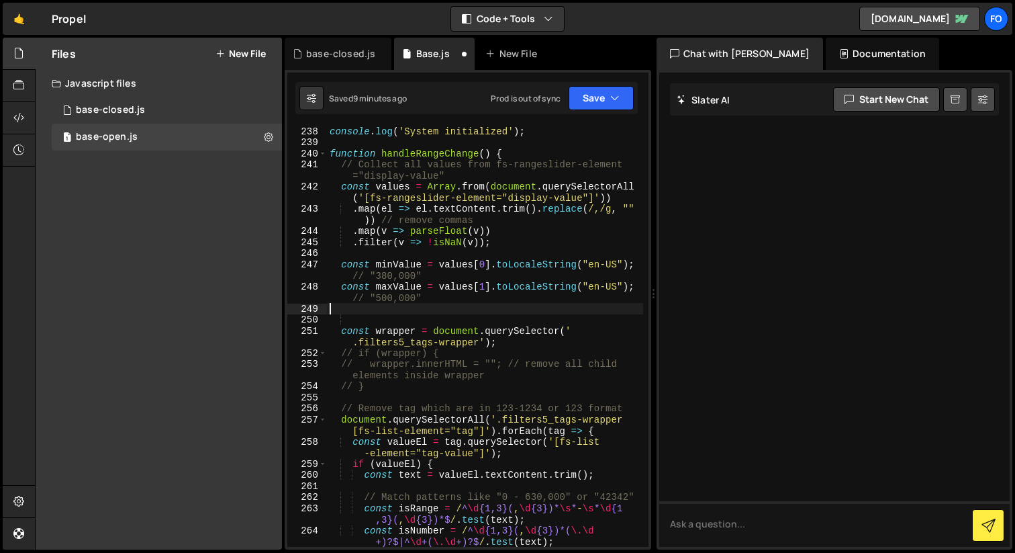
type textarea "const maxValue = values[1].toLocaleString("en-US"); // "500,000""
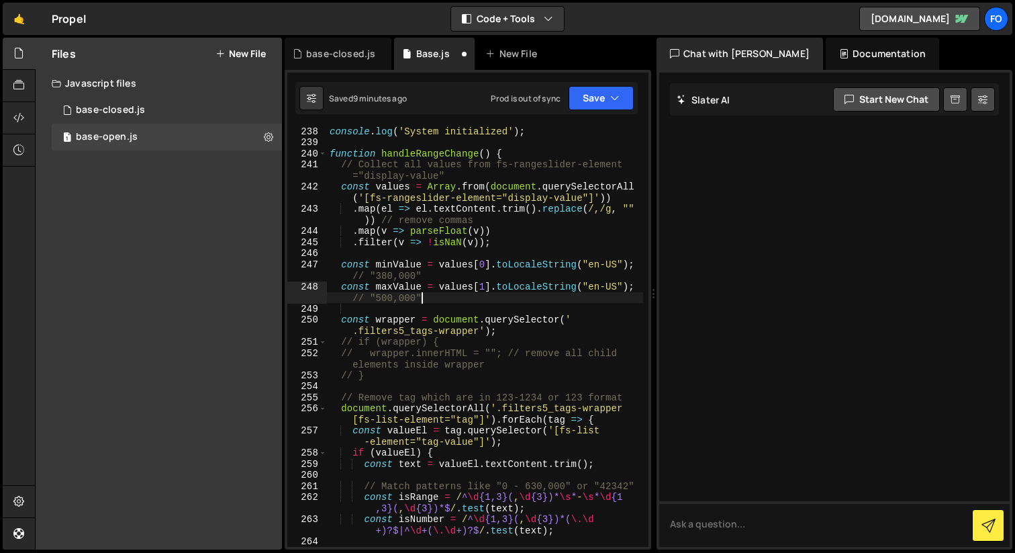
scroll to position [2998, 0]
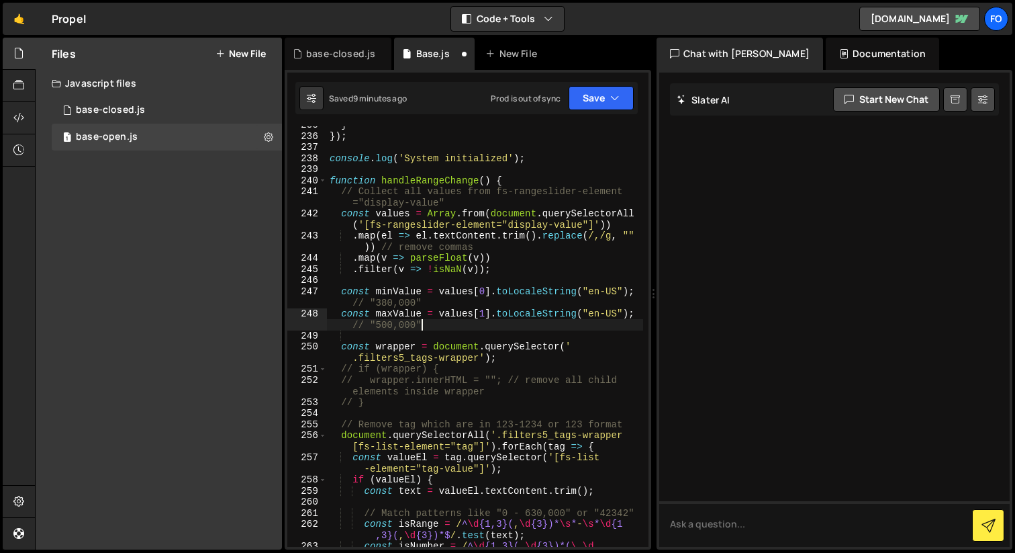
click at [516, 175] on div "} }) ; console . log ( 'System initialized' ) ; function handleRangeChange ( ) …" at bounding box center [485, 347] width 316 height 454
type textarea "function handleRangeChange() {"
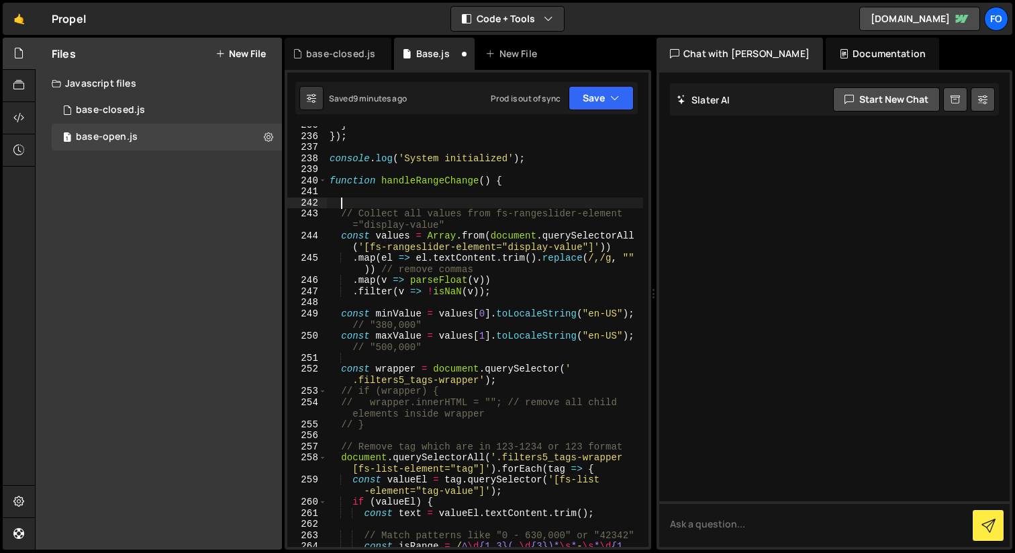
paste textarea "}"
type textarea "}"
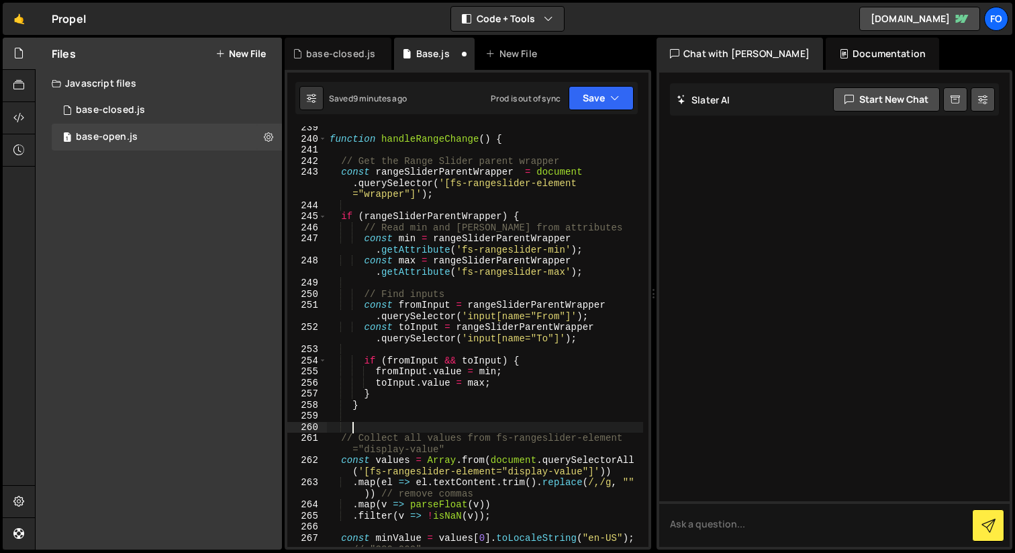
scroll to position [3048, 0]
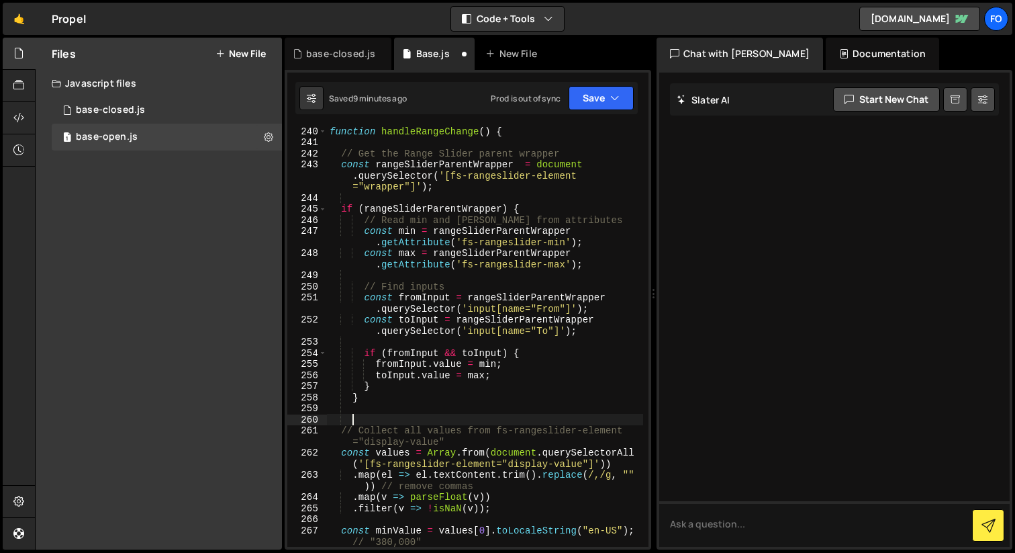
click at [425, 410] on div "function handleRangeChange ( ) { // Get the Range Slider parent wrapper const r…" at bounding box center [485, 353] width 316 height 454
click at [531, 376] on div "function handleRangeChange ( ) { // Get the Range Slider parent wrapper const r…" at bounding box center [485, 353] width 316 height 454
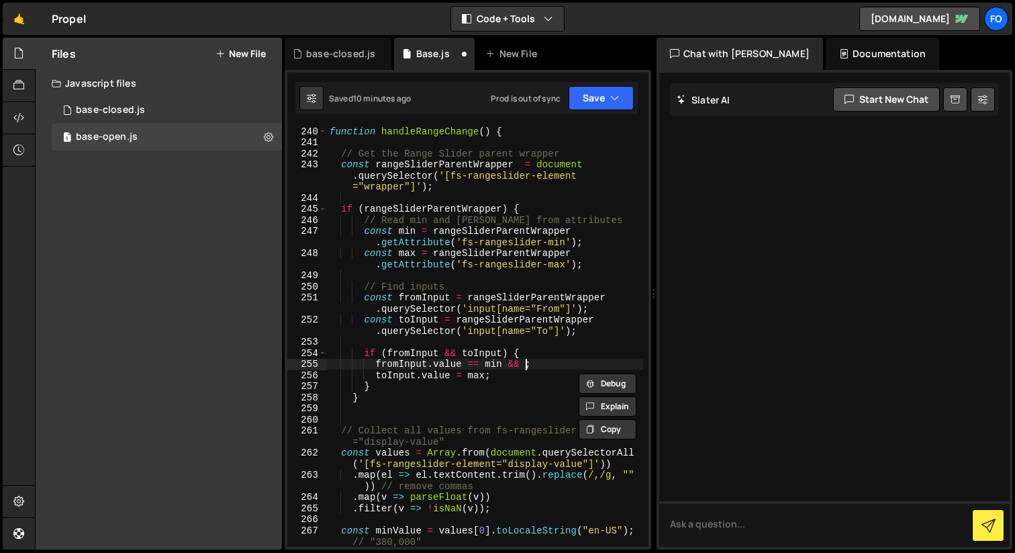
paste textarea "toInput.value = max"
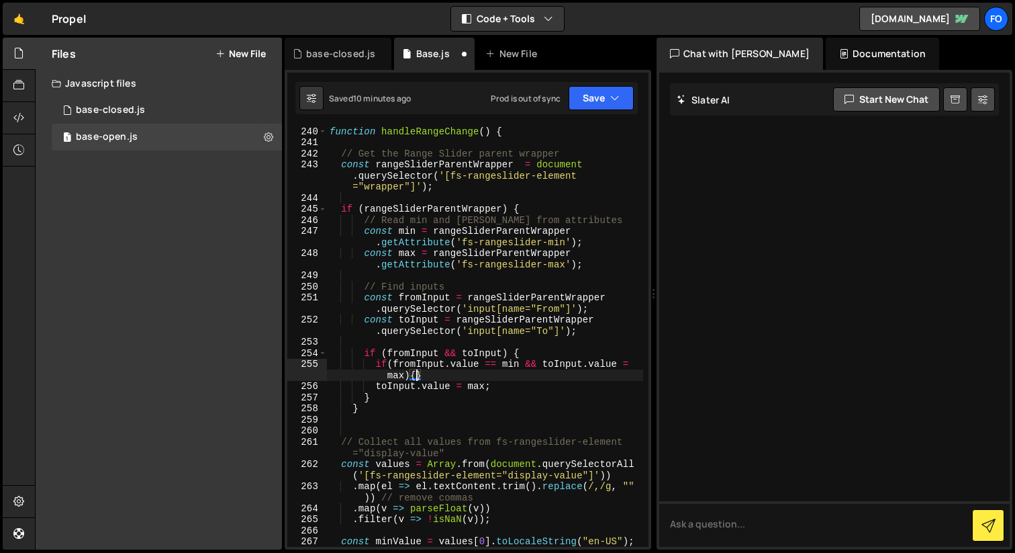
type textarea "toInput.value = max;"
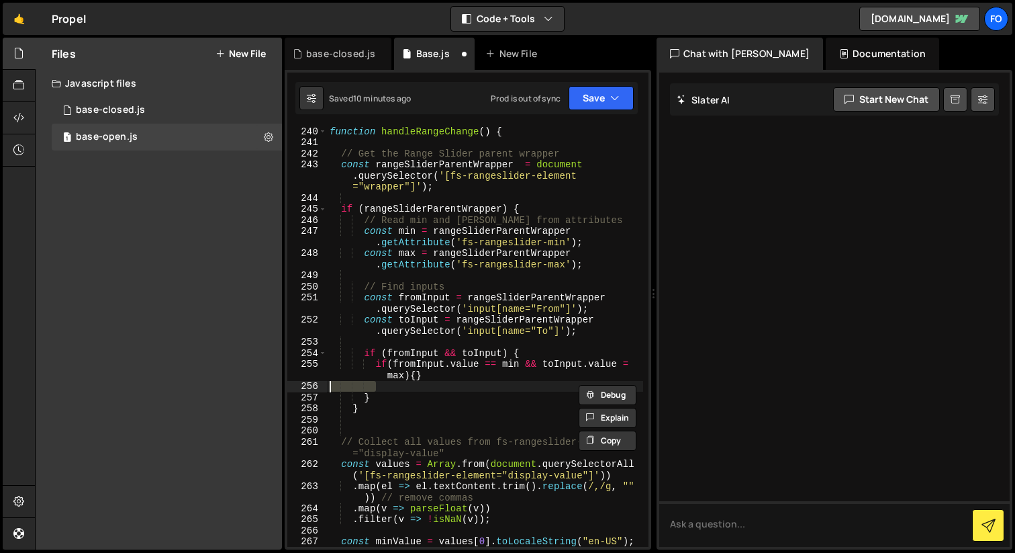
scroll to position [0, 0]
type textarea "if(fromInput.value == min && toInput.value = max){}"
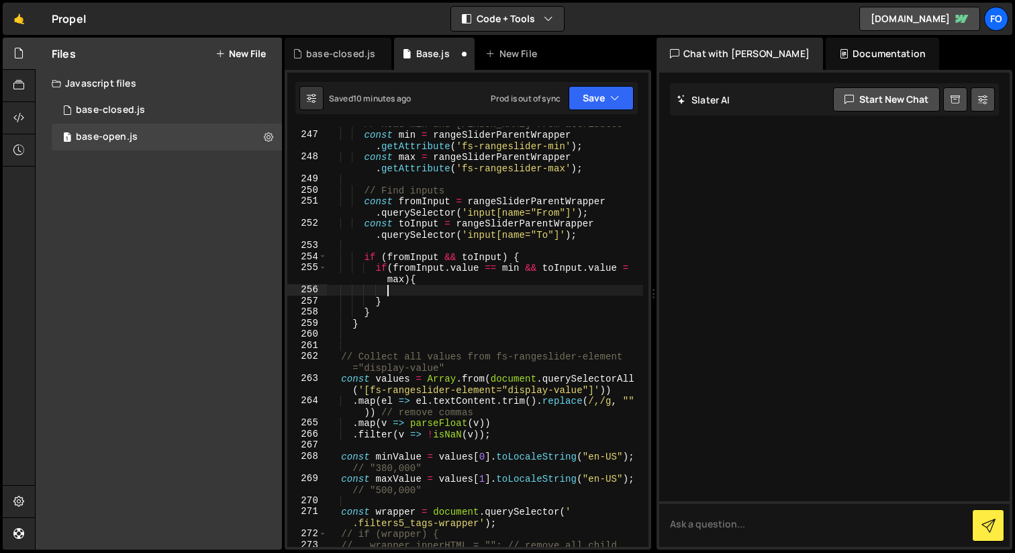
scroll to position [3157, 0]
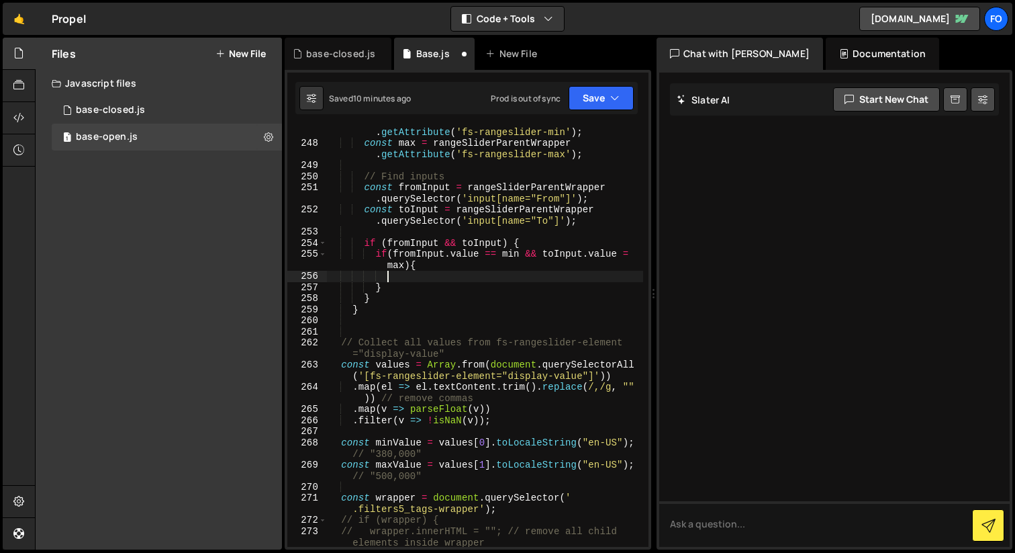
click at [490, 253] on div "const min = rangeSliderParentWrapper . getAttribute ( 'fs-rangeslider-min' ) ; …" at bounding box center [485, 348] width 316 height 465
type textarea "if(fromInput.value != min || toInput.value != max){"
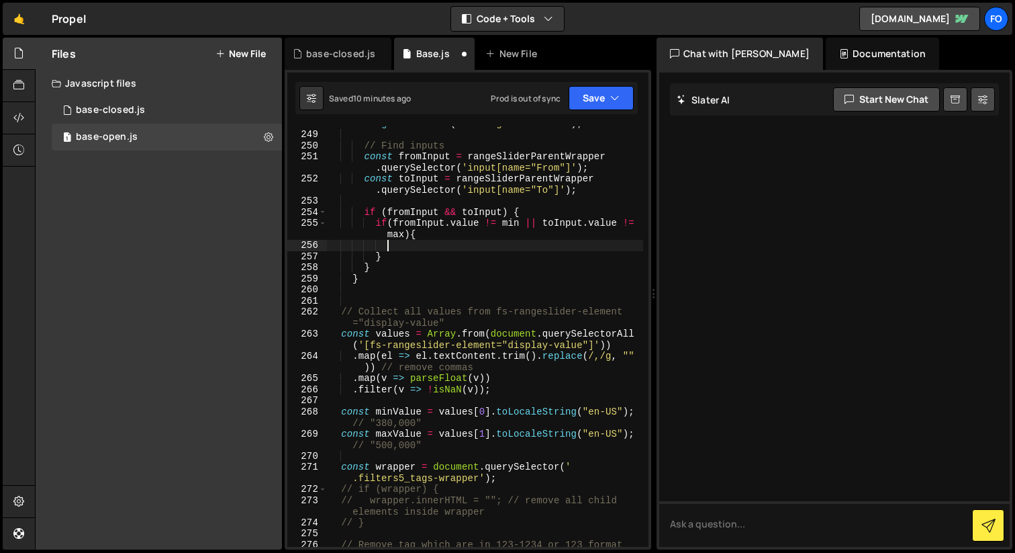
scroll to position [3223, 0]
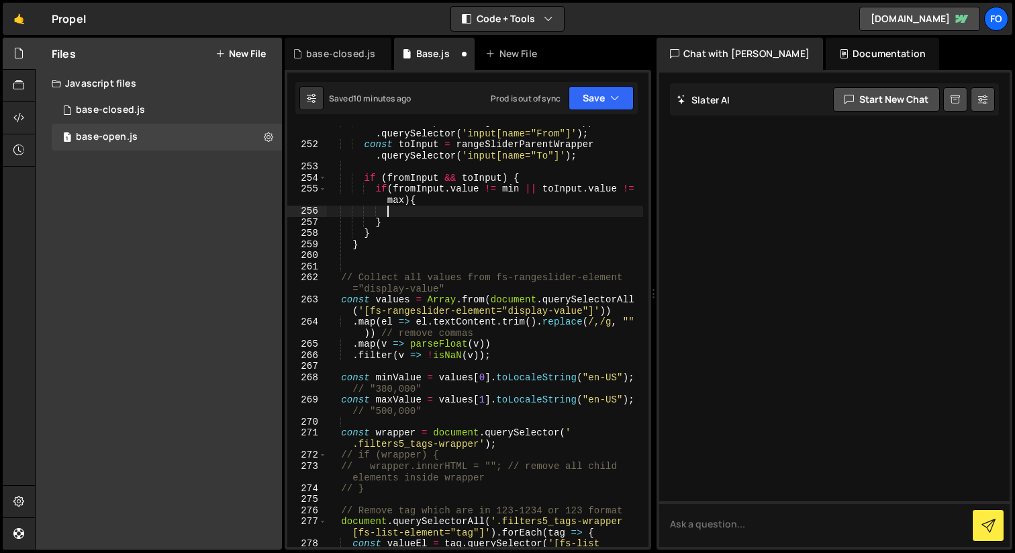
click at [341, 281] on div "const fromInput = rangeSliderParentWrapper . querySelector ( 'input[name="From"…" at bounding box center [485, 349] width 316 height 465
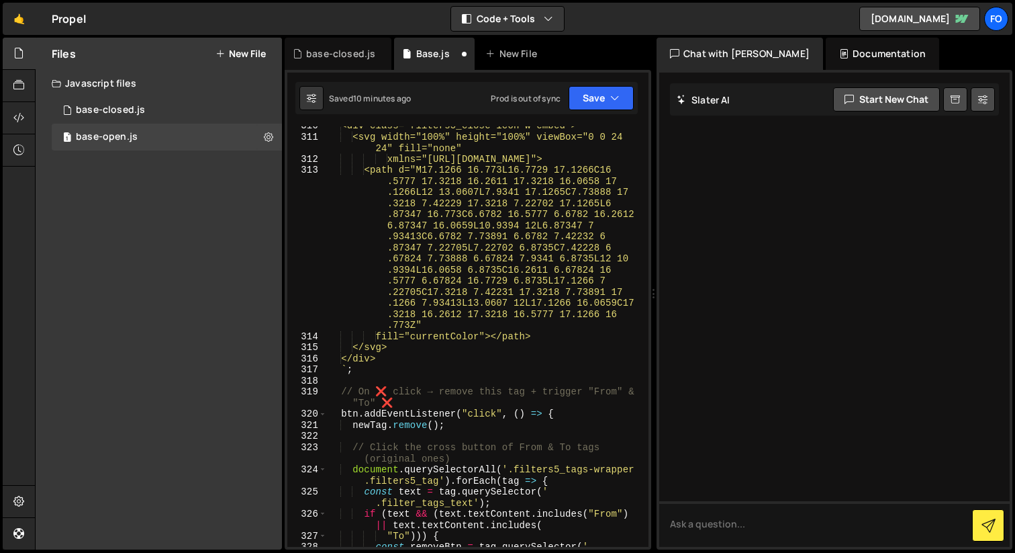
scroll to position [4062, 0]
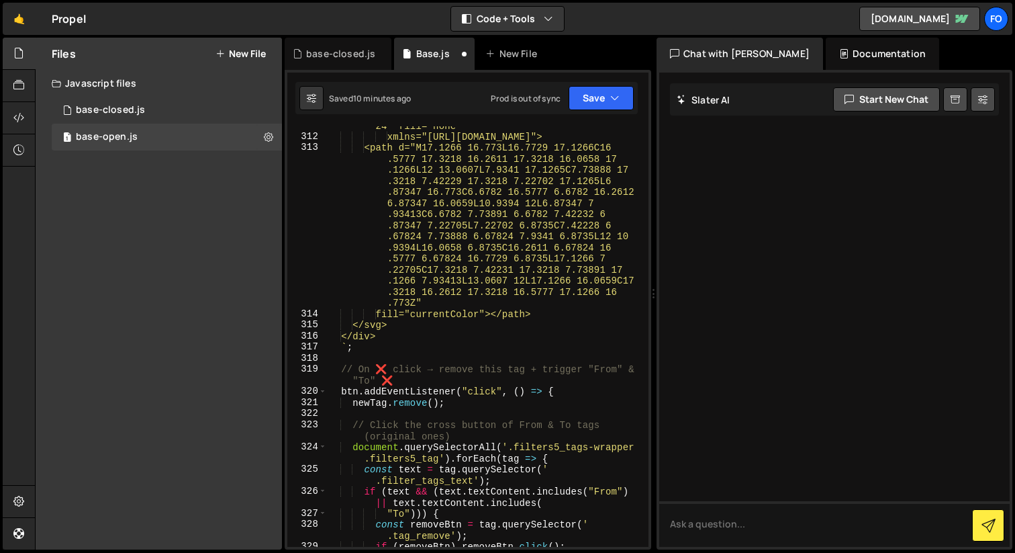
click at [410, 353] on div "<svg width="100%" height="100%" viewBox="0 0 24 24" fill="none" xmlns="[URL][DO…" at bounding box center [485, 336] width 316 height 454
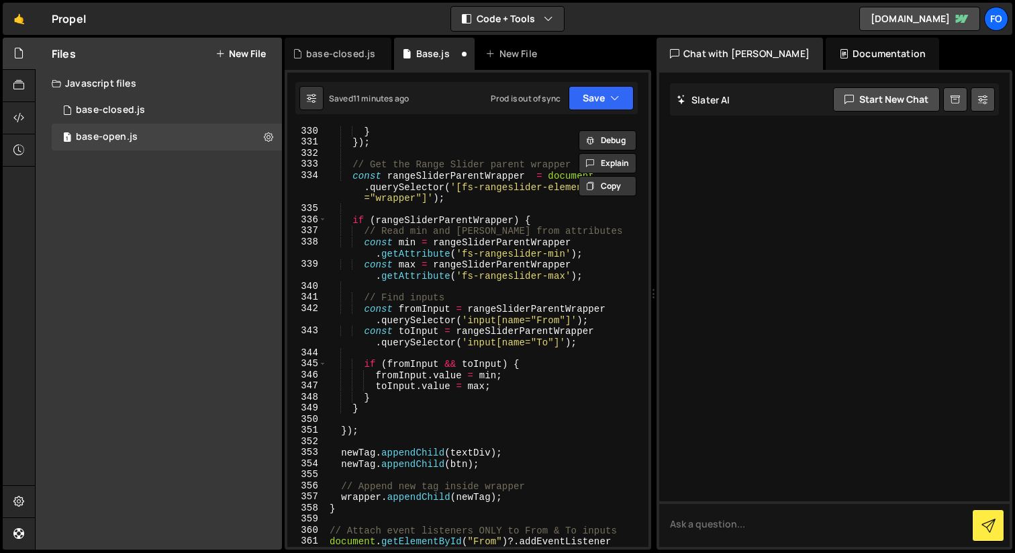
scroll to position [4490, 0]
click at [551, 495] on div "} }) ; // Get the Range Slider parent wrapper const rangeSliderParentWrapper = …" at bounding box center [485, 351] width 316 height 454
type textarea "// Append new tag inside wrapper wrapper.appendChild(newTag);"
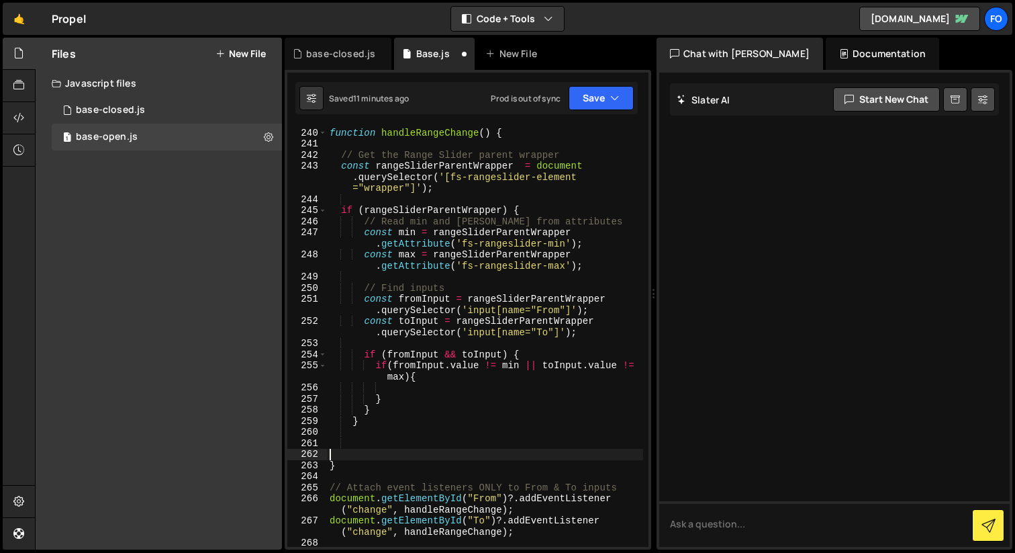
scroll to position [3046, 0]
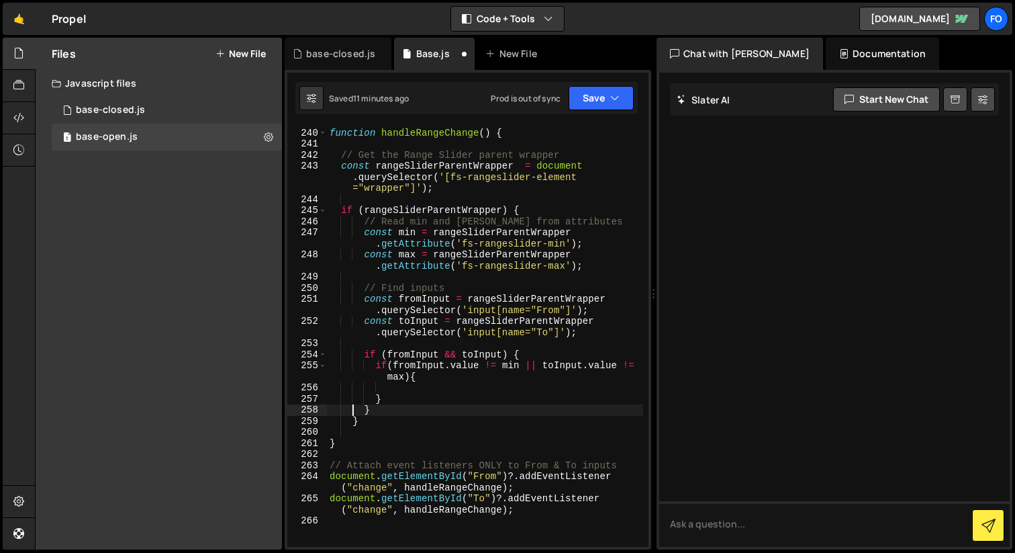
type textarea "}"
paste textarea "wrapper.appendChild(newTag);"
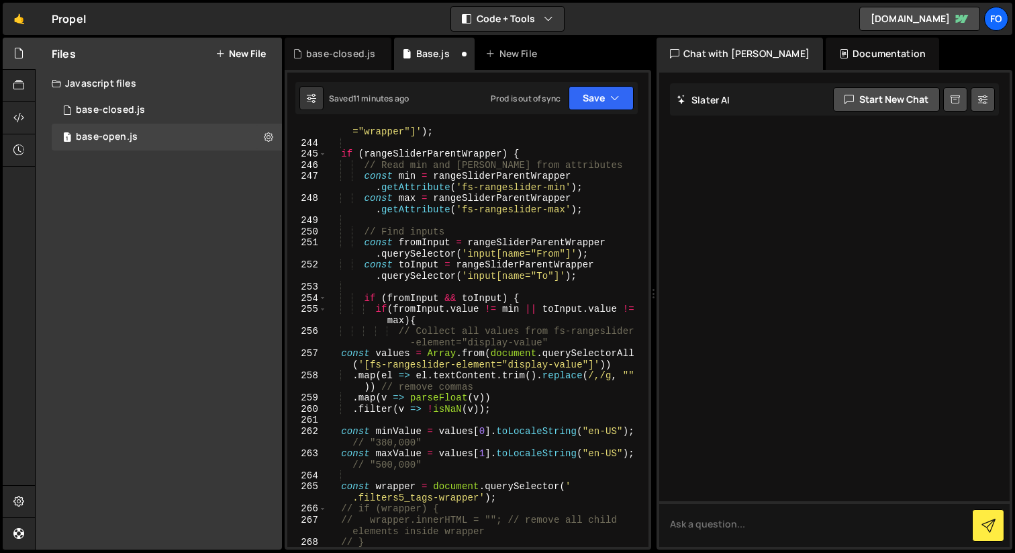
scroll to position [3103, 0]
click at [342, 355] on div "const rangeSliderParentWrapper = document . querySelector ( '[fs-rangeslider-el…" at bounding box center [485, 336] width 316 height 465
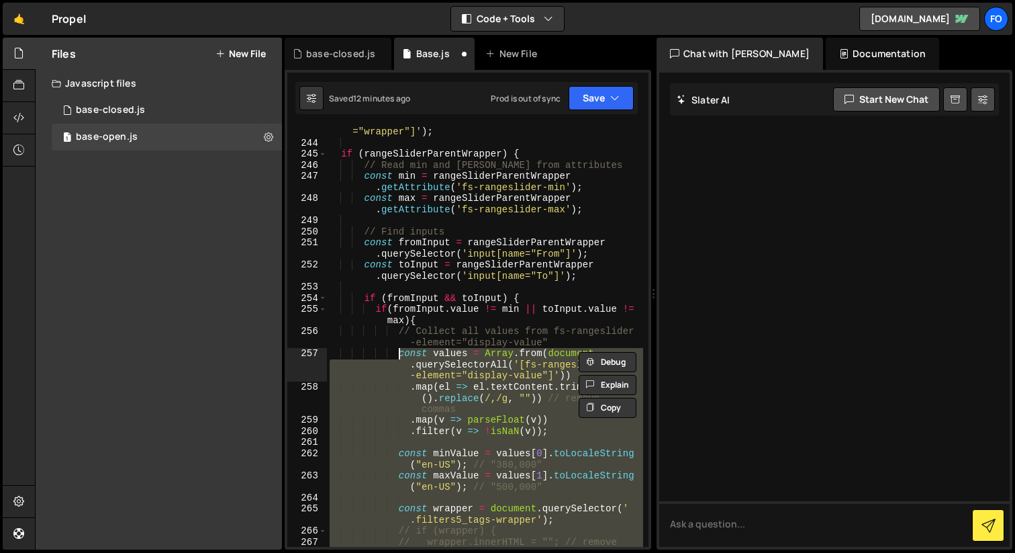
click at [459, 318] on div "const rangeSliderParentWrapper = document . querySelector ( '[fs-rangeslider-el…" at bounding box center [485, 342] width 316 height 476
type textarea "if(fromInput.value != min || toInput.value != max){"
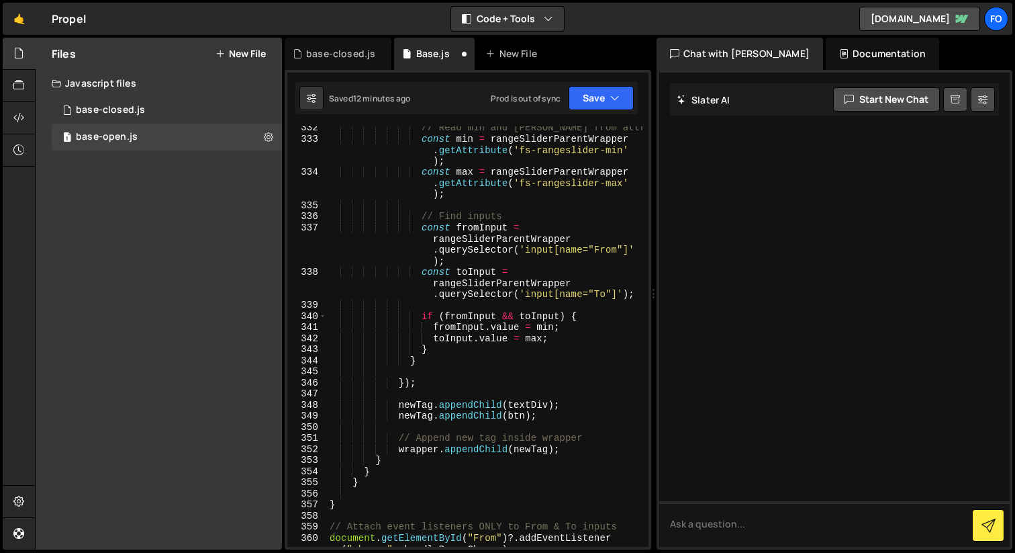
scroll to position [4793, 0]
click at [405, 487] on div "// Read min and max from attributes const min = rangeSliderParentWrapper . getA…" at bounding box center [485, 348] width 316 height 454
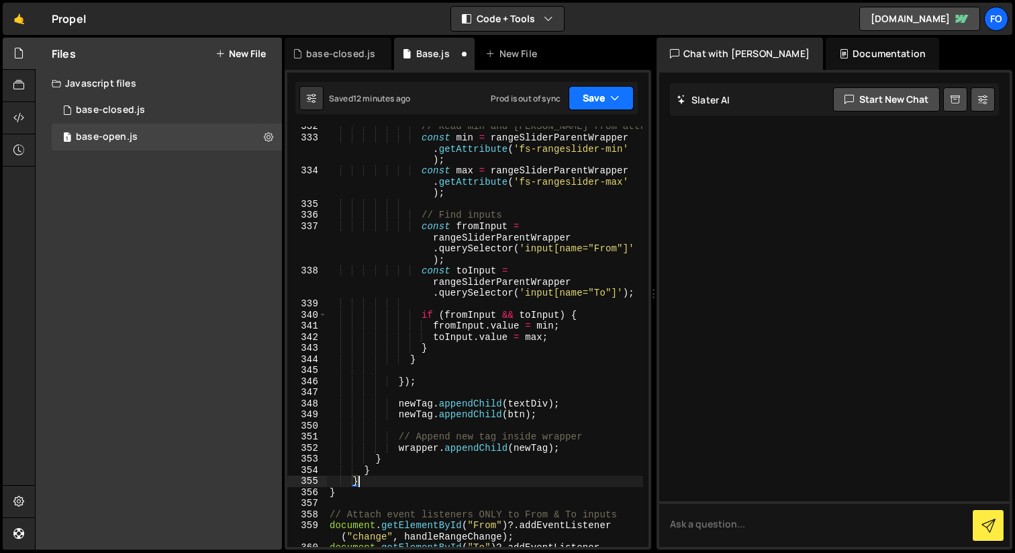
click at [617, 94] on icon "button" at bounding box center [614, 97] width 9 height 13
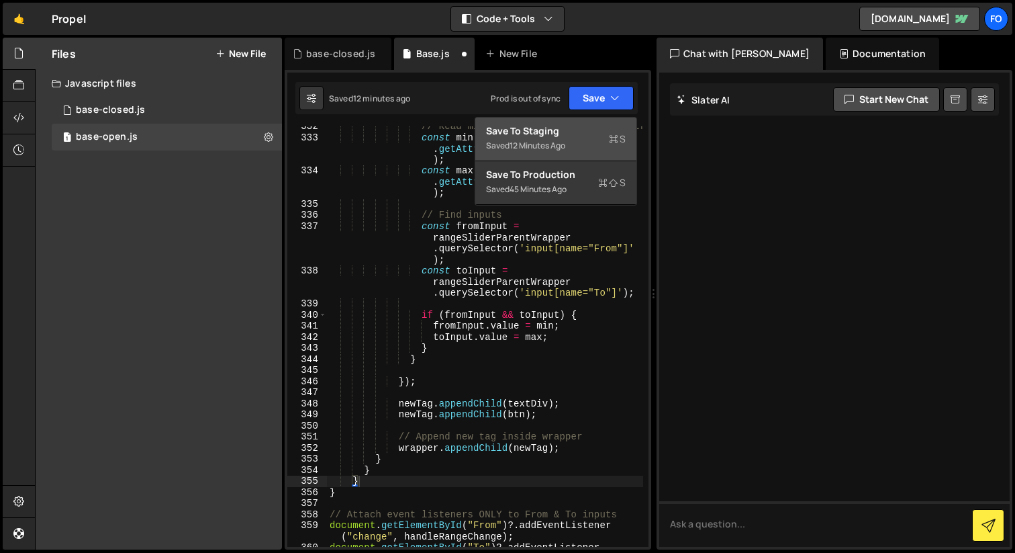
click at [581, 140] on div "Saved 12 minutes ago" at bounding box center [556, 146] width 140 height 16
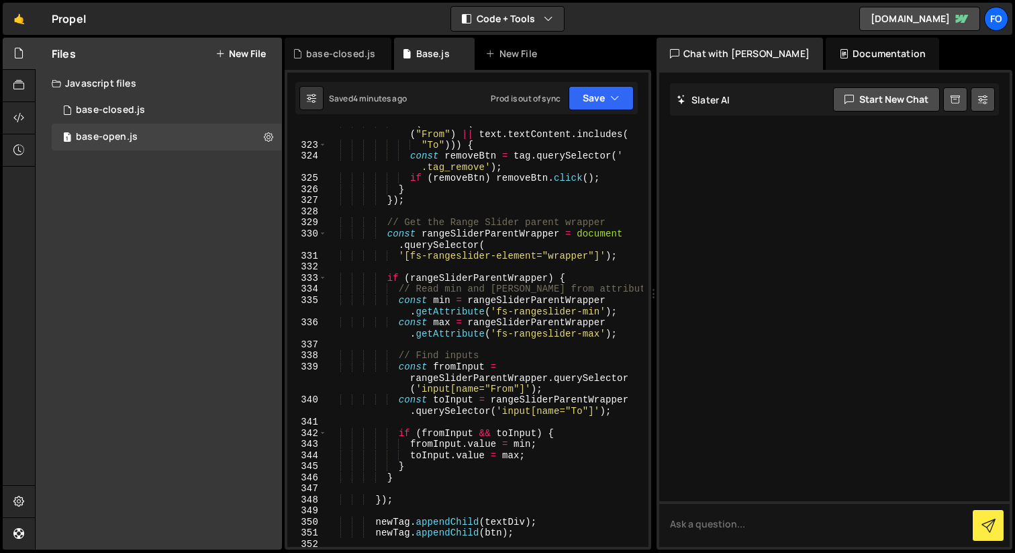
scroll to position [4562, 0]
click at [448, 473] on div "if ( text && ( text . textContent . includes ( "From" ) || text . textContent .…" at bounding box center [485, 346] width 316 height 454
type textarea "}"
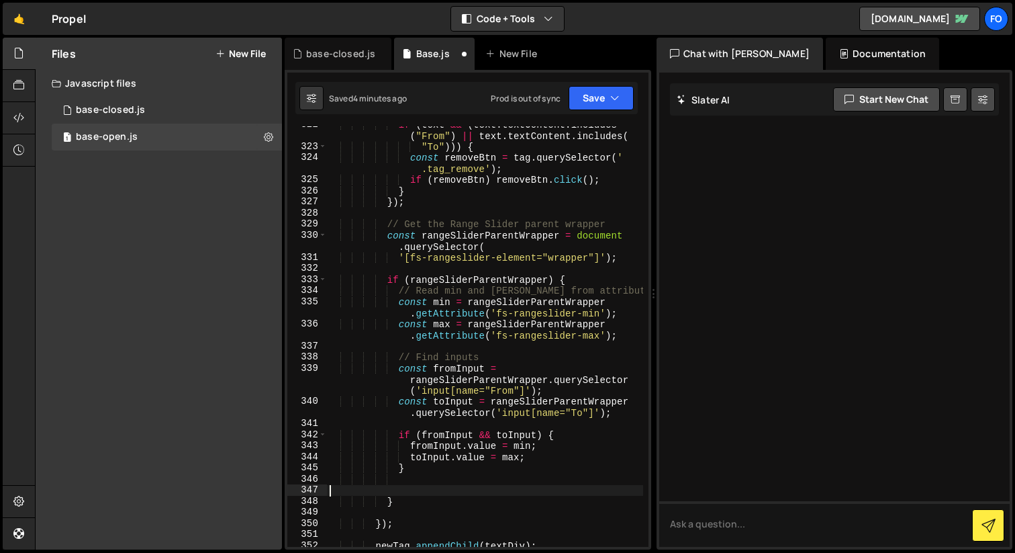
scroll to position [0, 0]
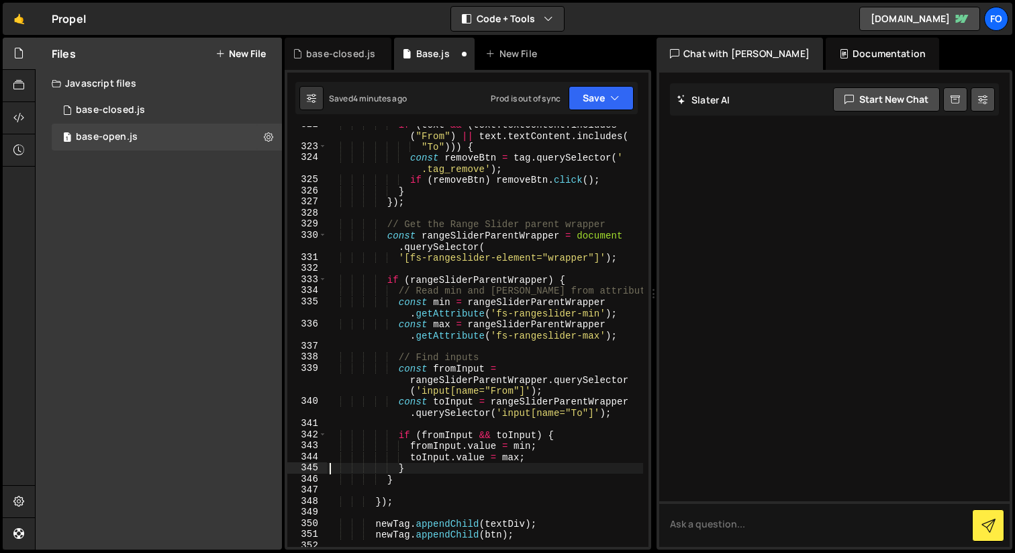
type textarea "toInput.value = max;"
paste textarea "}"
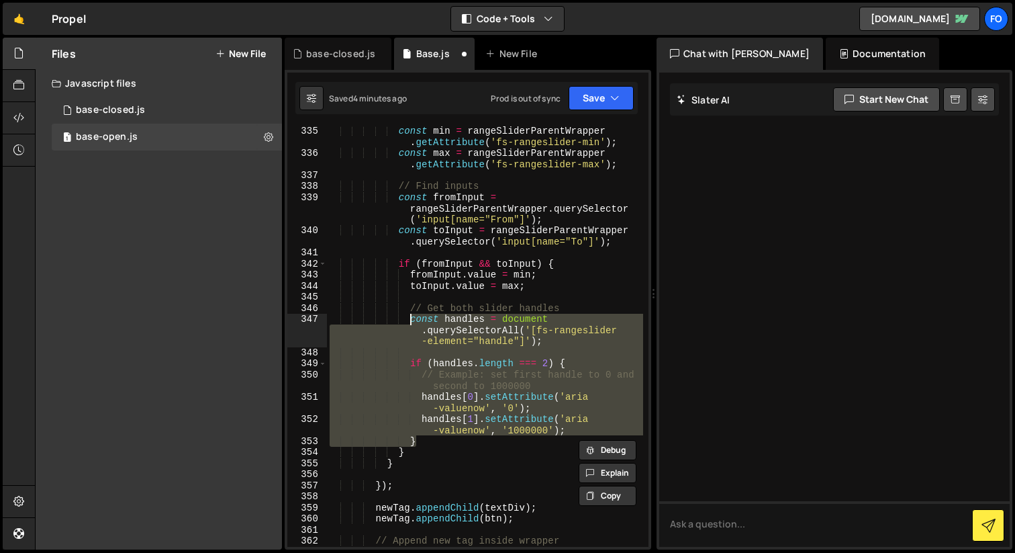
scroll to position [4733, 0]
click at [585, 412] on div "const min = rangeSliderParentWrapper . getAttribute ( 'fs-rangeslider-min' ) ; …" at bounding box center [485, 352] width 316 height 454
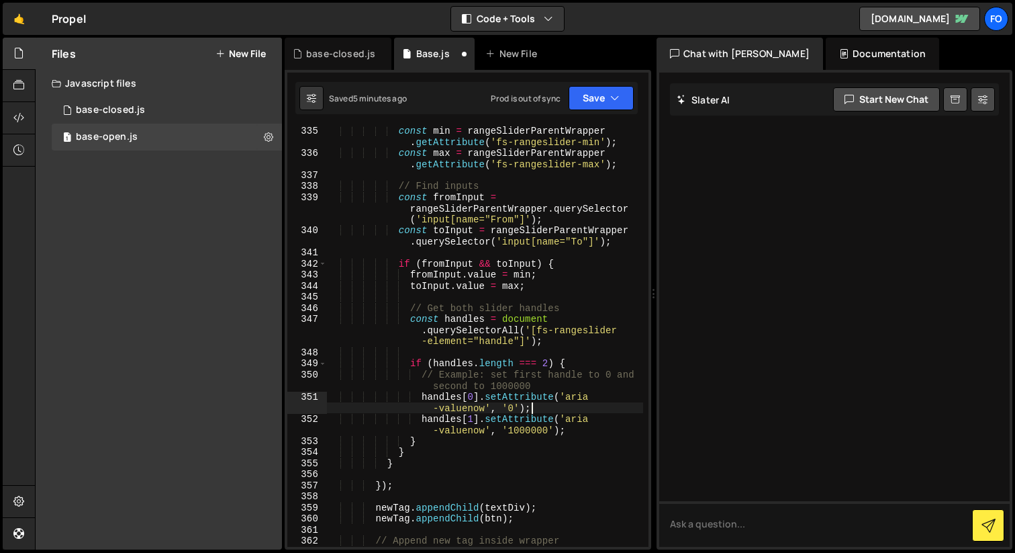
click at [519, 405] on div "const min = rangeSliderParentWrapper . getAttribute ( 'fs-rangeslider-min' ) ; …" at bounding box center [485, 352] width 316 height 454
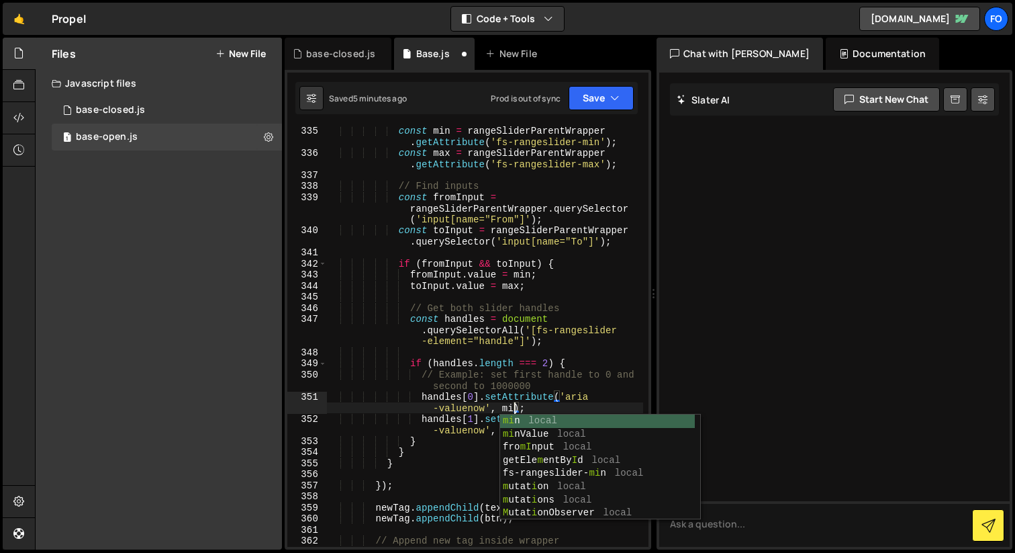
scroll to position [0, 24]
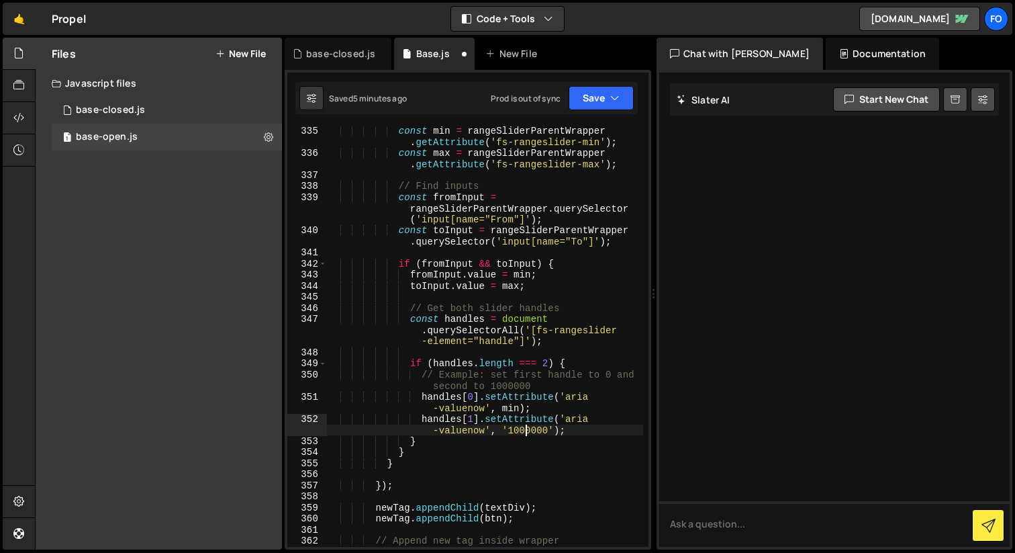
click at [692, 390] on div at bounding box center [835, 310] width 351 height 474
click at [560, 427] on div "const min = rangeSliderParentWrapper . getAttribute ( 'fs-rangeslider-min' ) ; …" at bounding box center [485, 352] width 316 height 454
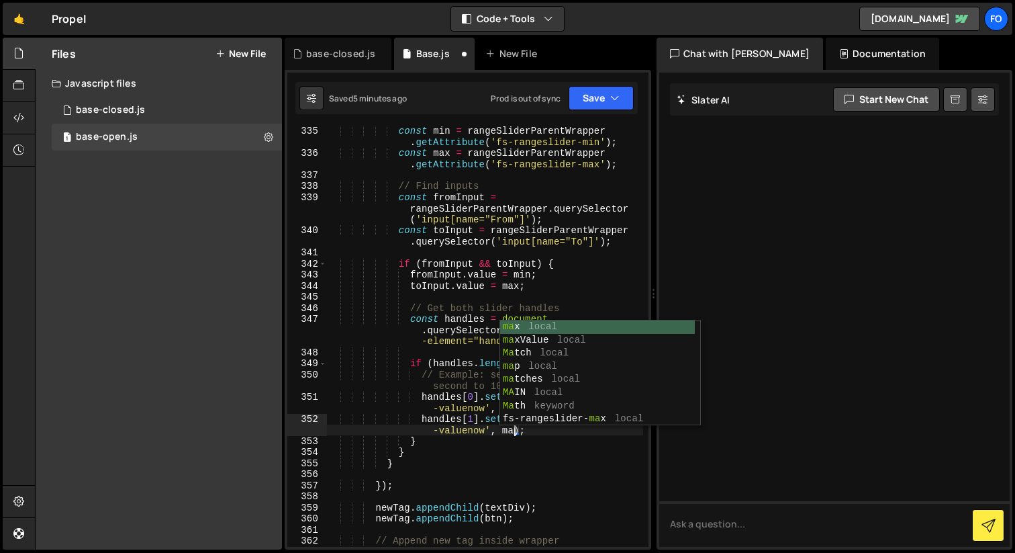
type textarea "handles[1].setAttribute('aria-valuenow', max);"
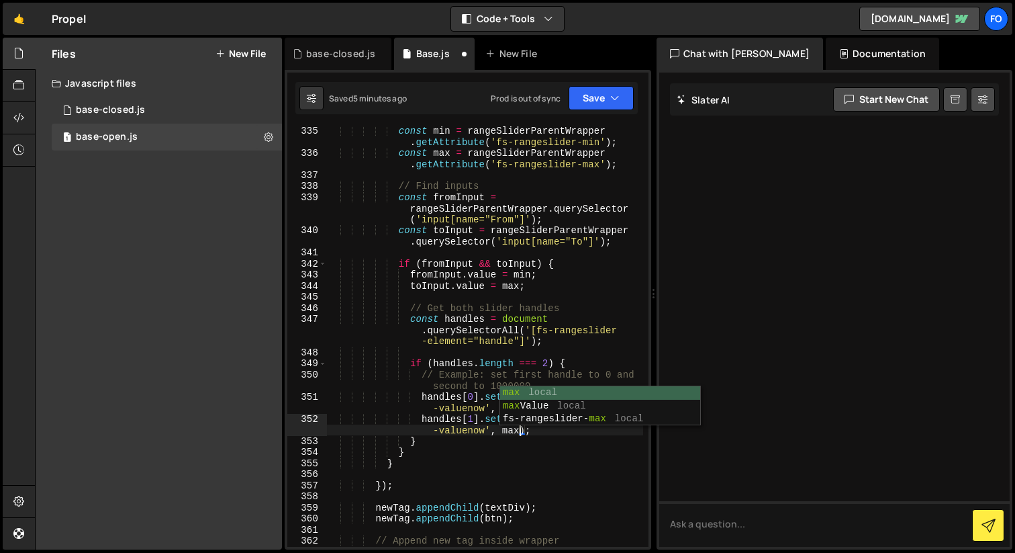
click at [541, 469] on div "const min = rangeSliderParentWrapper . getAttribute ( 'fs-rangeslider-min' ) ; …" at bounding box center [485, 352] width 316 height 454
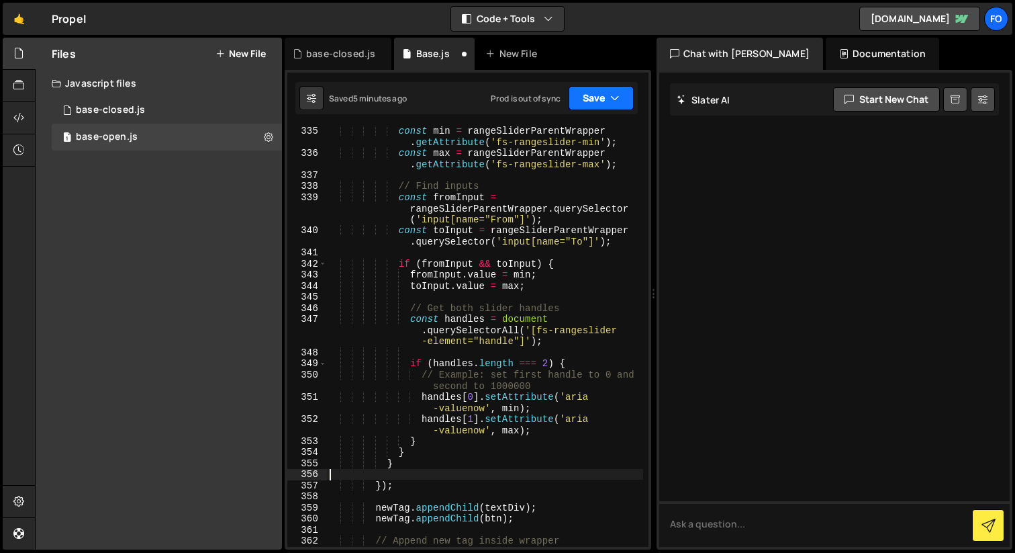
click at [602, 94] on button "Save" at bounding box center [601, 98] width 65 height 24
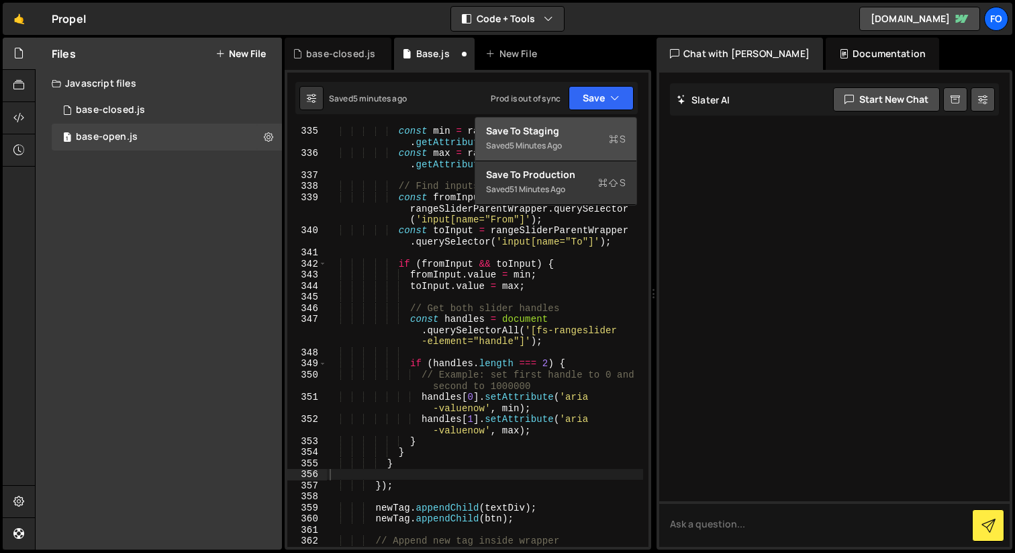
click at [569, 134] on div "Save to Staging S" at bounding box center [556, 130] width 140 height 13
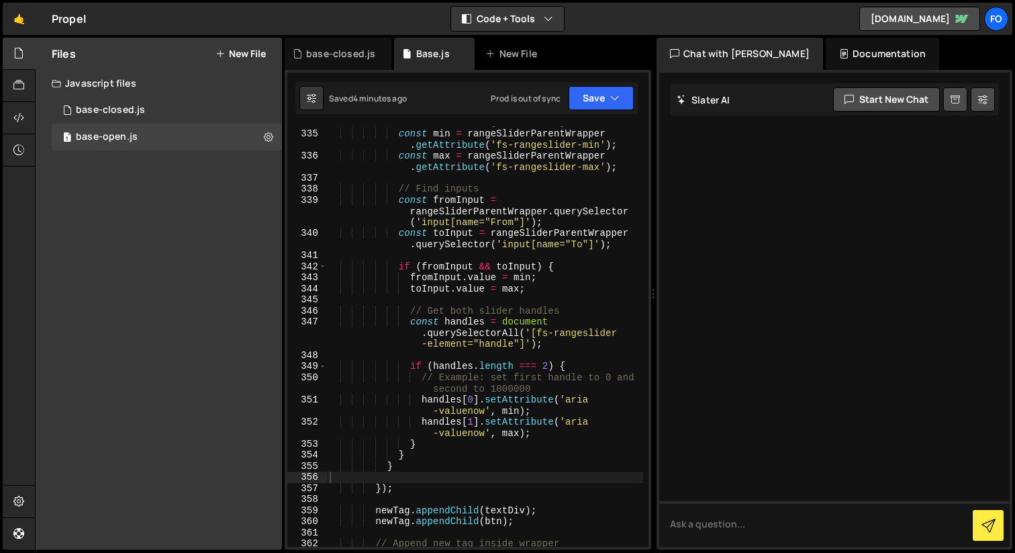
scroll to position [4728, 0]
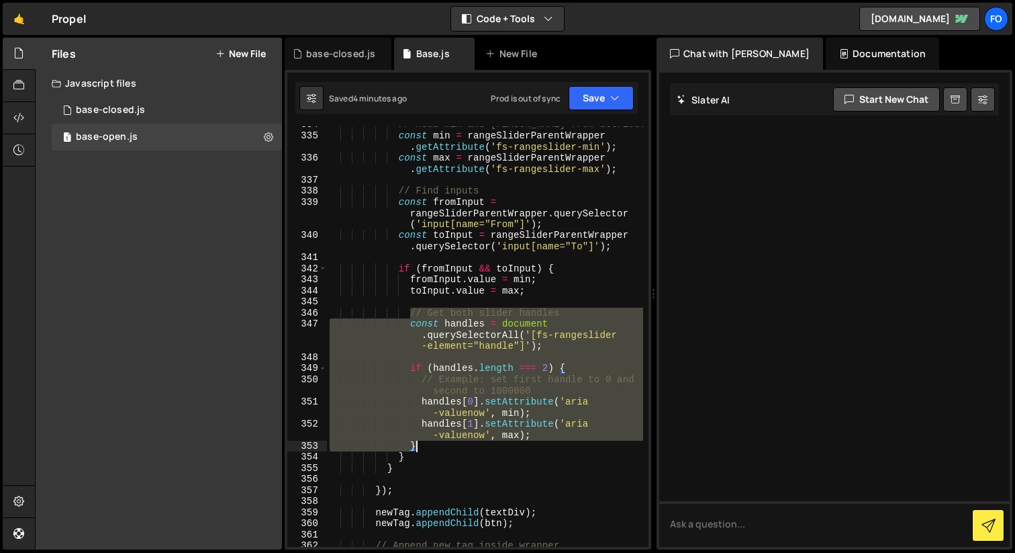
drag, startPoint x: 410, startPoint y: 313, endPoint x: 513, endPoint y: 442, distance: 165.3
click at [514, 443] on div "// Read min and max from attributes const min = rangeSliderParentWrapper . getA…" at bounding box center [485, 340] width 316 height 443
type textarea "handles[1].setAttribute('aria-valuenow', max); }"
paste textarea
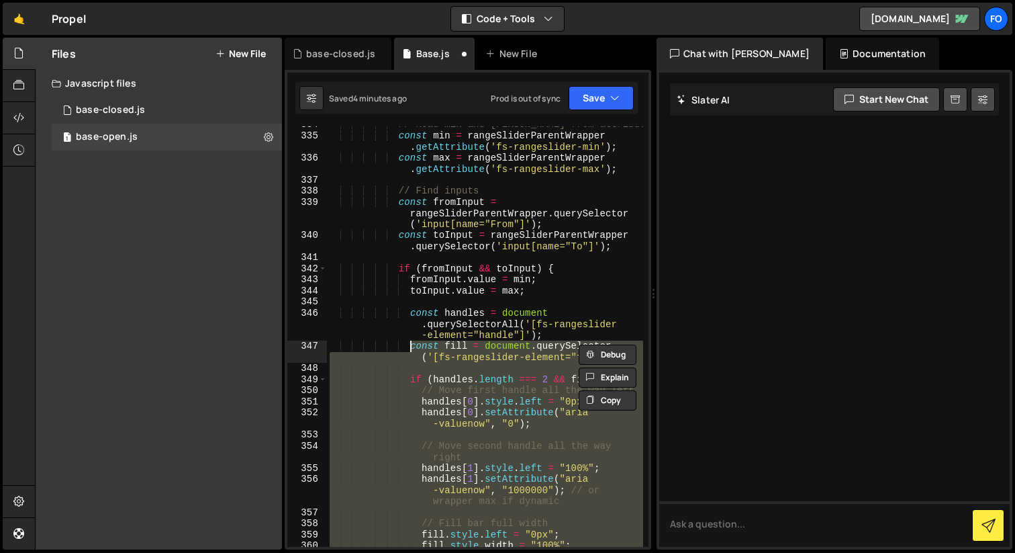
type textarea "const fill = document.querySelector('[fs-rangeslider-element="fill"]');"
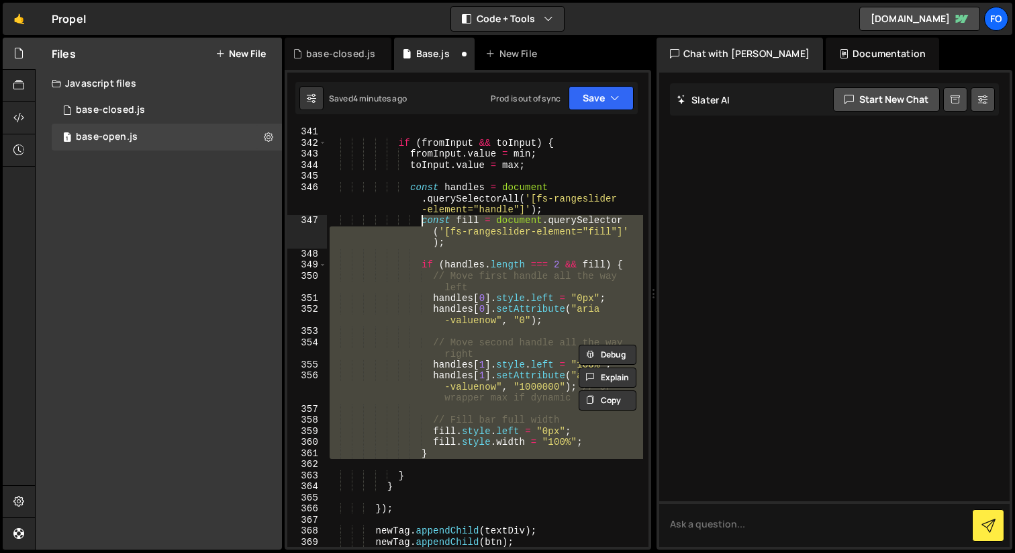
scroll to position [4875, 0]
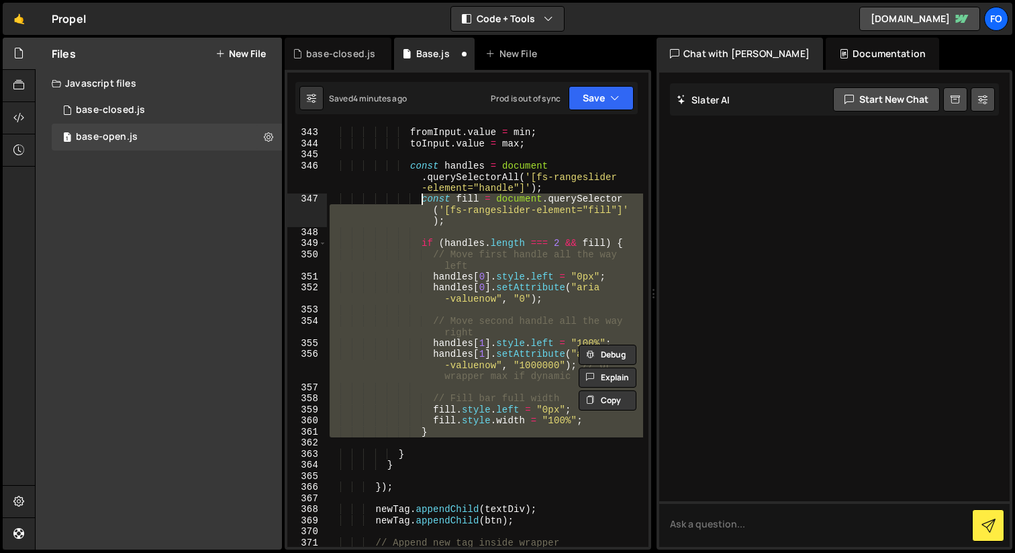
click at [488, 444] on div "if ( fromInput && toInput ) { fromInput . value = min ; toInput . value = max ;…" at bounding box center [485, 337] width 316 height 443
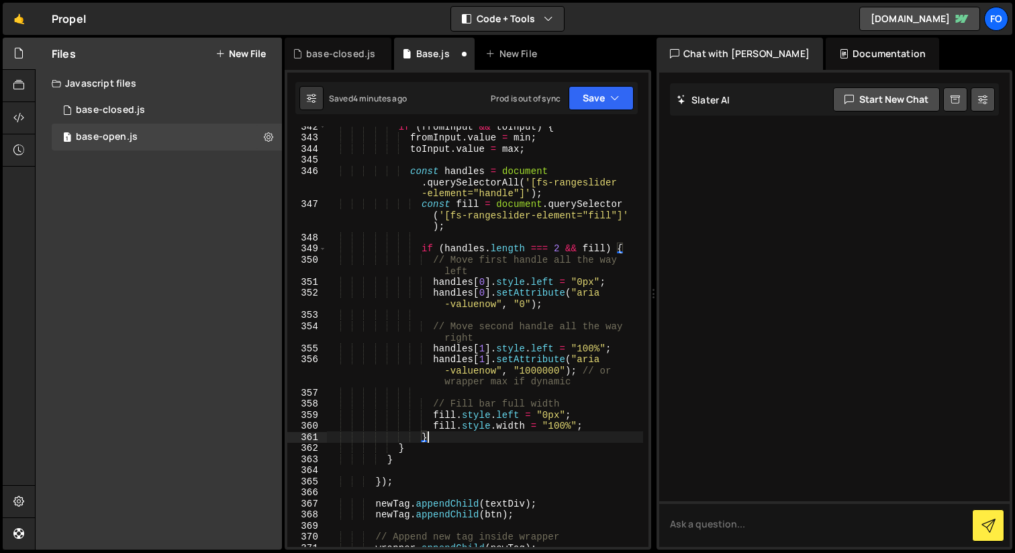
scroll to position [4862, 0]
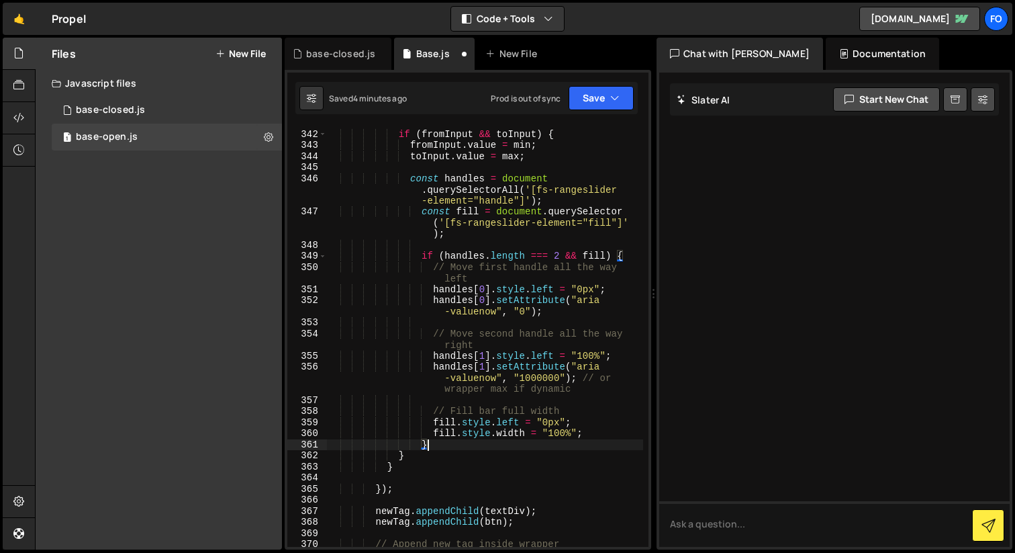
click at [563, 202] on div "if ( fromInput && toInput ) { fromInput . value = min ; toInput . value = max ;…" at bounding box center [485, 339] width 316 height 443
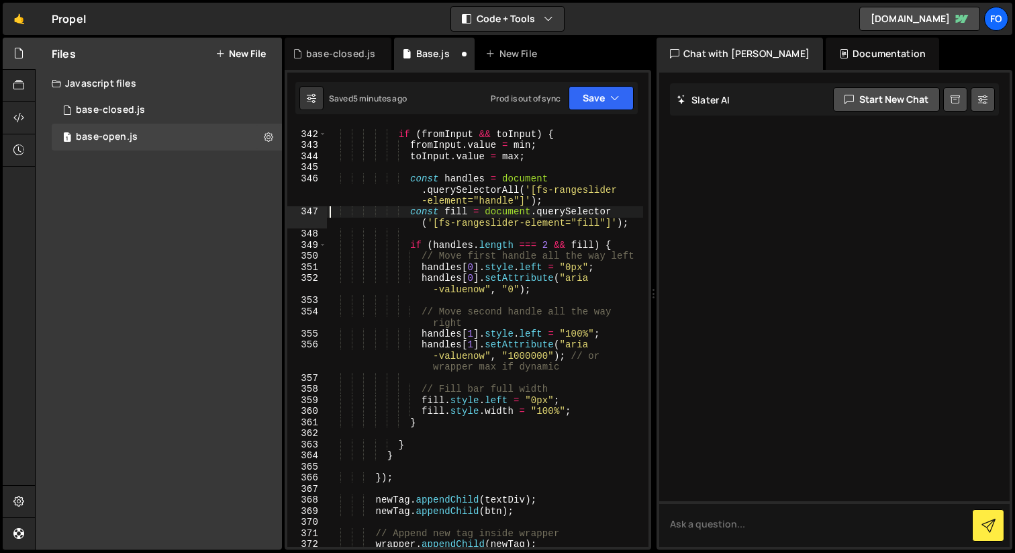
click at [576, 277] on div "if ( fromInput && toInput ) { fromInput . value = min ; toInput . value = max ;…" at bounding box center [485, 339] width 316 height 443
type textarea "handles[0].setAttribute("aria-valuenow", "0");"
click at [522, 436] on div "if ( fromInput && toInput ) { fromInput . value = min ; toInput . value = max ;…" at bounding box center [485, 339] width 316 height 443
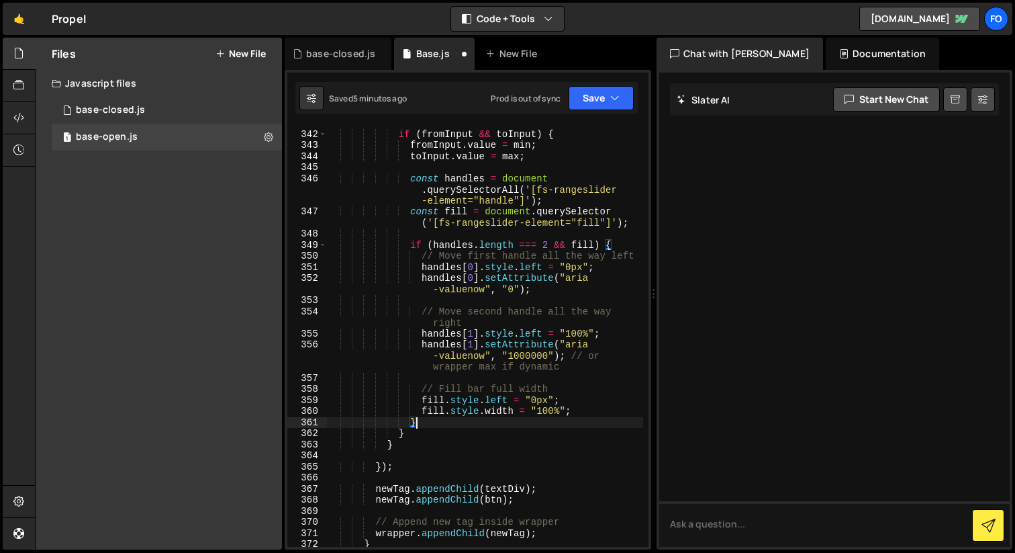
click at [598, 277] on div "if ( fromInput && toInput ) { fromInput . value = min ; toInput . value = max ;…" at bounding box center [485, 339] width 316 height 443
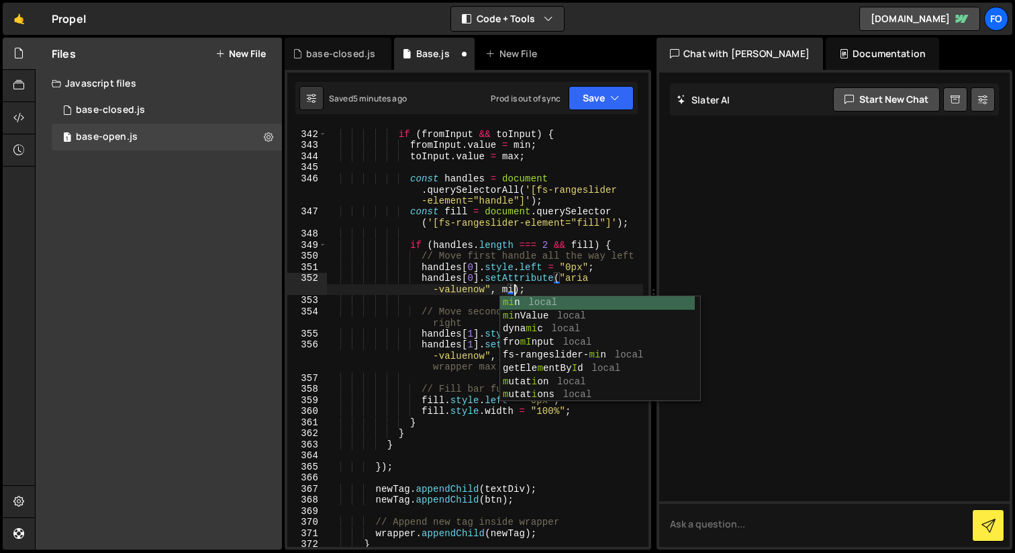
scroll to position [0, 24]
click at [604, 249] on div "if ( fromInput && toInput ) { fromInput . value = min ; toInput . value = max ;…" at bounding box center [485, 339] width 316 height 443
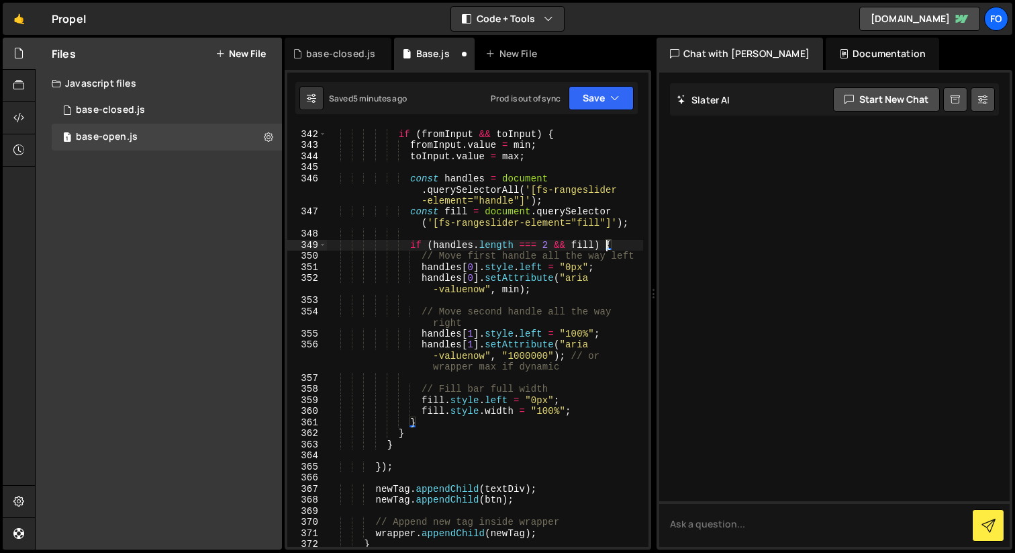
click at [567, 367] on div "if ( fromInput && toInput ) { fromInput . value = min ; toInput . value = max ;…" at bounding box center [485, 339] width 316 height 443
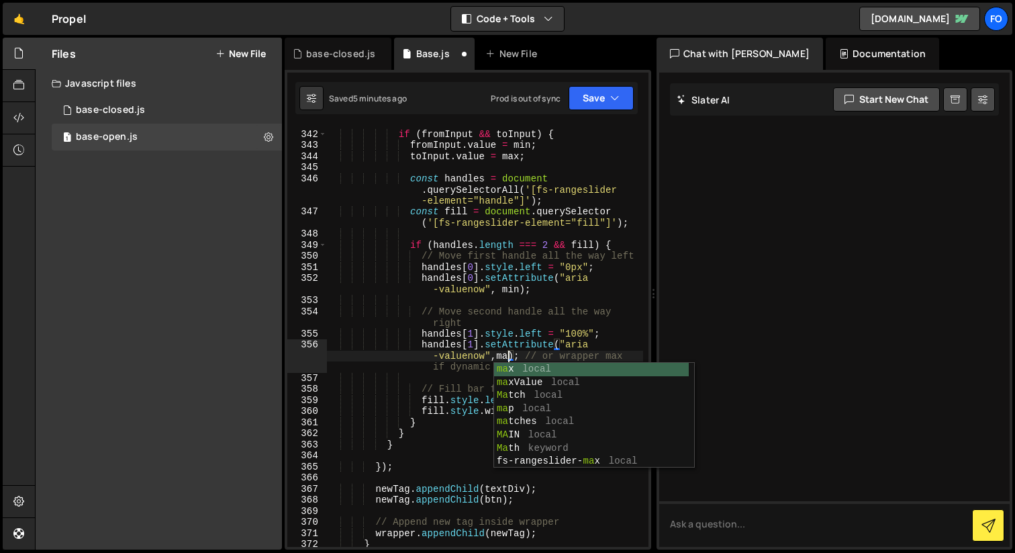
type textarea "handles[1].setAttribute("aria-valuenow",max); // or wrapper max if dynamic"
click at [565, 304] on div "if ( fromInput && toInput ) { fromInput . value = min ; toInput . value = max ;…" at bounding box center [485, 339] width 316 height 443
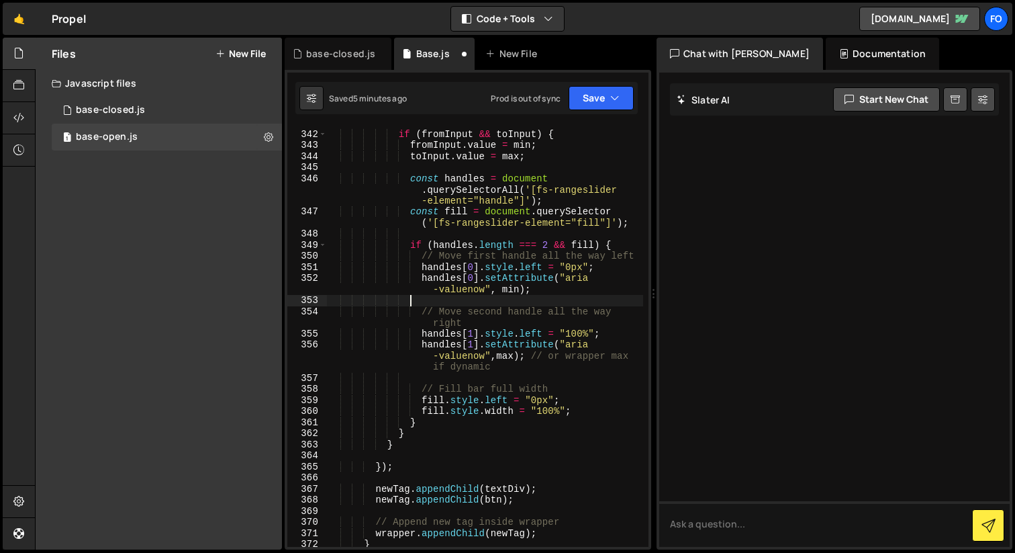
scroll to position [0, 5]
click at [596, 101] on button "Save" at bounding box center [601, 98] width 65 height 24
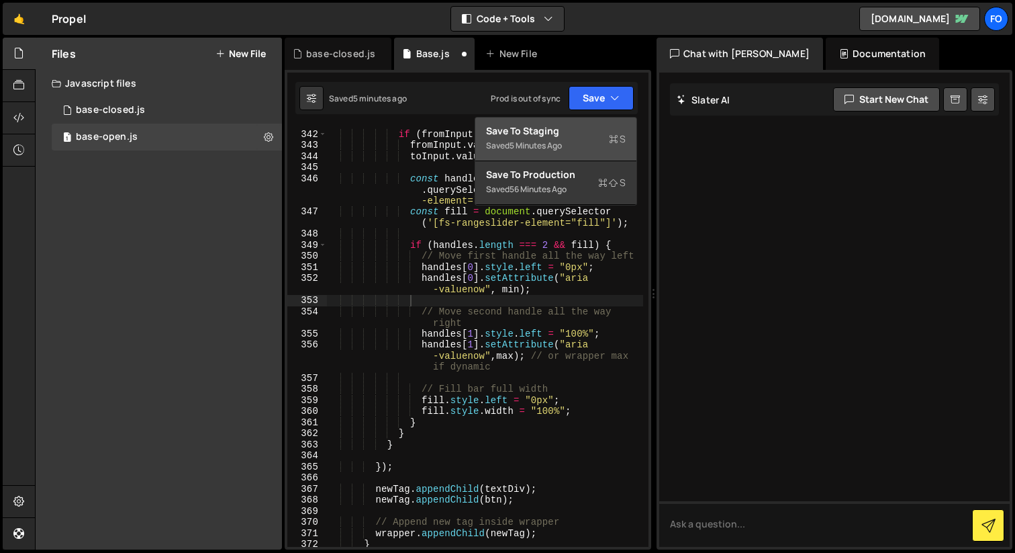
click at [583, 134] on div "Save to Staging S" at bounding box center [556, 130] width 140 height 13
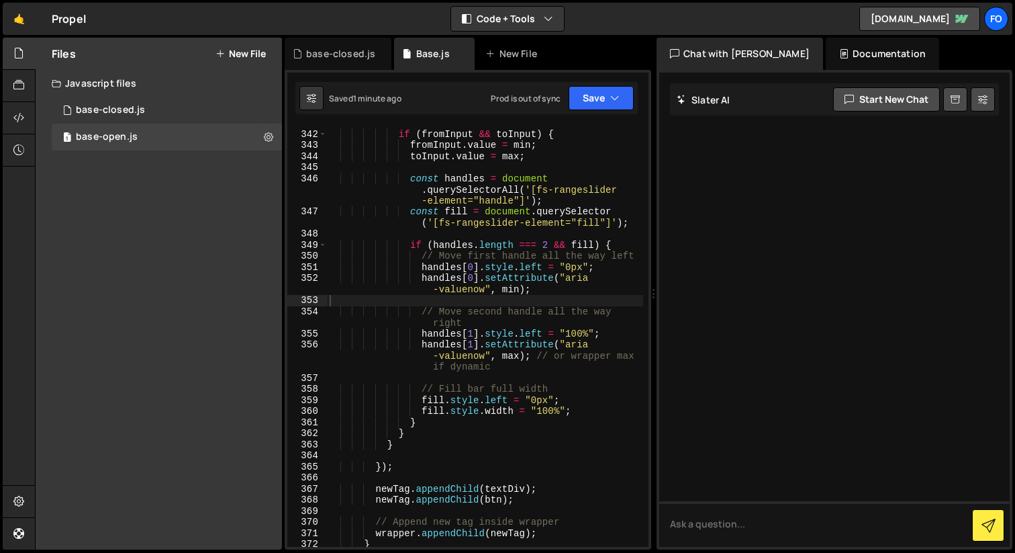
click at [453, 424] on div "if ( fromInput && toInput ) { fromInput . value = min ; toInput . value = max ;…" at bounding box center [485, 339] width 316 height 443
type textarea "}"
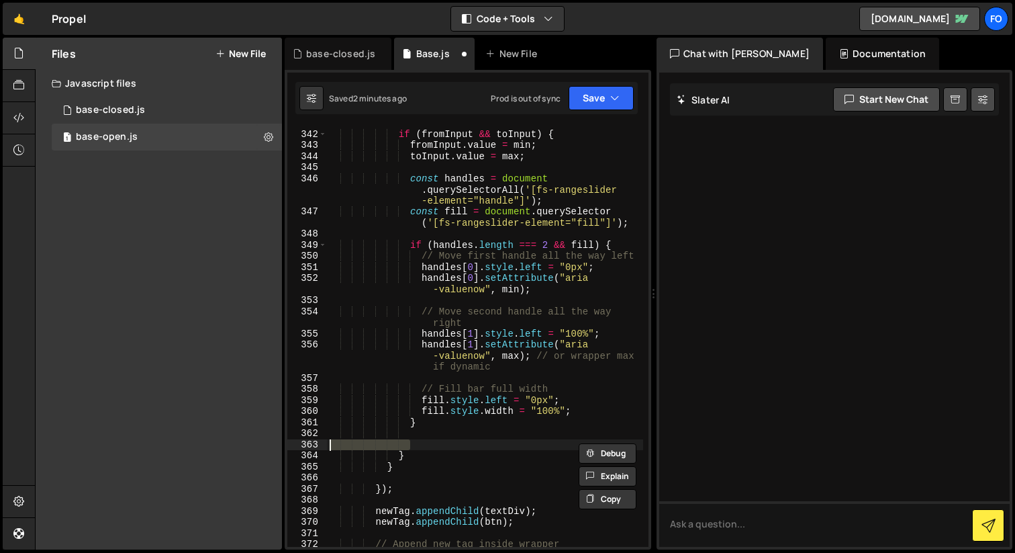
scroll to position [0, 0]
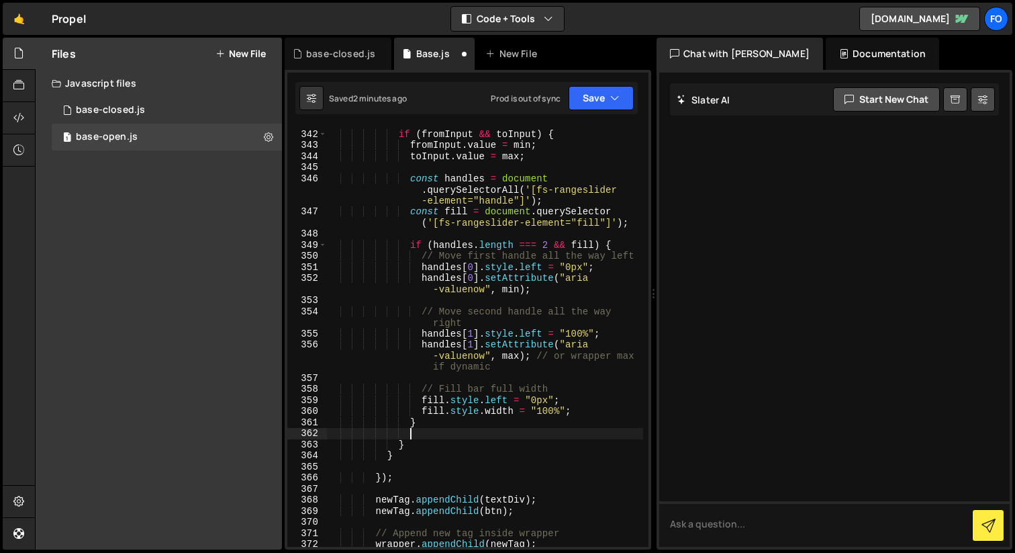
click at [448, 235] on div "if ( fromInput && toInput ) { fromInput . value = min ; toInput . value = max ;…" at bounding box center [485, 339] width 316 height 443
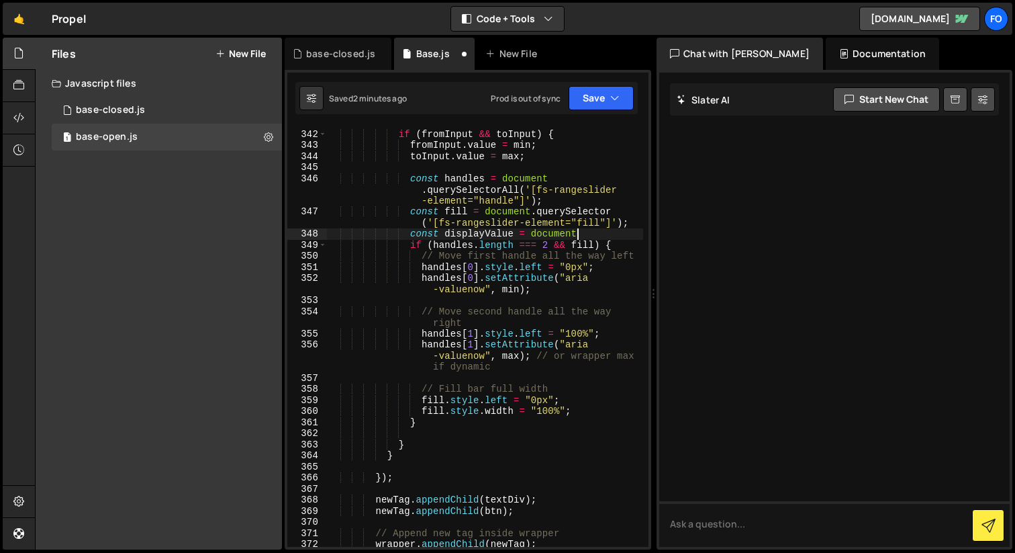
scroll to position [0, 17]
paste textarea "querySelectorAll('[fs-rangeslider-element="display-value"]')"
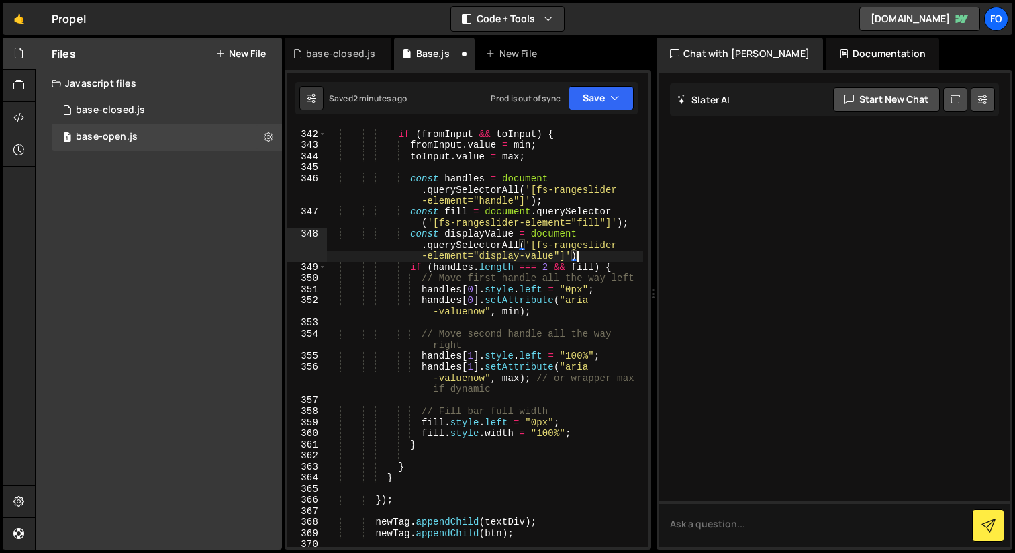
type textarea "const displayValue = document.querySelectorAll('[fs-rangeslider-element="displa…"
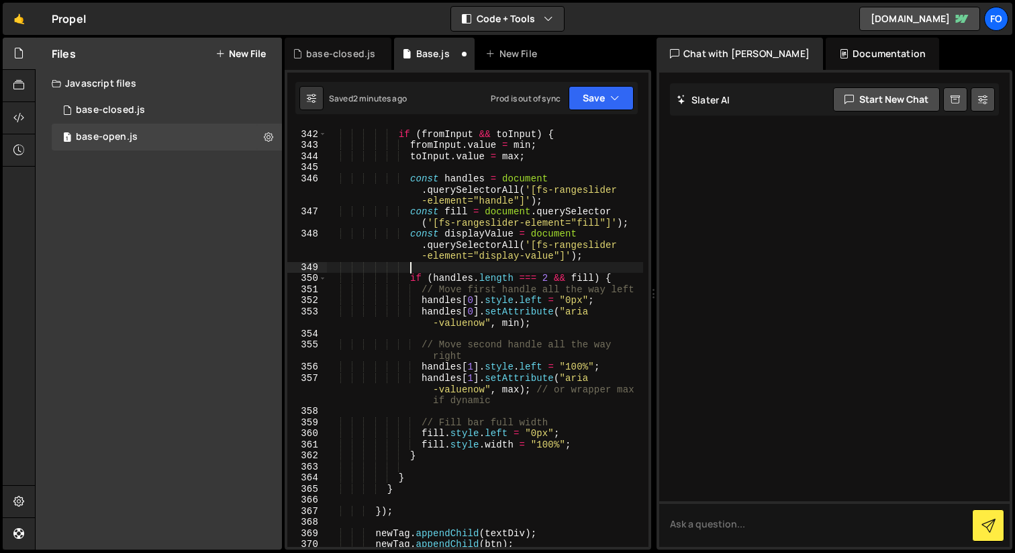
scroll to position [0, 5]
click at [600, 280] on div "if ( fromInput && toInput ) { fromInput . value = min ; toInput . value = max ;…" at bounding box center [485, 339] width 316 height 443
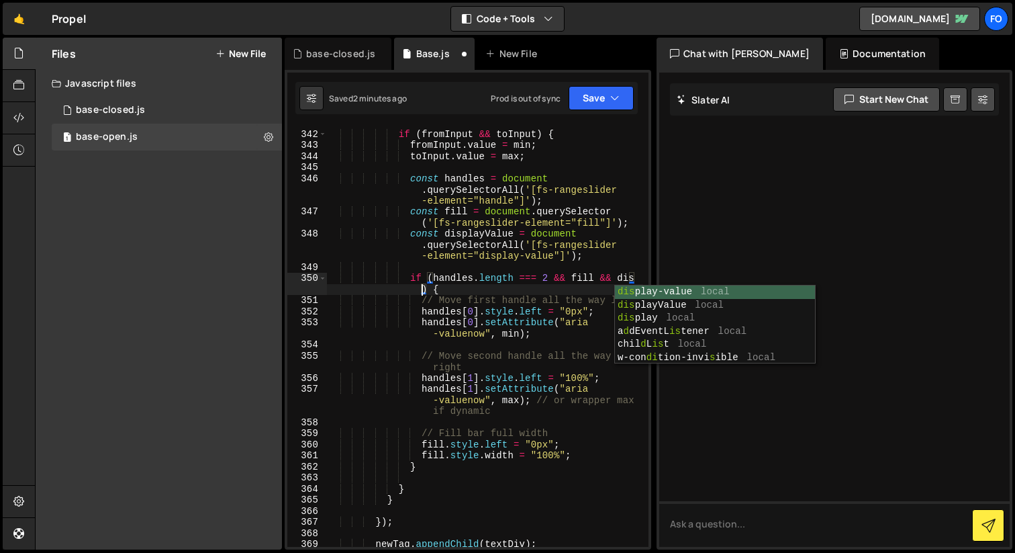
scroll to position [0, 21]
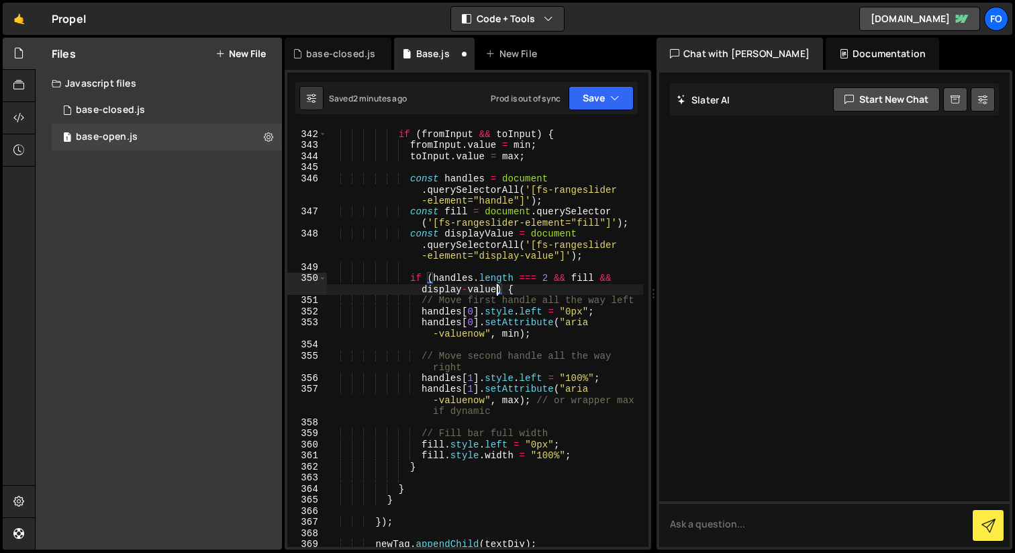
click at [602, 459] on div "if ( fromInput && toInput ) { fromInput . value = min ; toInput . value = max ;…" at bounding box center [485, 339] width 316 height 443
type textarea "fill.style.width = "100%";"
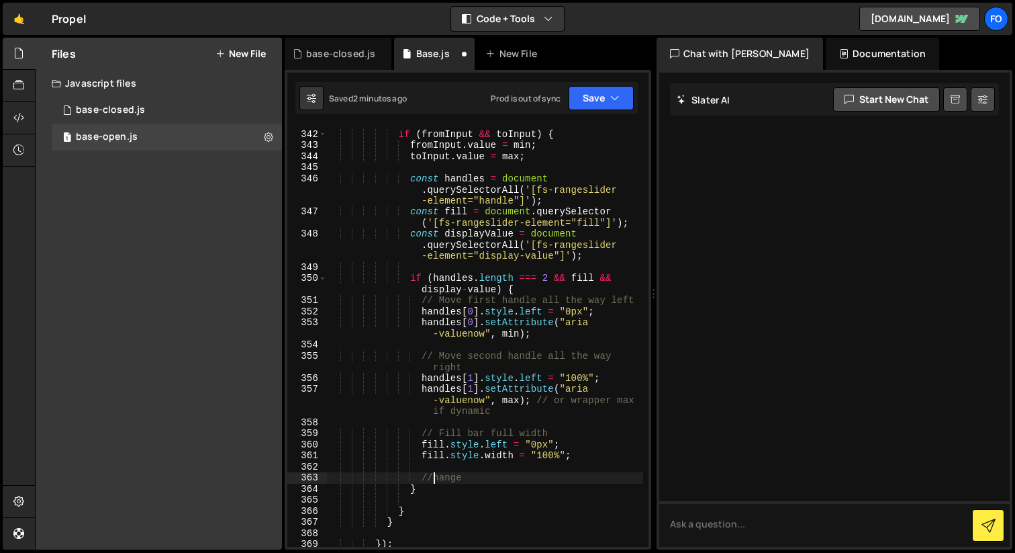
scroll to position [0, 8]
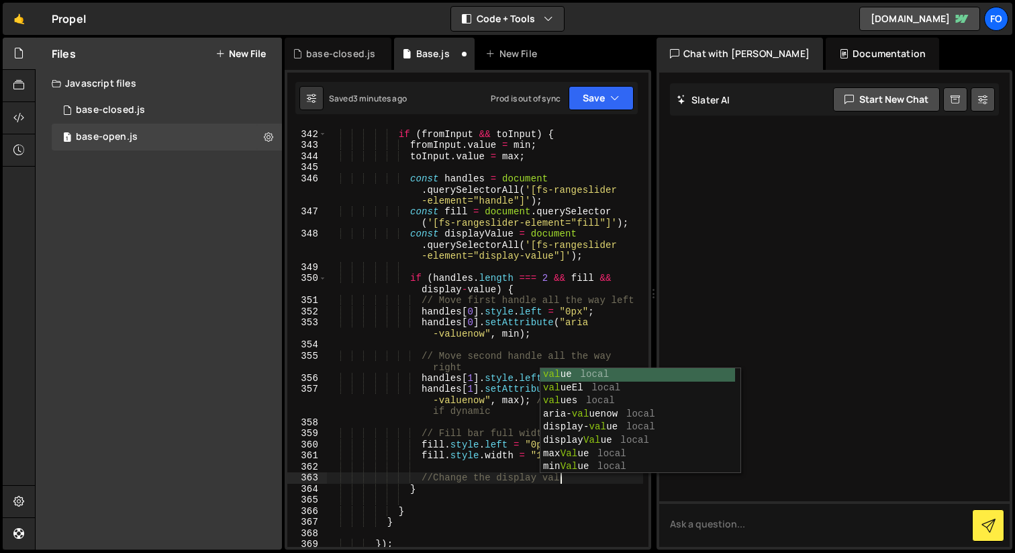
type textarea "//Change the display value"
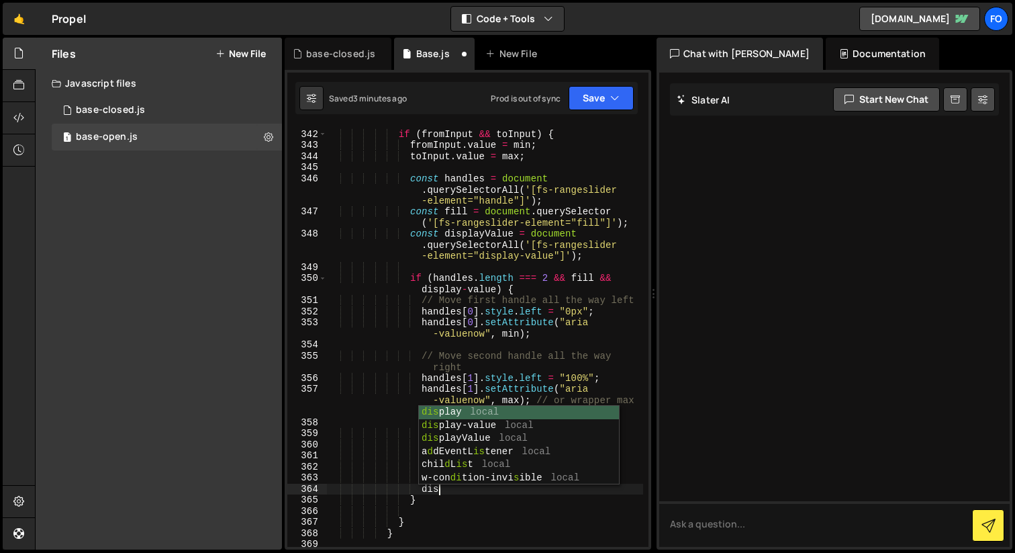
scroll to position [0, 7]
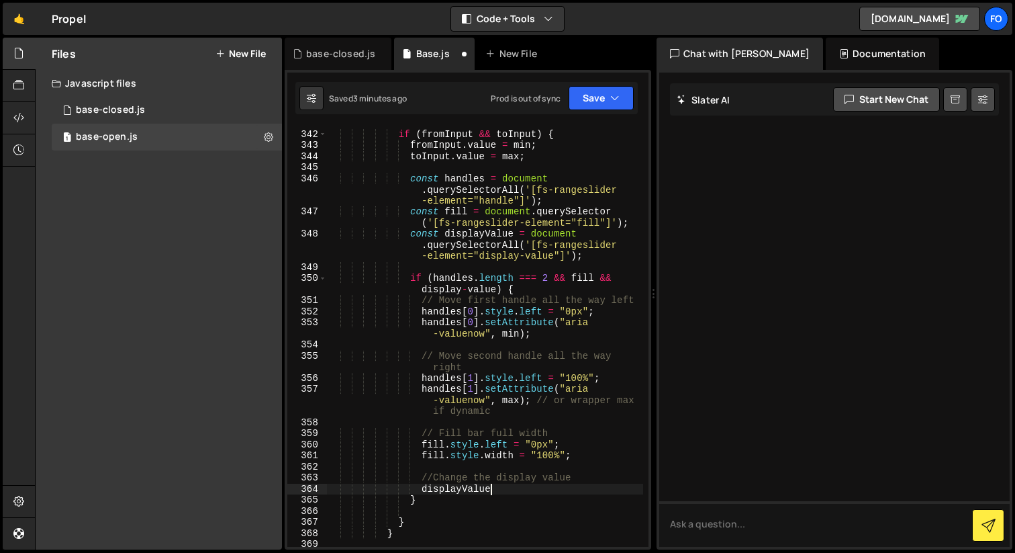
click at [483, 293] on div "if ( fromInput && toInput ) { fromInput . value = min ; toInput . value = max ;…" at bounding box center [485, 339] width 316 height 443
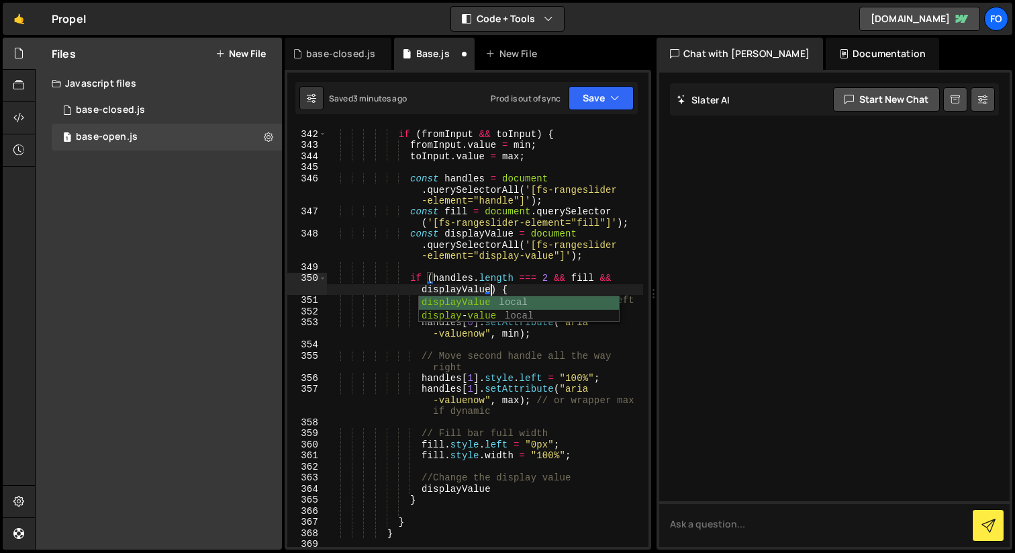
scroll to position [0, 25]
click at [523, 244] on div "if ( fromInput && toInput ) { fromInput . value = min ; toInput . value = max ;…" at bounding box center [485, 339] width 316 height 443
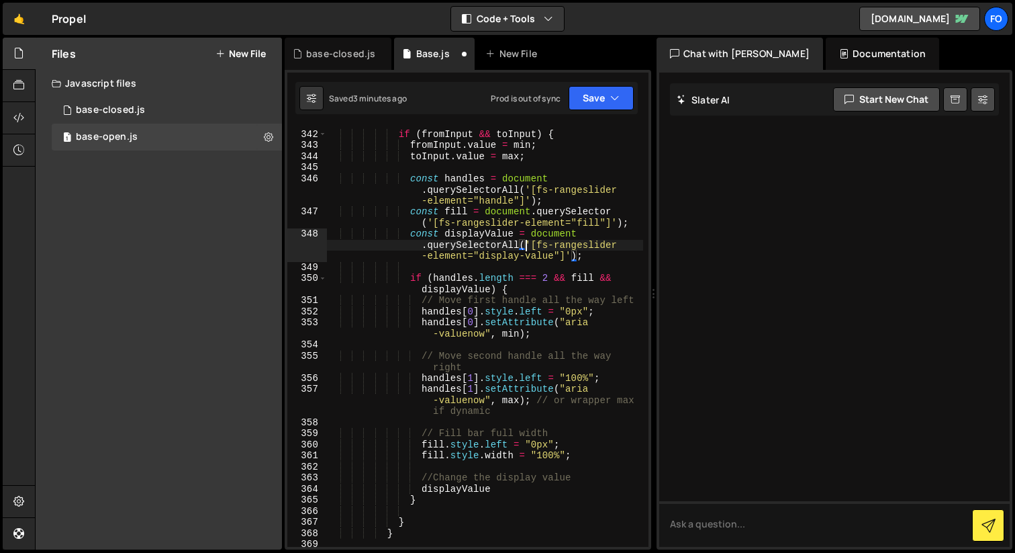
click at [494, 232] on div "if ( fromInput && toInput ) { fromInput . value = min ; toInput . value = max ;…" at bounding box center [485, 339] width 316 height 443
click at [492, 244] on div "if ( fromInput && toInput ) { fromInput . value = min ; toInput . value = max ;…" at bounding box center [485, 339] width 316 height 443
click at [539, 491] on div "if ( fromInput && toInput ) { fromInput . value = min ; toInput . value = max ;…" at bounding box center [485, 339] width 316 height 443
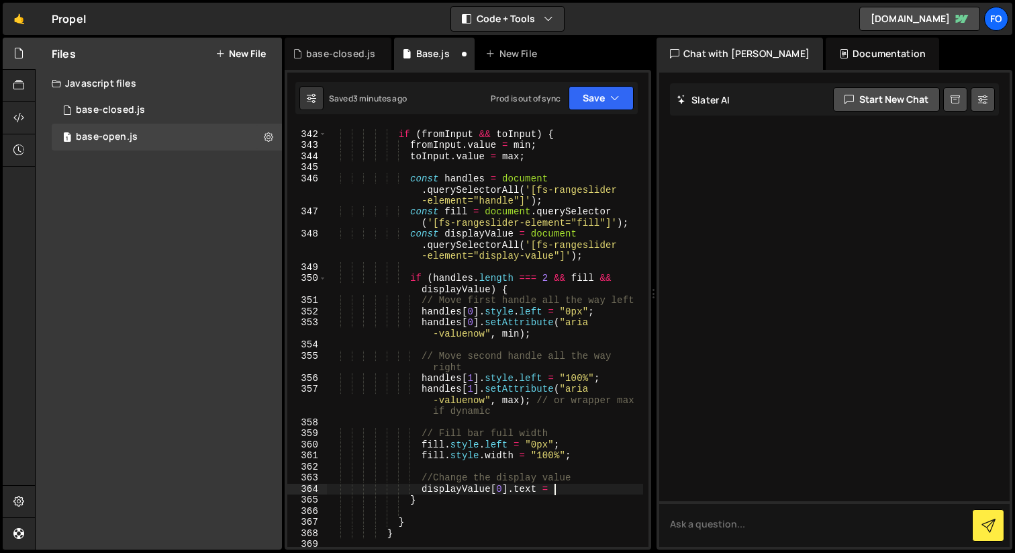
scroll to position [0, 15]
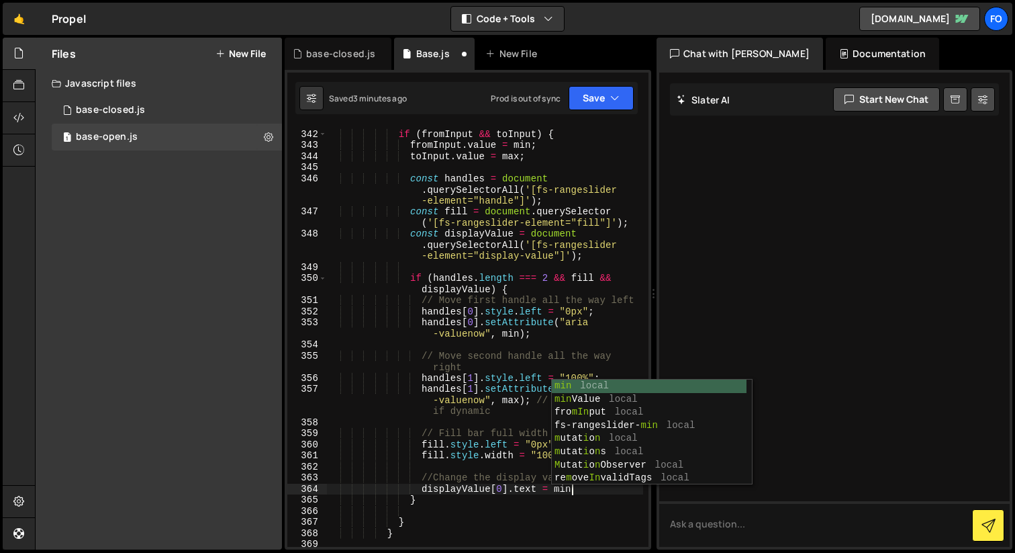
type textarea "displayValue[0].text = min;"
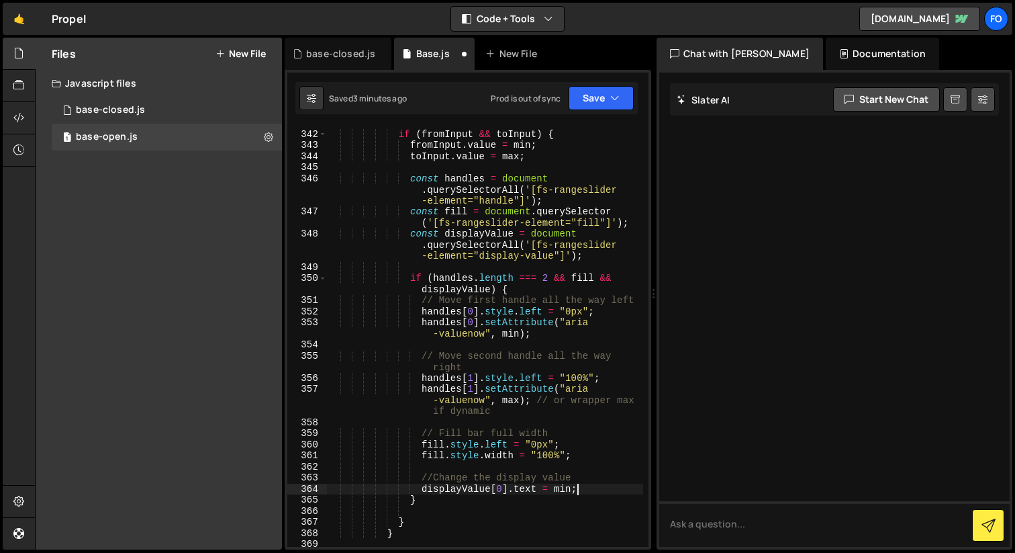
scroll to position [0, 5]
type textarea "displayValue[0].text = min;"
paste textarea "displayValue[0].text = min;"
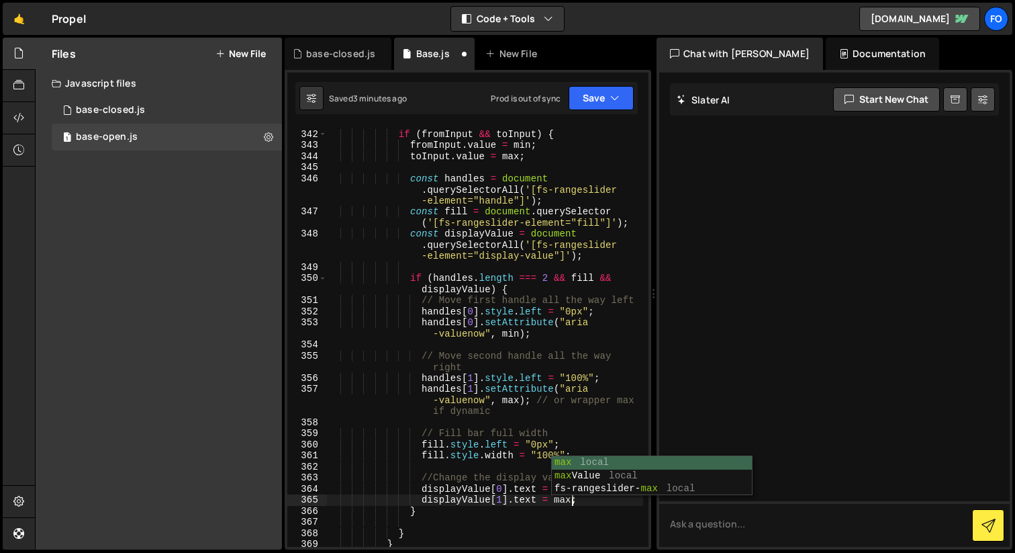
click at [412, 440] on div "if ( fromInput && toInput ) { fromInput . value = min ; toInput . value = max ;…" at bounding box center [485, 339] width 316 height 443
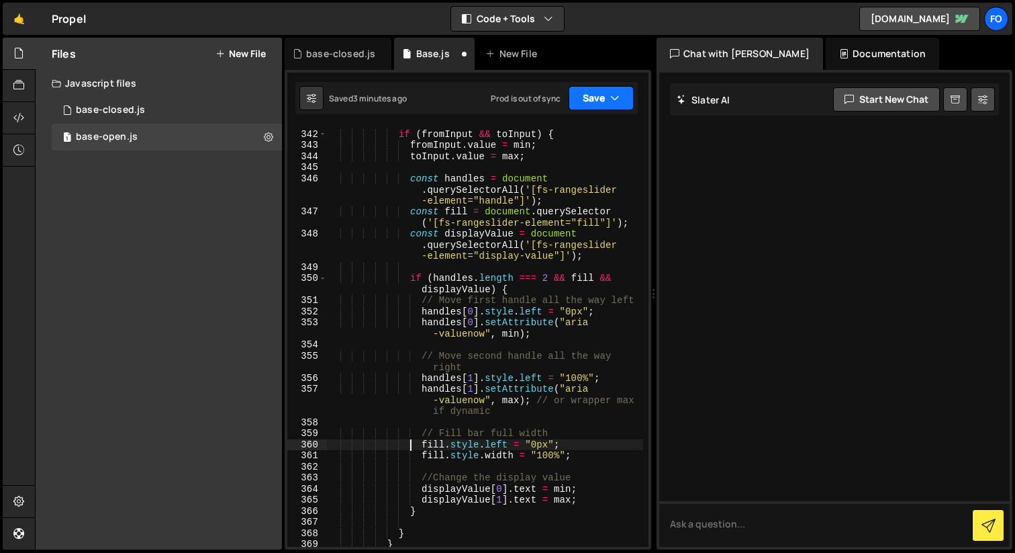
click at [625, 99] on button "Save" at bounding box center [601, 98] width 65 height 24
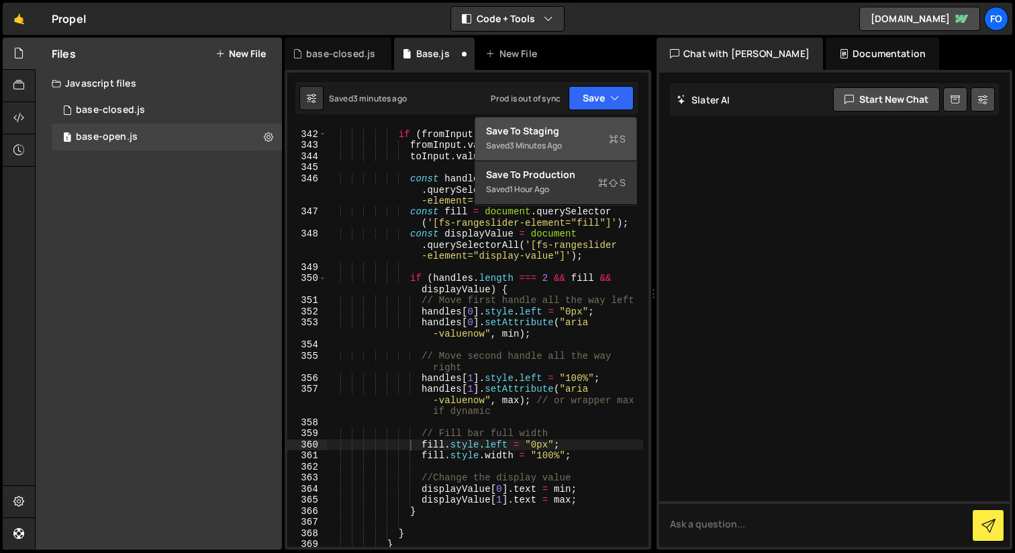
click at [591, 140] on div "Saved 3 minutes ago" at bounding box center [556, 146] width 140 height 16
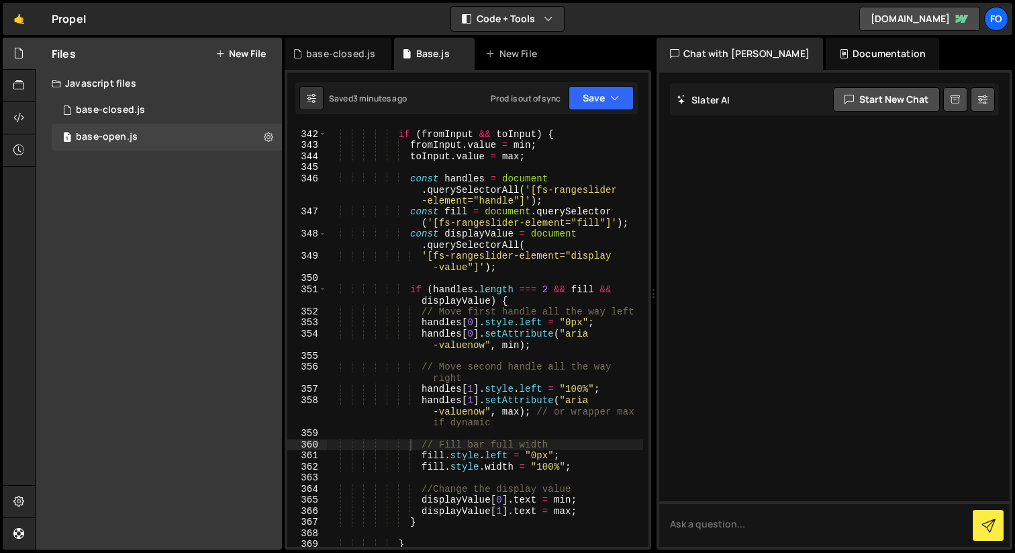
click at [524, 499] on div "if ( fromInput && toInput ) { fromInput . value = min ; toInput . value = max ;…" at bounding box center [485, 339] width 316 height 443
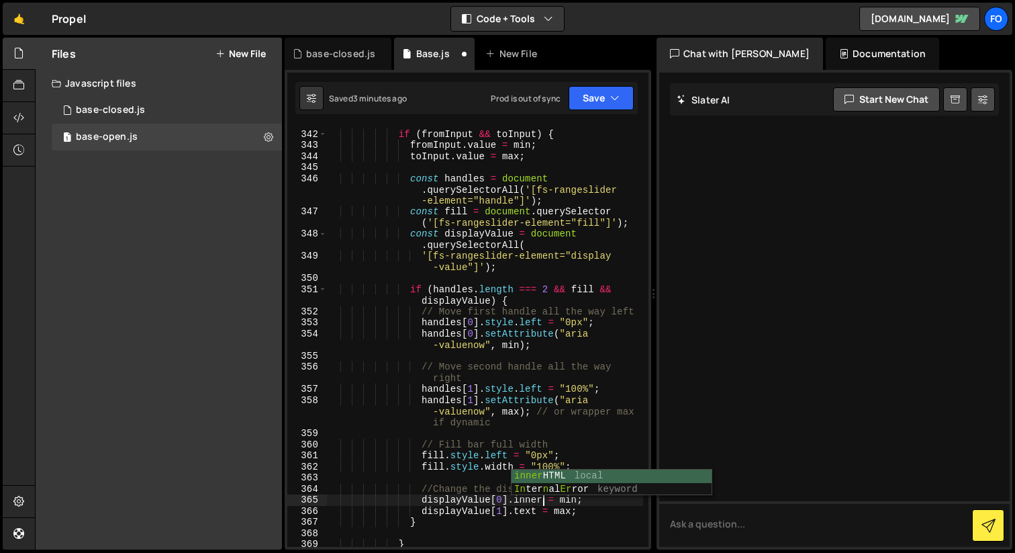
scroll to position [0, 15]
click at [536, 503] on div "if ( fromInput && toInput ) { fromInput . value = min ; toInput . value = max ;…" at bounding box center [485, 339] width 316 height 443
click at [521, 514] on div "if ( fromInput && toInput ) { fromInput . value = min ; toInput . value = max ;…" at bounding box center [485, 339] width 316 height 443
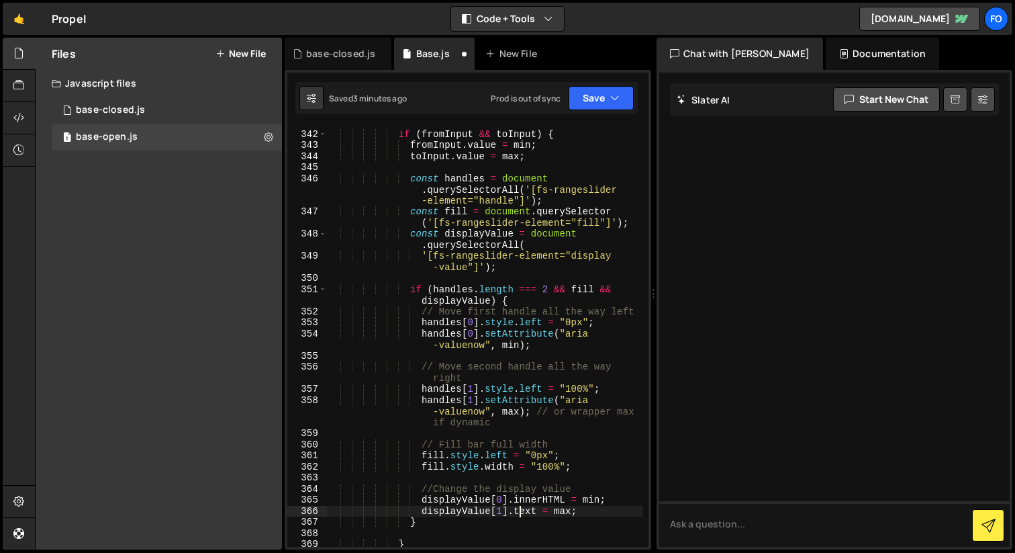
paste textarea "innerHTML"
click at [627, 93] on button "Save" at bounding box center [601, 98] width 65 height 24
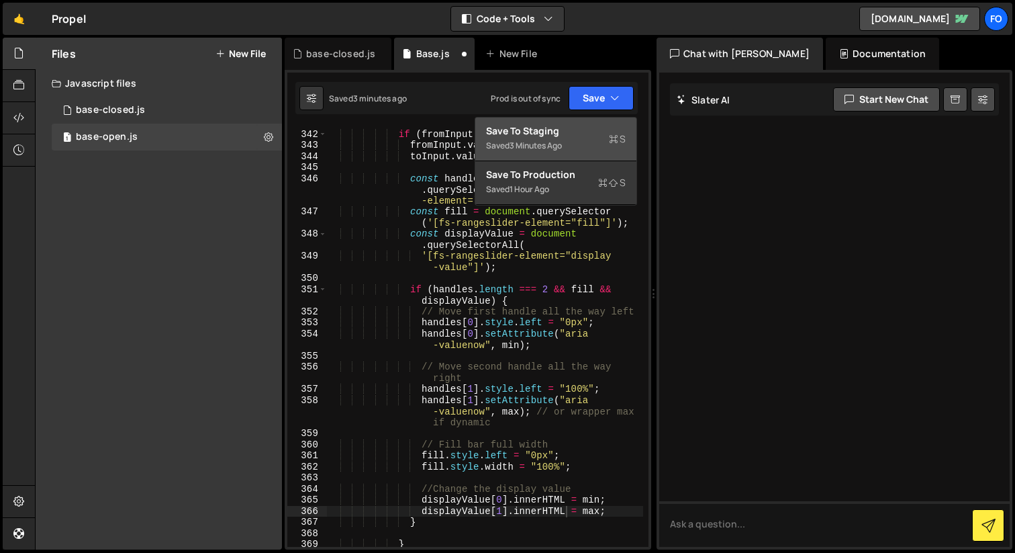
click at [580, 145] on div "Saved 3 minutes ago" at bounding box center [556, 146] width 140 height 16
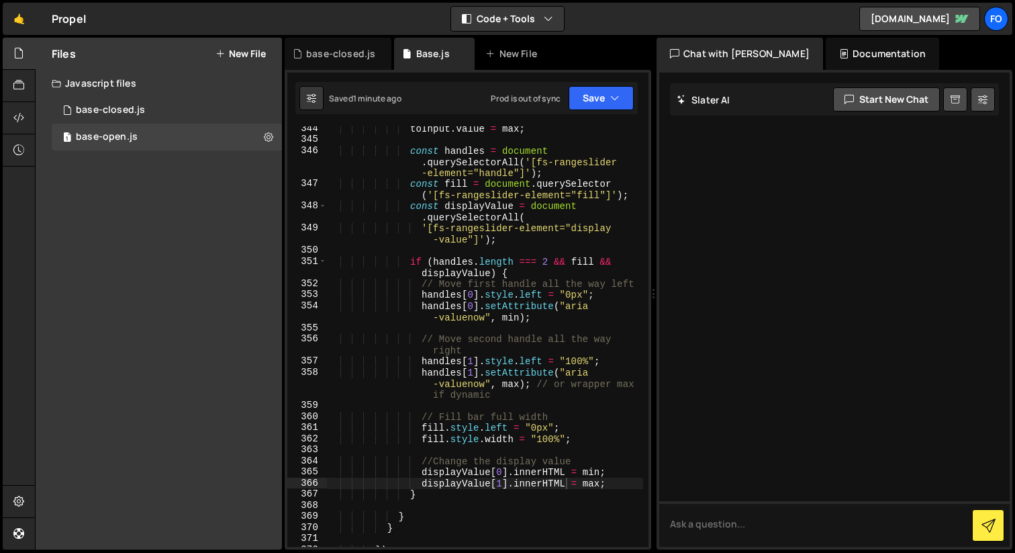
scroll to position [4907, 0]
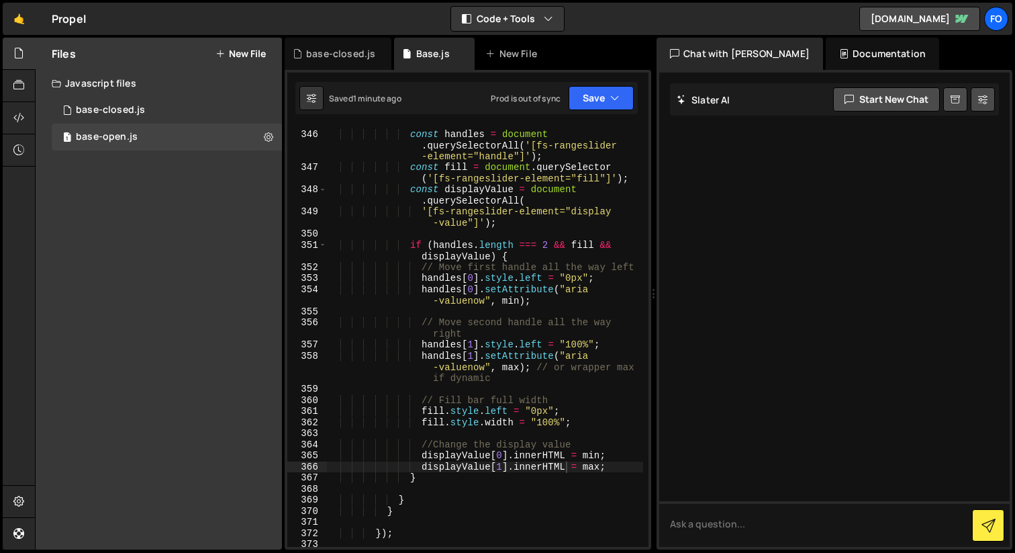
click at [453, 483] on div "const handles = document . querySelectorAll ( '[fs-rangeslider -element="handle…" at bounding box center [485, 339] width 316 height 443
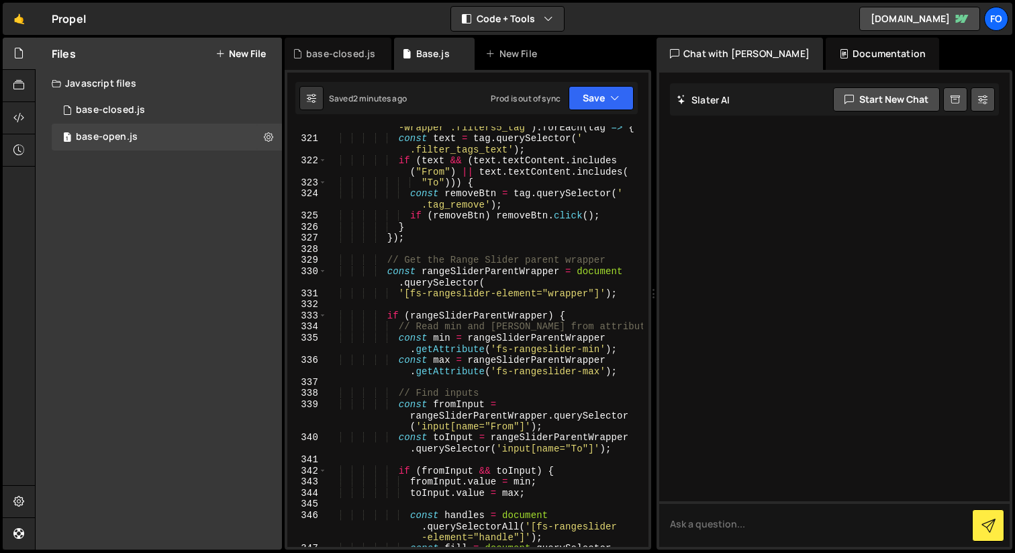
scroll to position [4526, 0]
click at [457, 256] on div "document . querySelectorAll ( '.filters5_tags -wrapper .filters5_tag' ) . forEa…" at bounding box center [485, 342] width 316 height 465
click at [322, 270] on span at bounding box center [322, 270] width 7 height 11
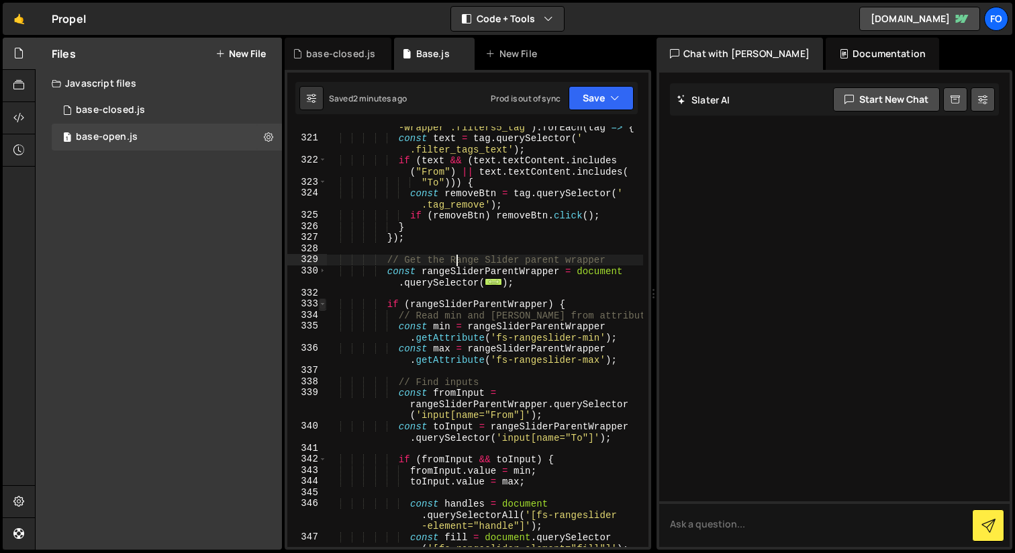
click at [324, 305] on span at bounding box center [322, 303] width 7 height 11
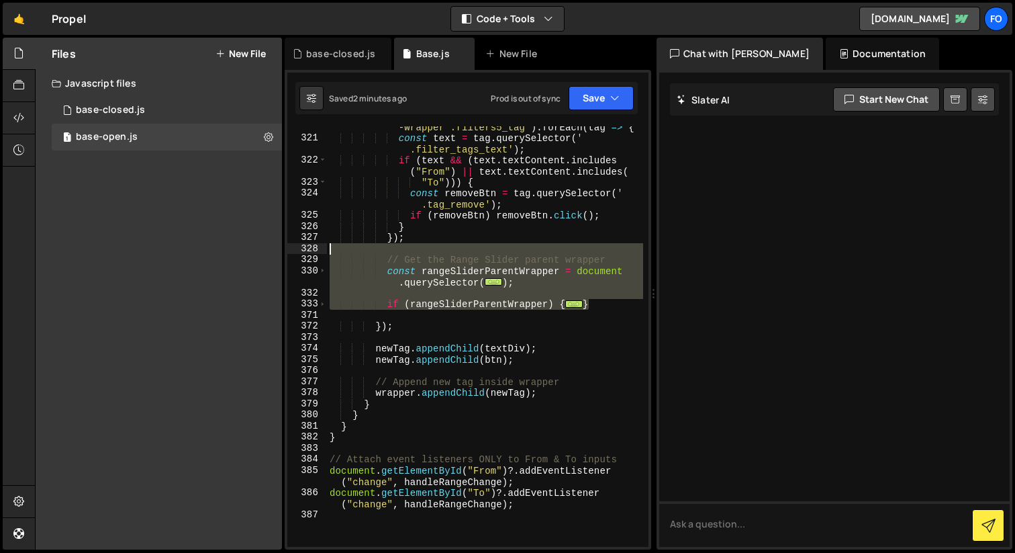
drag, startPoint x: 602, startPoint y: 302, endPoint x: 583, endPoint y: 246, distance: 59.0
click at [583, 246] on div "document . querySelectorAll ( '.filters5_tags -wrapper .filters5_tag' ) . forEa…" at bounding box center [485, 337] width 316 height 454
type textarea "// Get the Range Slider parent wrapper"
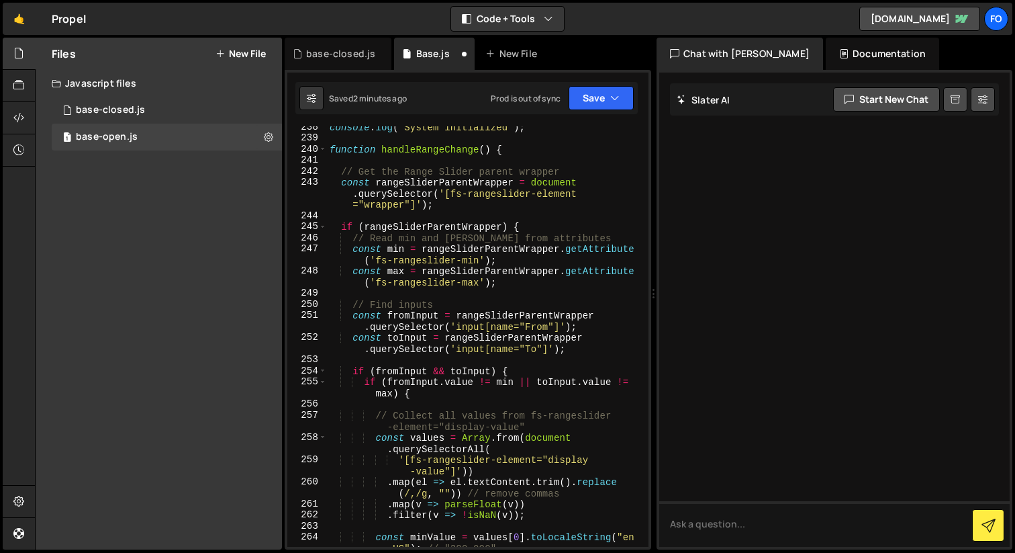
scroll to position [3046, 0]
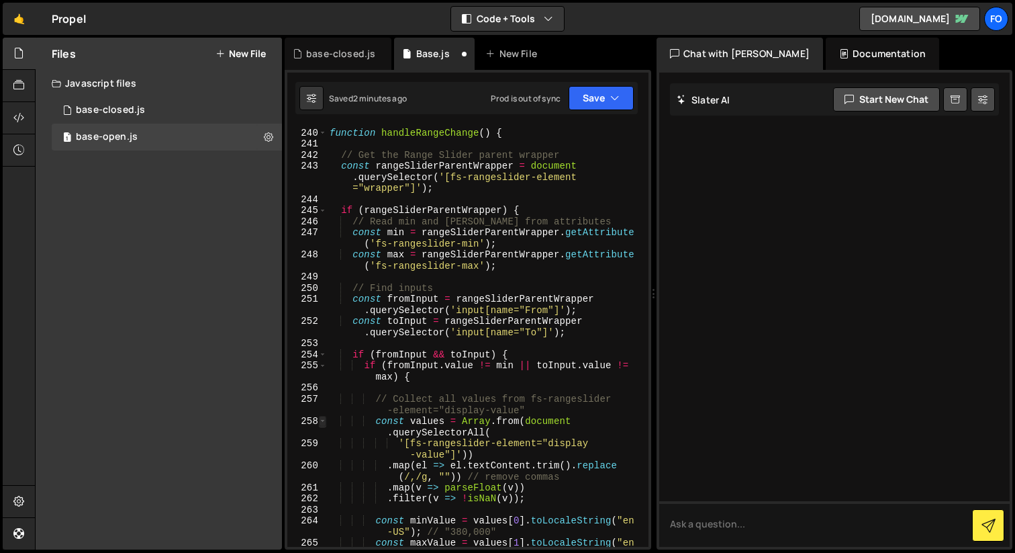
click at [323, 419] on span at bounding box center [322, 421] width 7 height 11
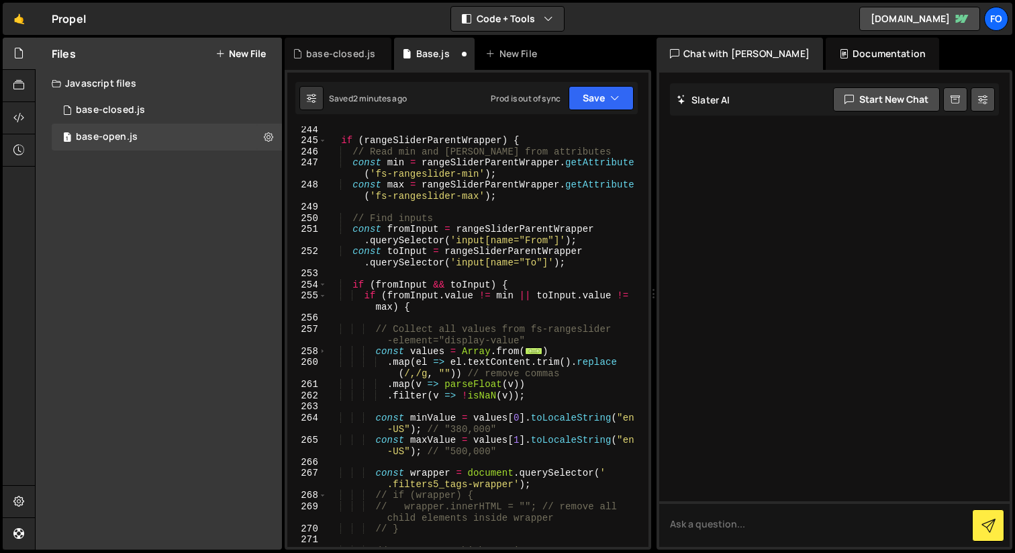
scroll to position [3116, 0]
click at [374, 333] on div "if ( rangeSliderParentWrapper ) { // Read min and max from attributes const min…" at bounding box center [485, 351] width 316 height 454
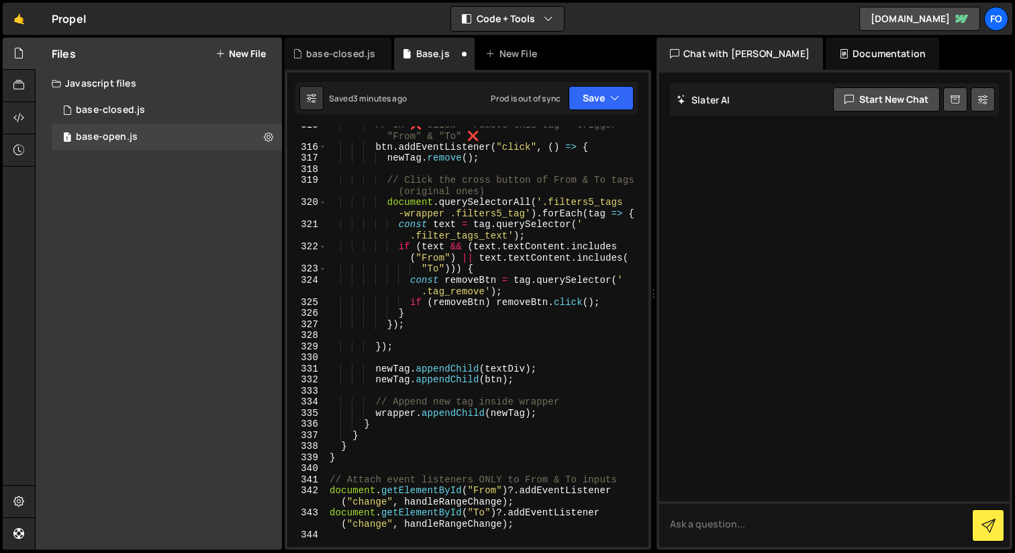
scroll to position [4421, 0]
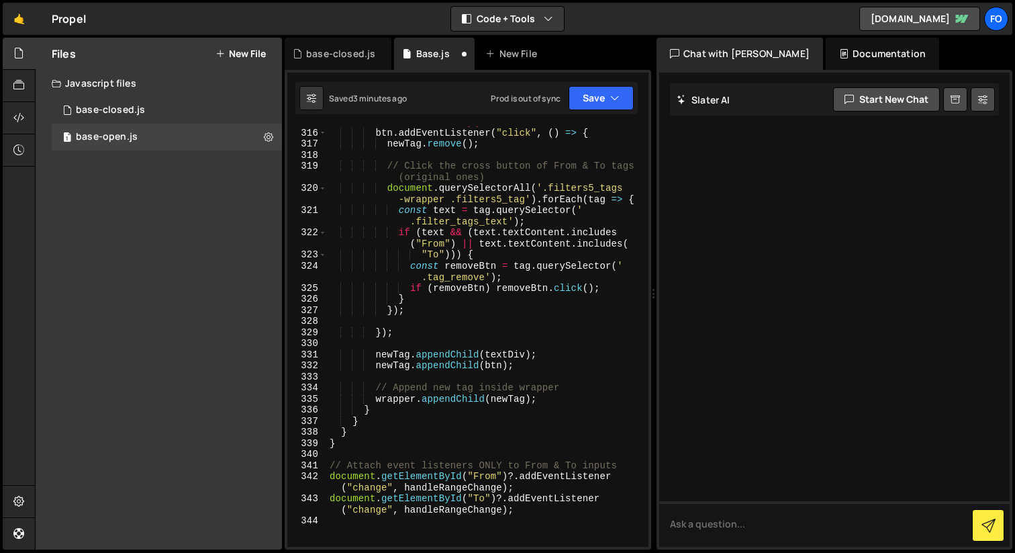
click at [580, 406] on div "// On ❌ click → remove this tag + trigger "From" & "To" ❌ btn . addEventListene…" at bounding box center [485, 332] width 316 height 454
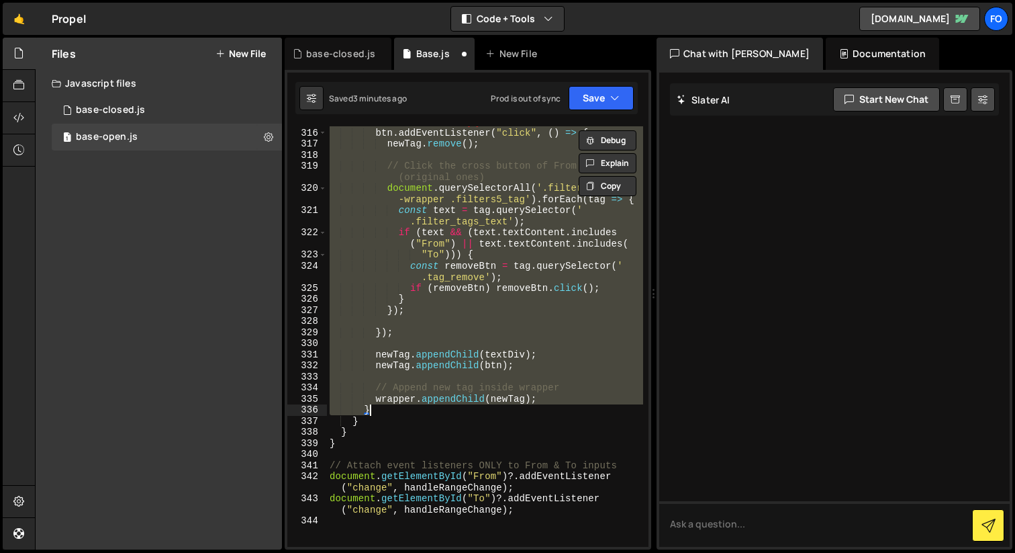
click at [567, 399] on div "// On ❌ click → remove this tag + trigger "From" & "To" ❌ btn . addEventListene…" at bounding box center [485, 332] width 316 height 454
type textarea "// Append new tag inside wrapper wrapper.appendChild(newTag);"
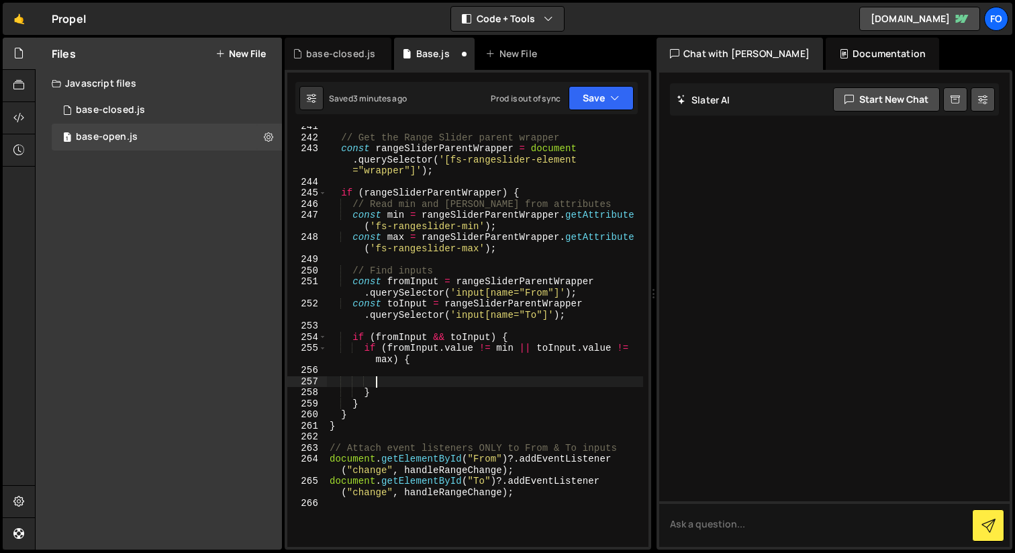
scroll to position [3058, 0]
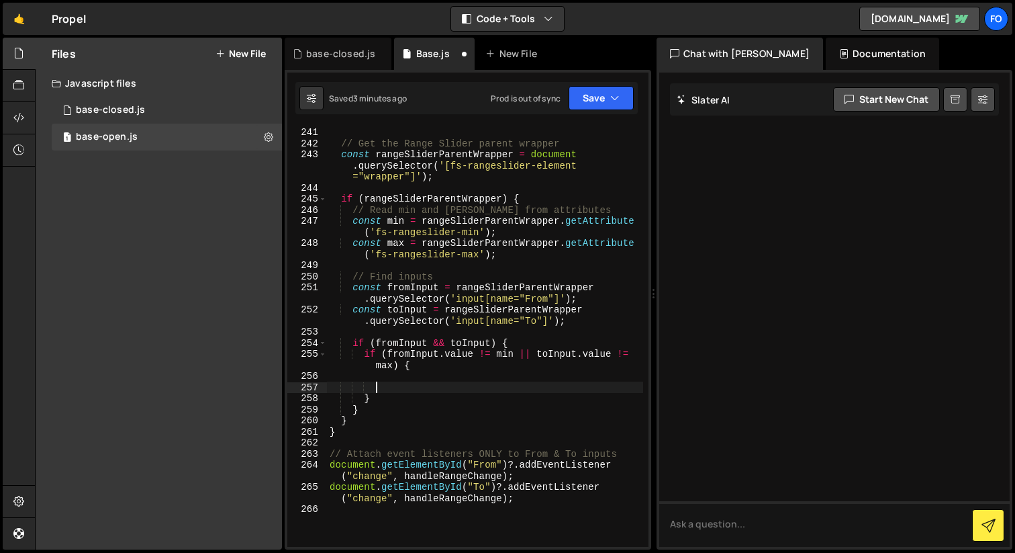
click at [406, 403] on div "function handleRangeChange ( ) { // Get the Range Slider parent wrapper const r…" at bounding box center [485, 337] width 316 height 443
click at [388, 410] on div "function handleRangeChange ( ) { // Get the Range Slider parent wrapper const r…" at bounding box center [485, 337] width 316 height 443
click at [370, 417] on div "function handleRangeChange ( ) { // Get the Range Slider parent wrapper const r…" at bounding box center [485, 337] width 316 height 443
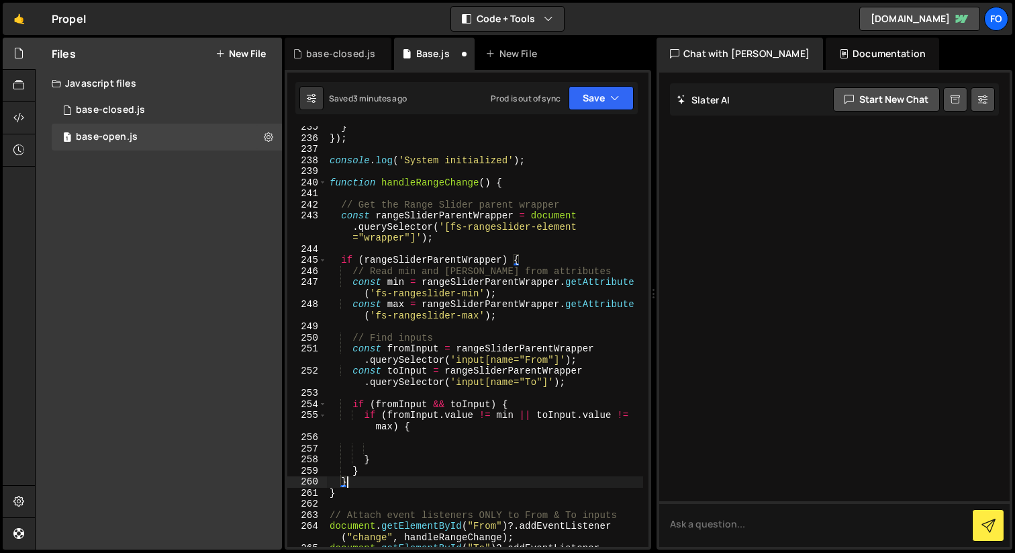
scroll to position [2992, 0]
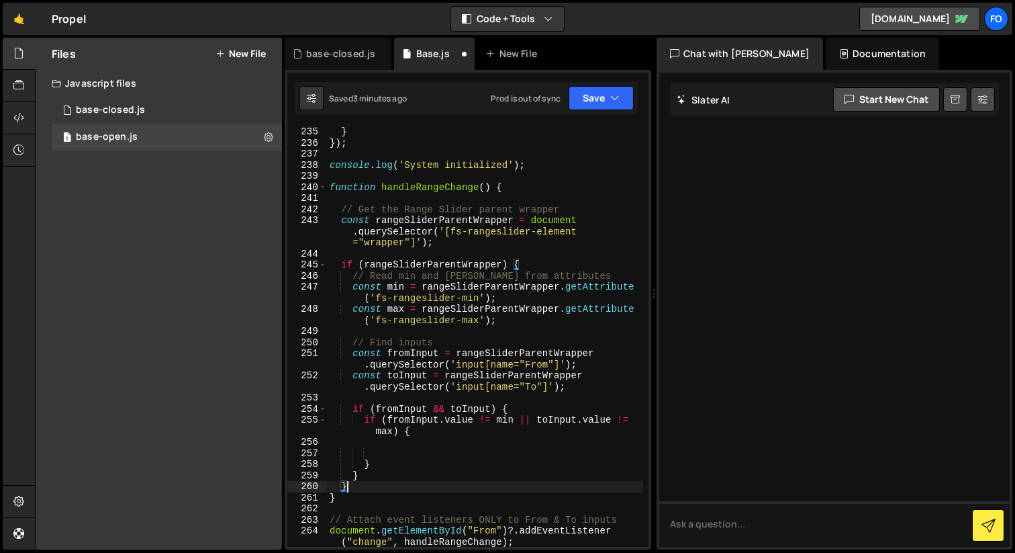
click at [341, 208] on div "} }) ; console . log ( 'System initialized' ) ; function handleRangeChange ( ) …" at bounding box center [485, 353] width 316 height 454
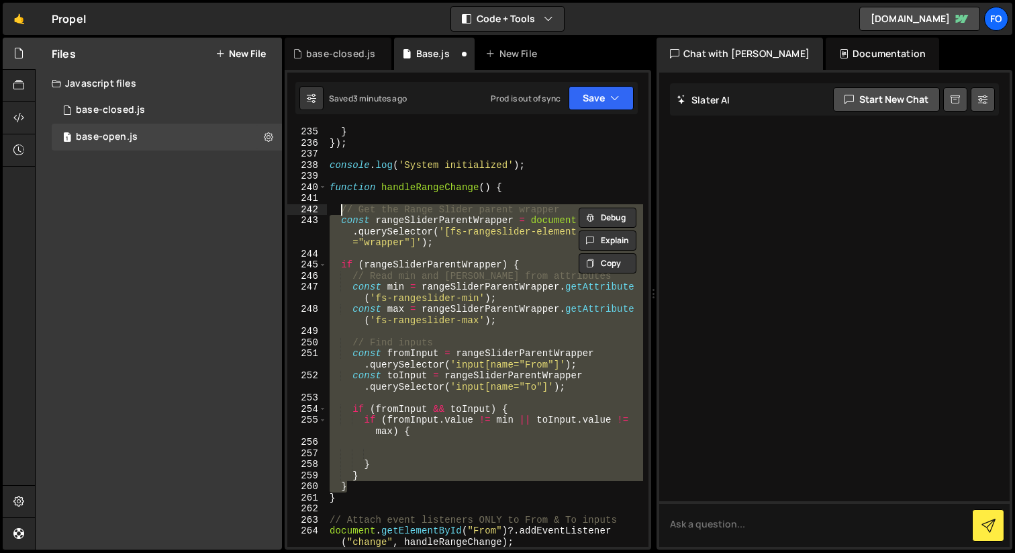
paste textarea "wrapper.appendChild(newTag"
type textarea "wrapper.appendChild(newTag);"
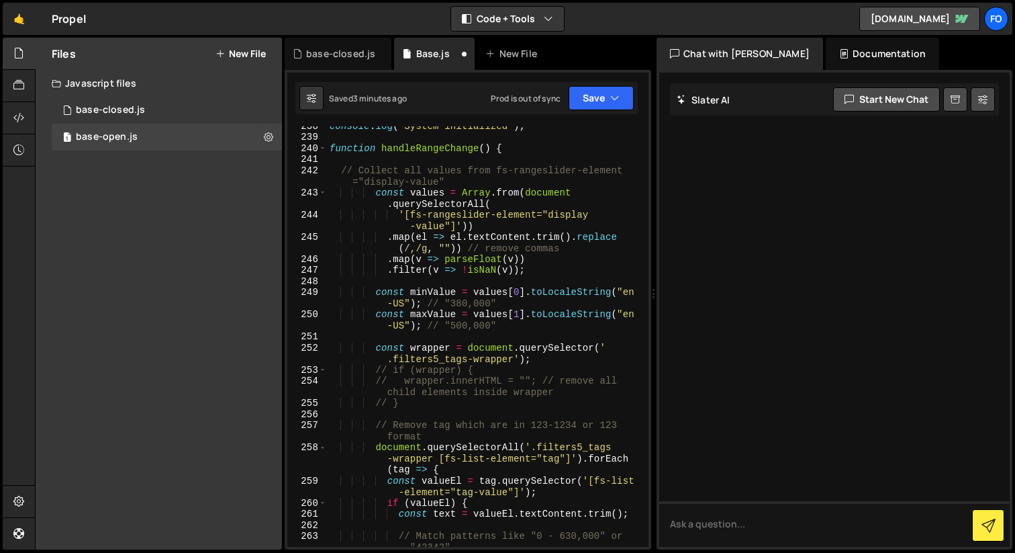
scroll to position [2865, 0]
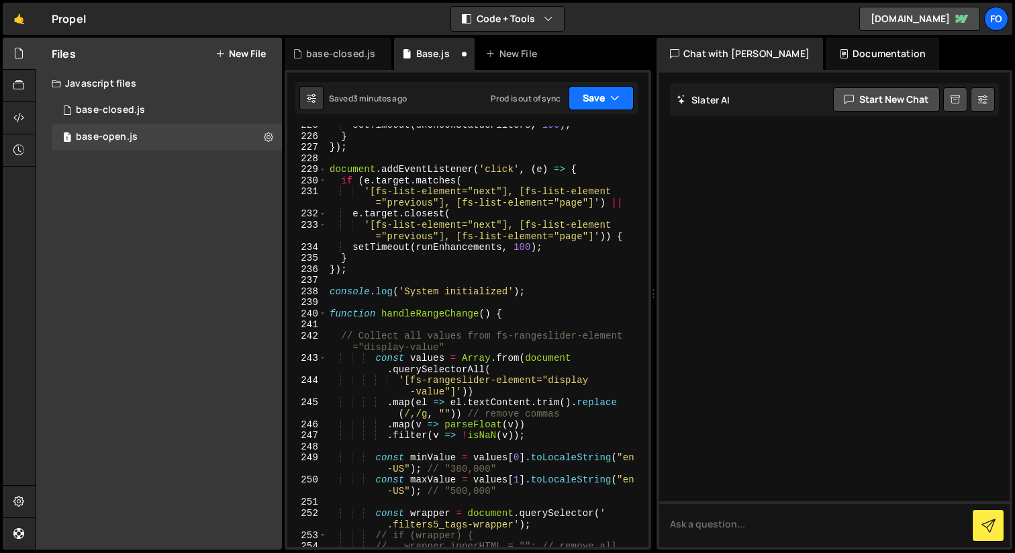
click at [616, 106] on button "Save" at bounding box center [601, 98] width 65 height 24
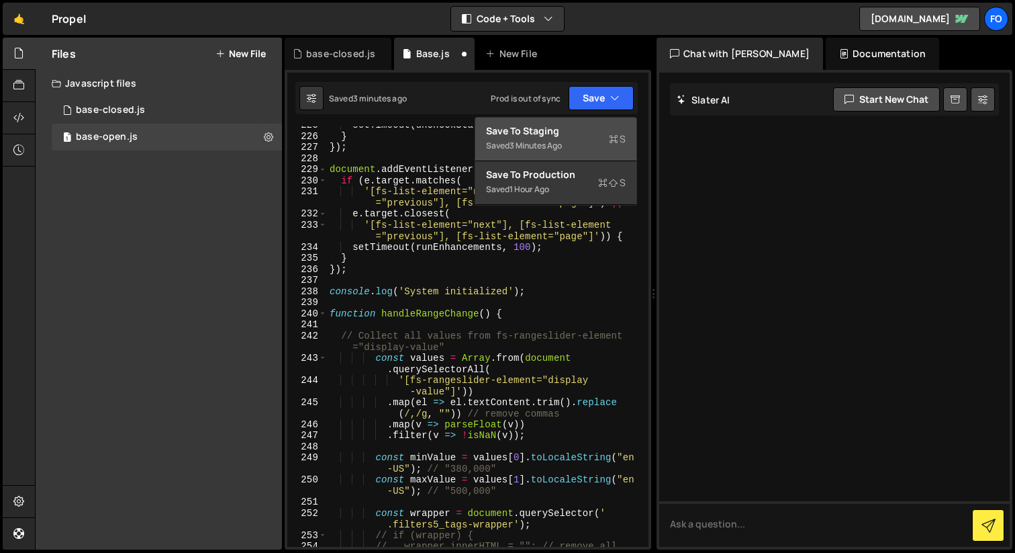
click at [578, 134] on div "Save to Staging S" at bounding box center [556, 130] width 140 height 13
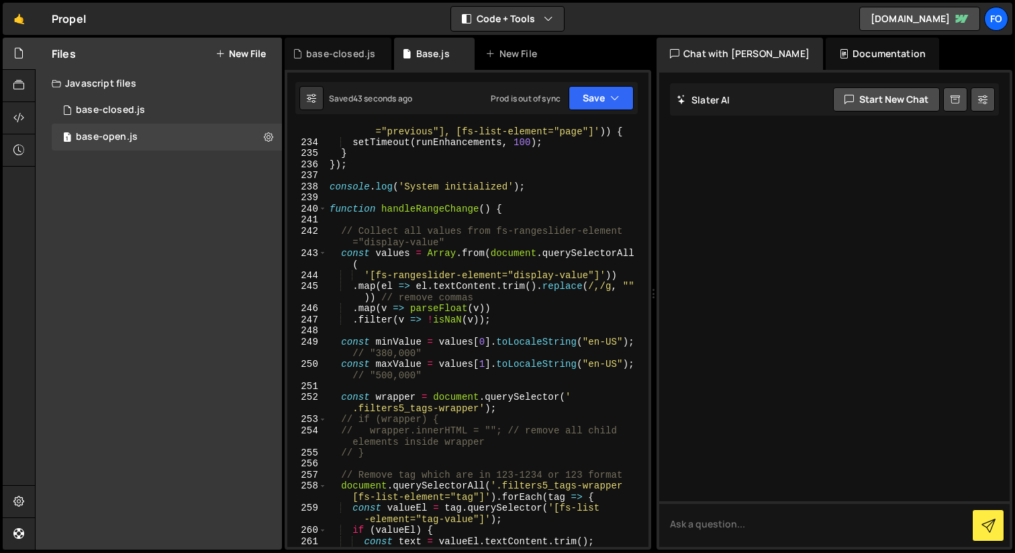
scroll to position [2971, 0]
